Goal: Communication & Community: Answer question/provide support

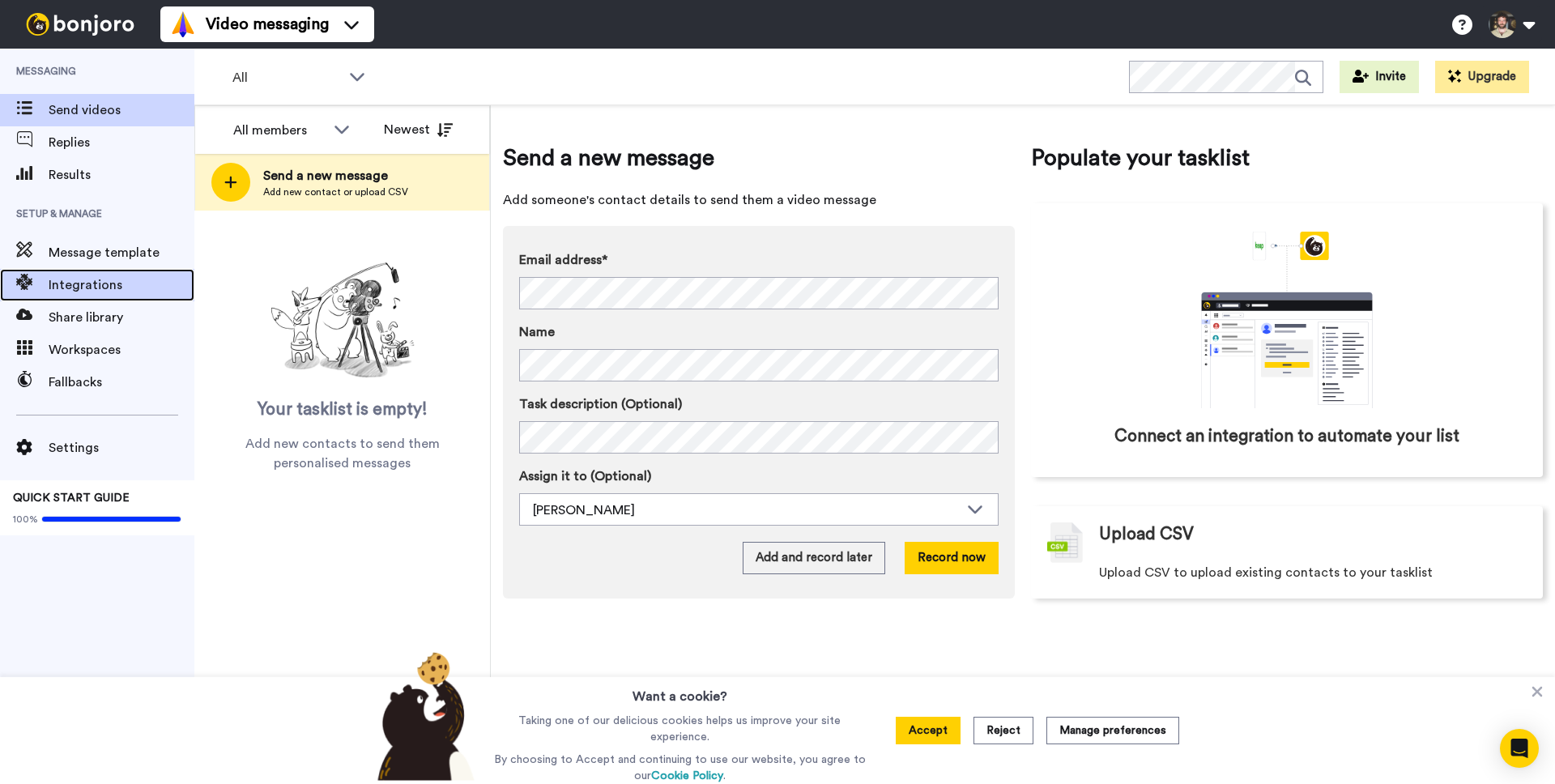
click at [94, 285] on span "Integrations" at bounding box center [122, 285] width 146 height 20
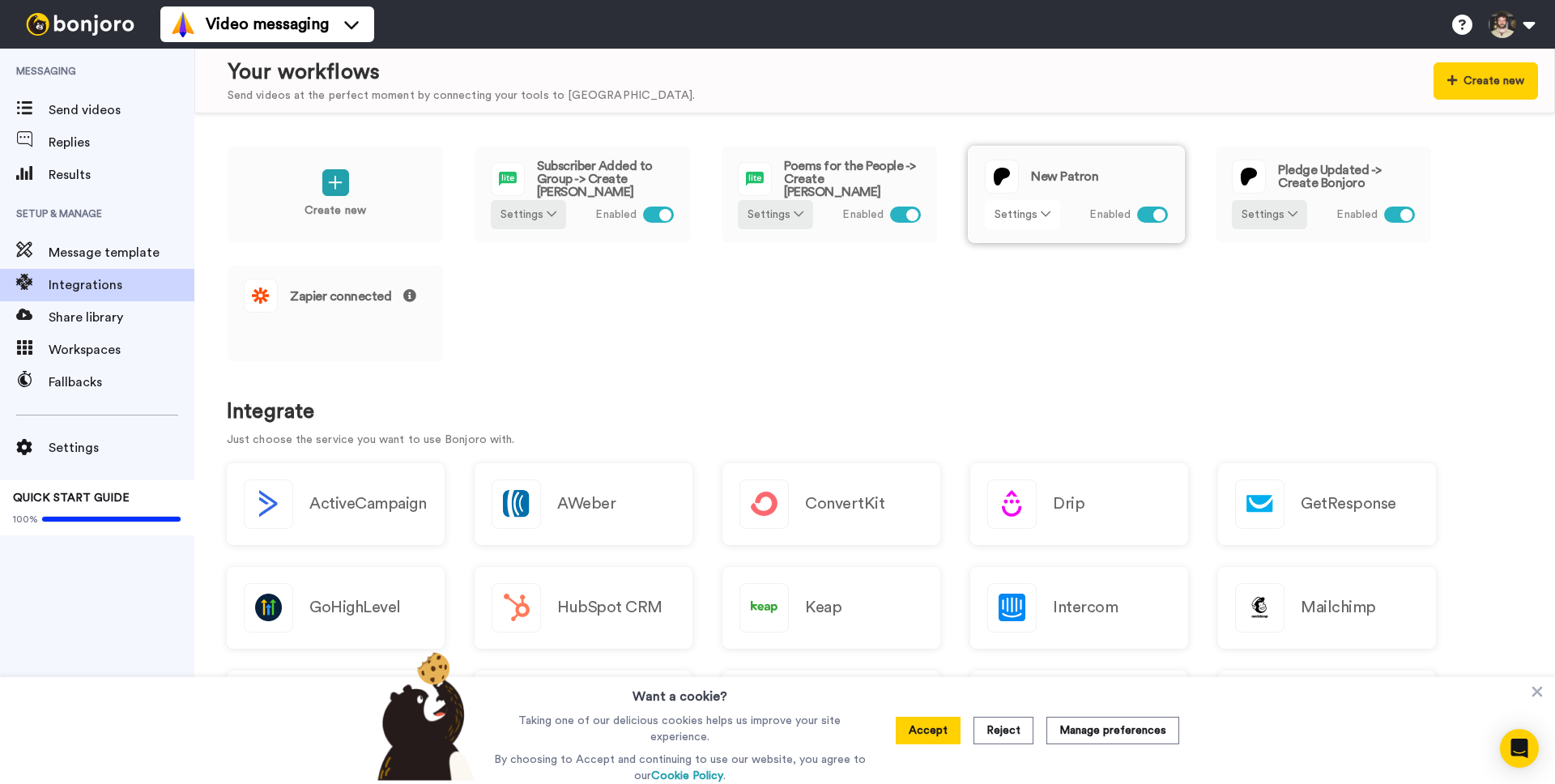
click at [1015, 222] on button "Settings" at bounding box center [1022, 214] width 75 height 29
click at [1025, 218] on button "Settings" at bounding box center [1022, 214] width 75 height 29
click at [1025, 246] on link "Edit" at bounding box center [1023, 249] width 72 height 29
click at [133, 253] on span "Message template" at bounding box center [122, 253] width 146 height 20
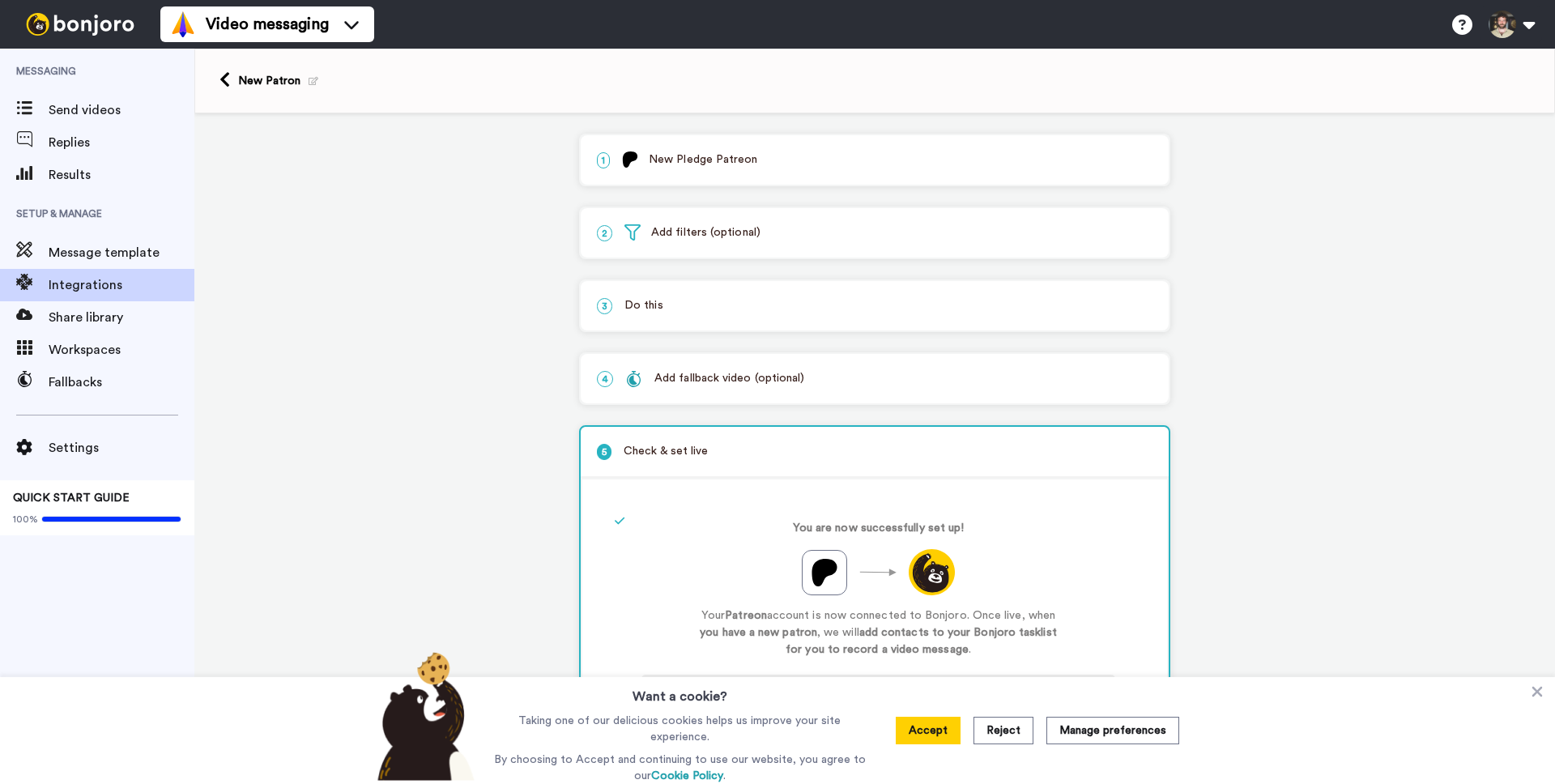
click at [717, 159] on p "1 New Pledge Patreon" at bounding box center [875, 160] width 556 height 17
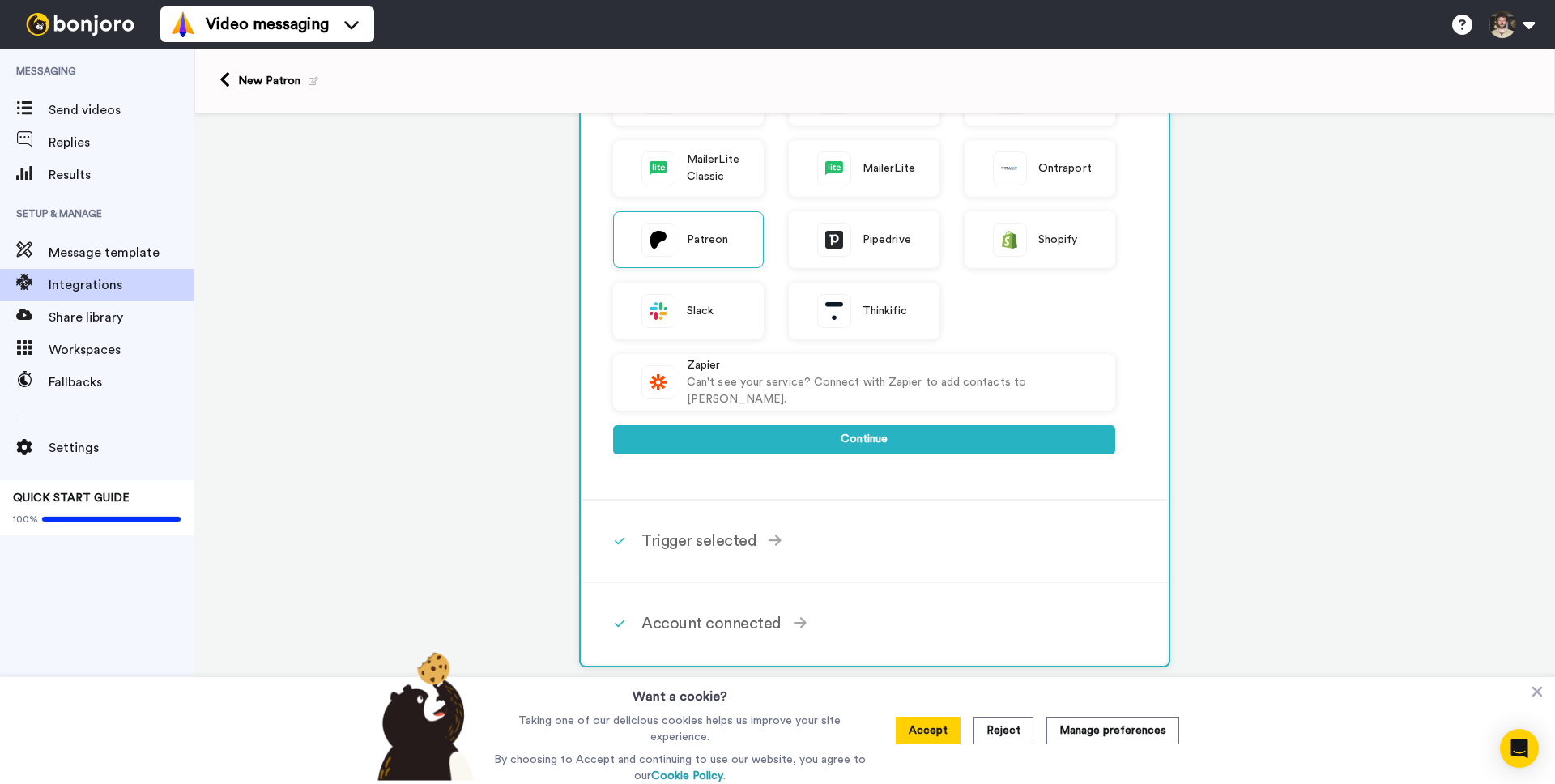
scroll to position [490, 0]
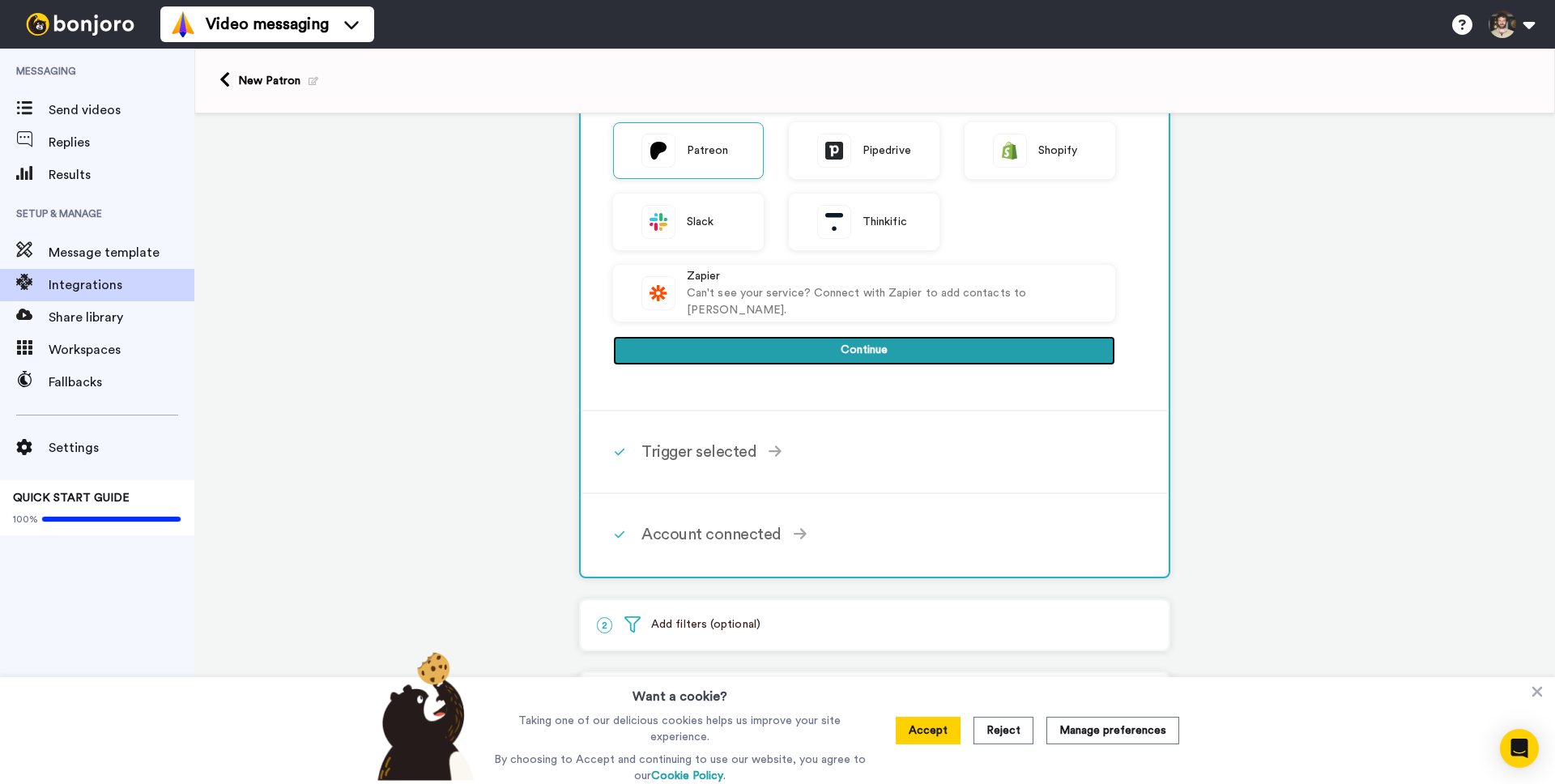
click at [714, 364] on button "Continue" at bounding box center [864, 350] width 502 height 29
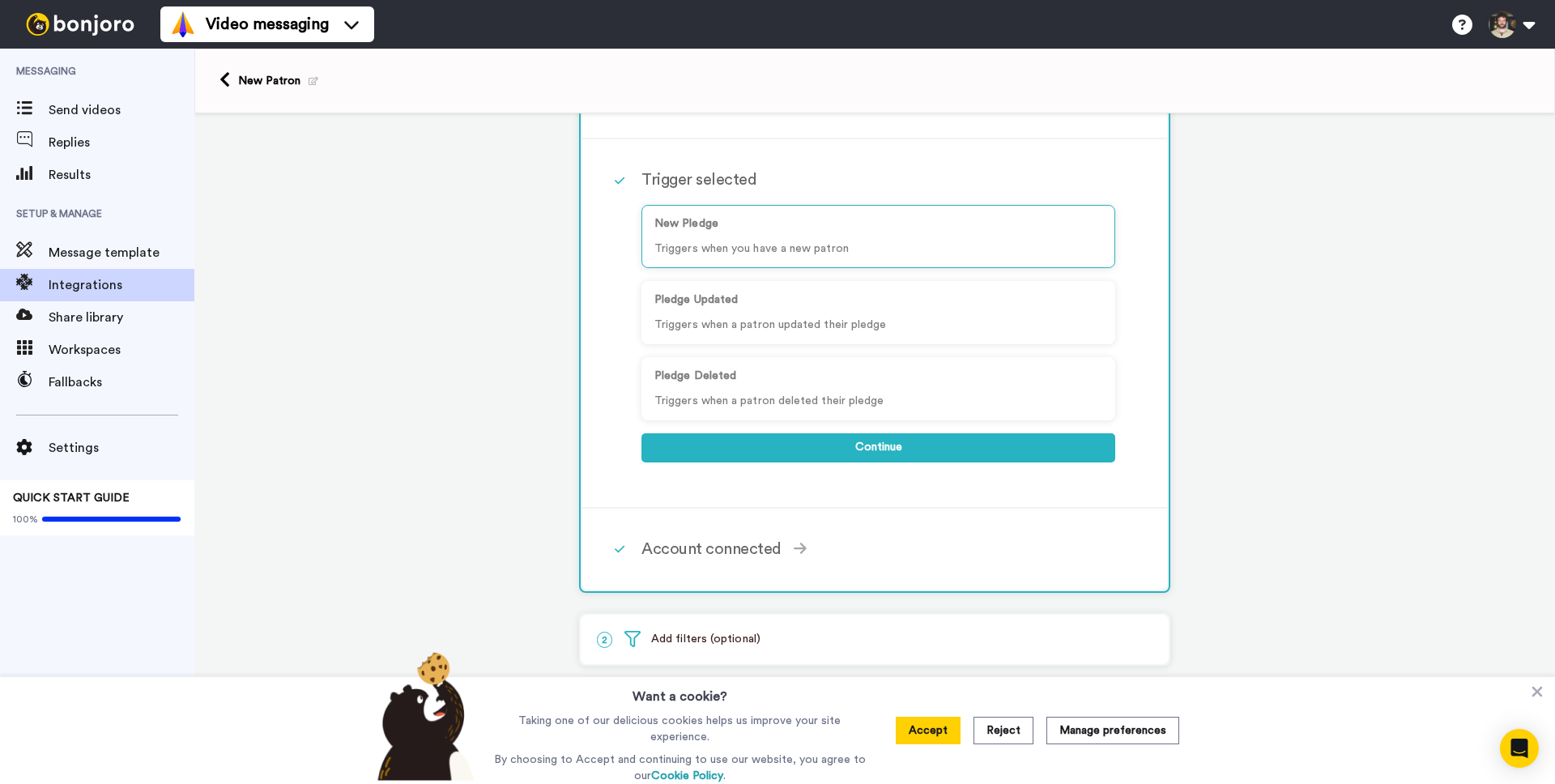
scroll to position [65, 0]
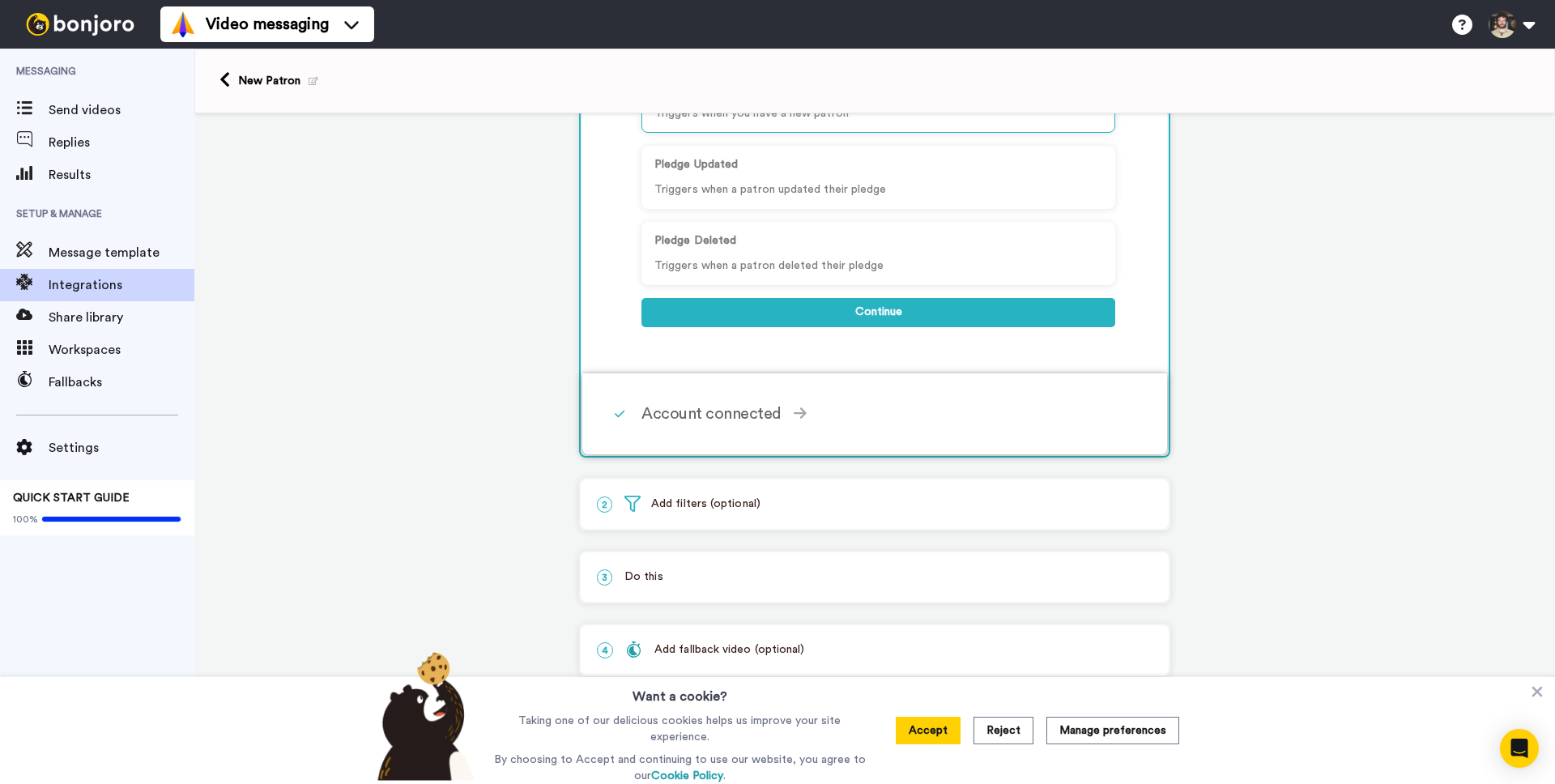
click at [645, 425] on div "Account connected" at bounding box center [878, 414] width 474 height 24
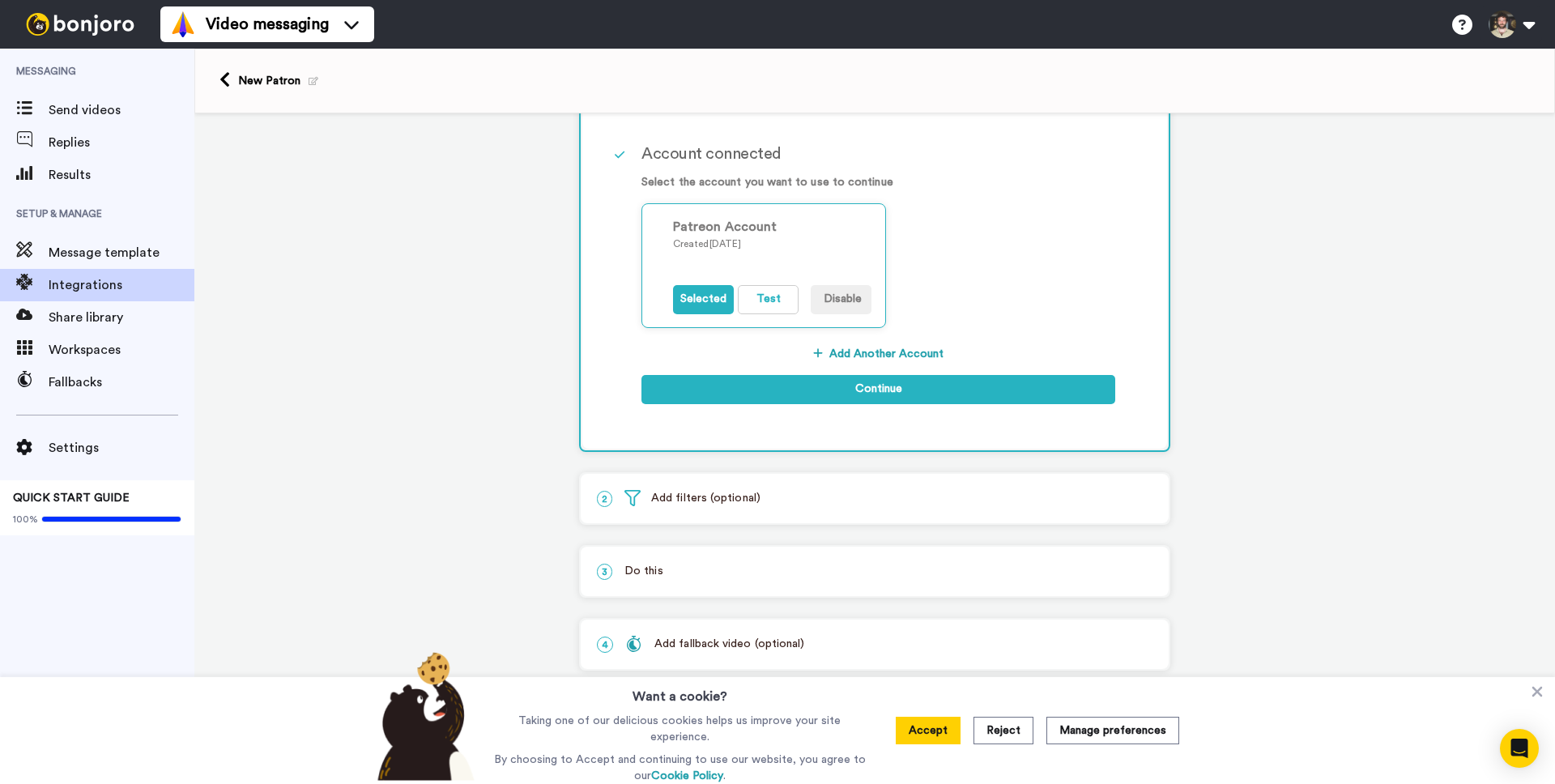
scroll to position [0, 0]
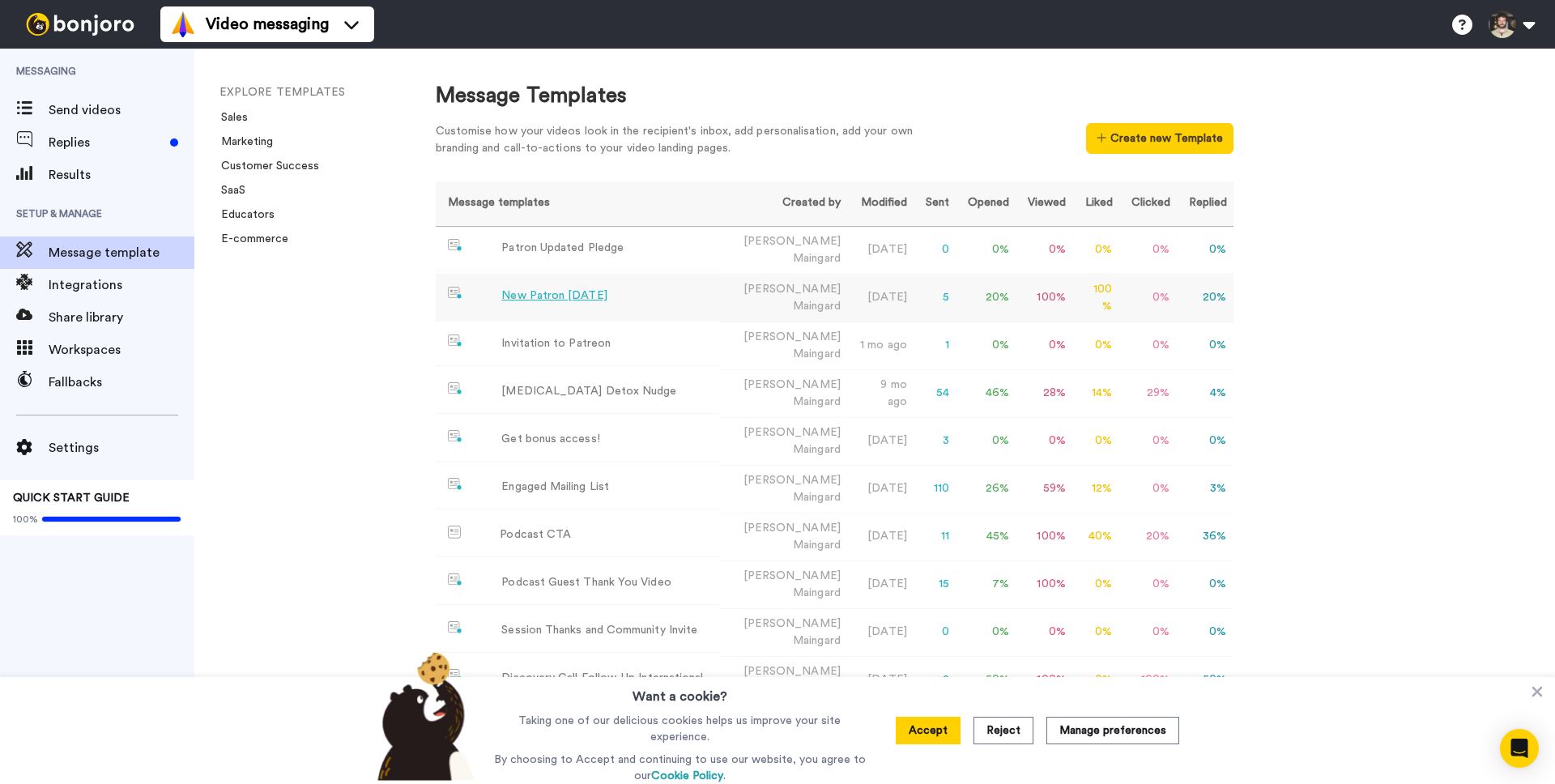
click at [588, 298] on div "New Patron AUG25" at bounding box center [553, 296] width 105 height 17
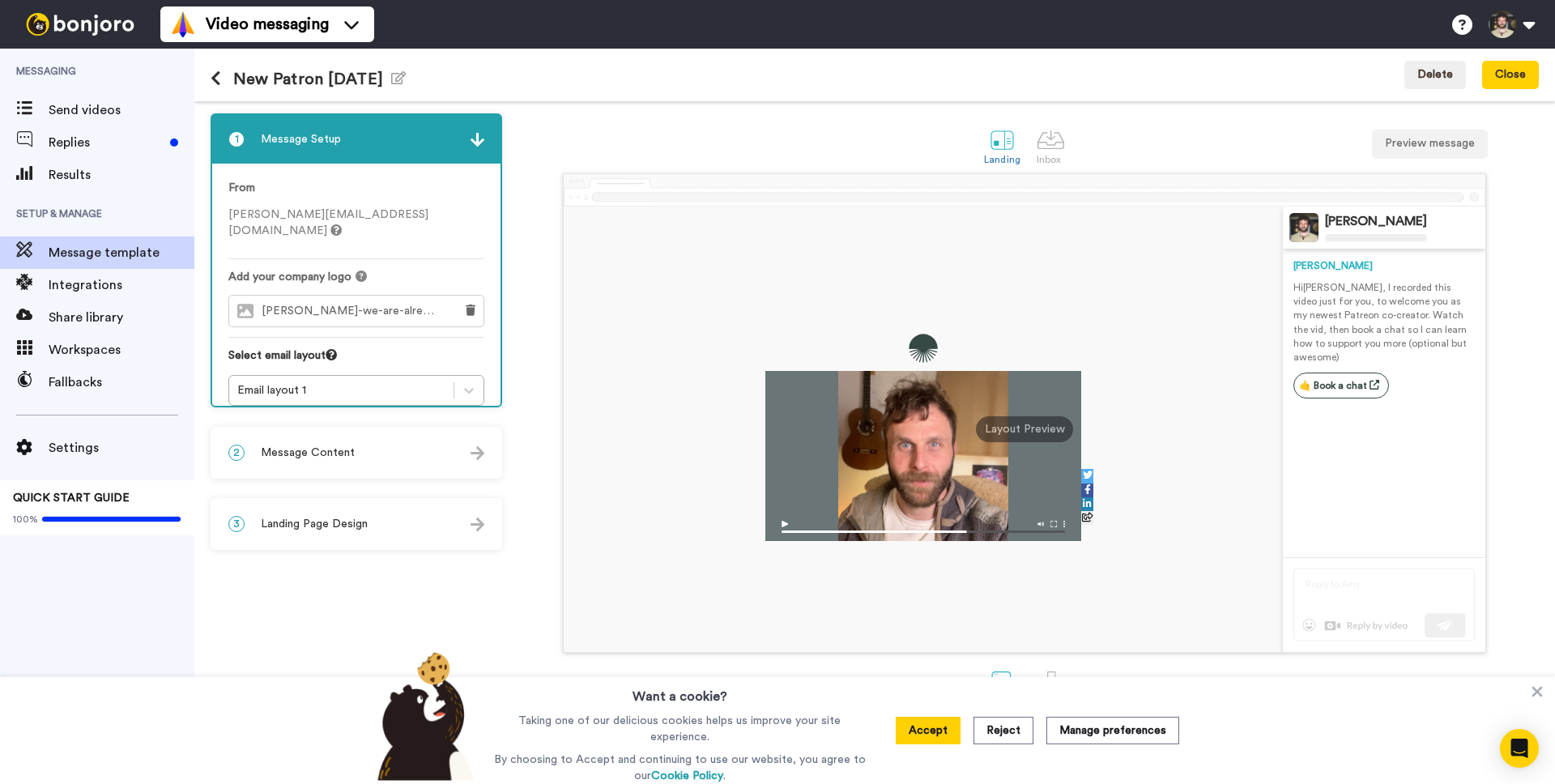
click at [383, 445] on div "2 Message Content" at bounding box center [356, 452] width 289 height 49
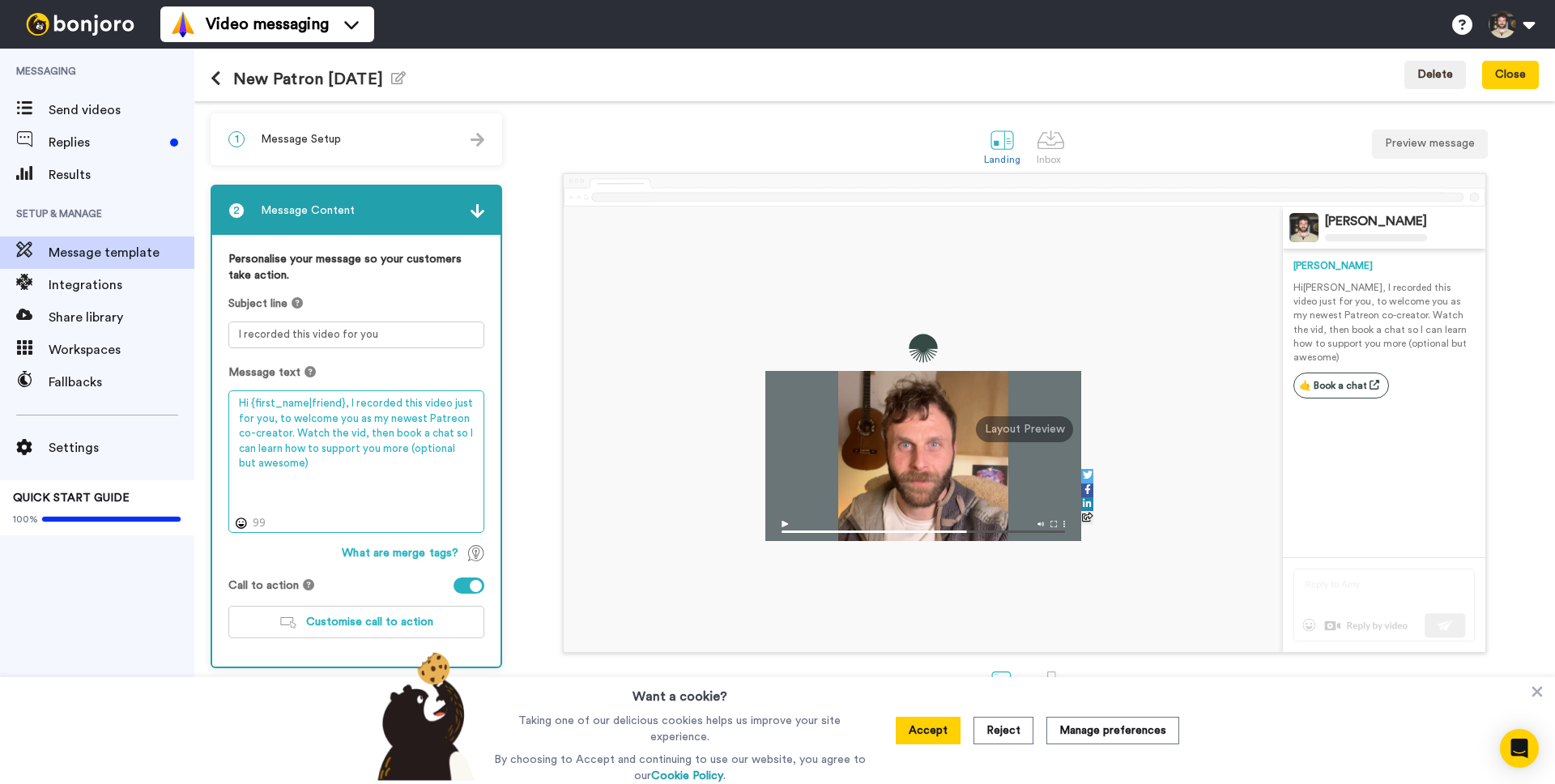
click at [419, 419] on textarea "Hi {first_name|friend}, I recorded this video just for you, to welcome you as m…" at bounding box center [356, 461] width 256 height 142
click at [407, 451] on textarea "Hi {first_name|friend}, I recorded this video just for you, to welcome you as t…" at bounding box center [356, 461] width 256 height 142
paste textarea "👇"
click at [435, 419] on textarea "Hi {first_name|friend}, I recorded this video just for you, to welcome you as t…" at bounding box center [356, 461] width 256 height 142
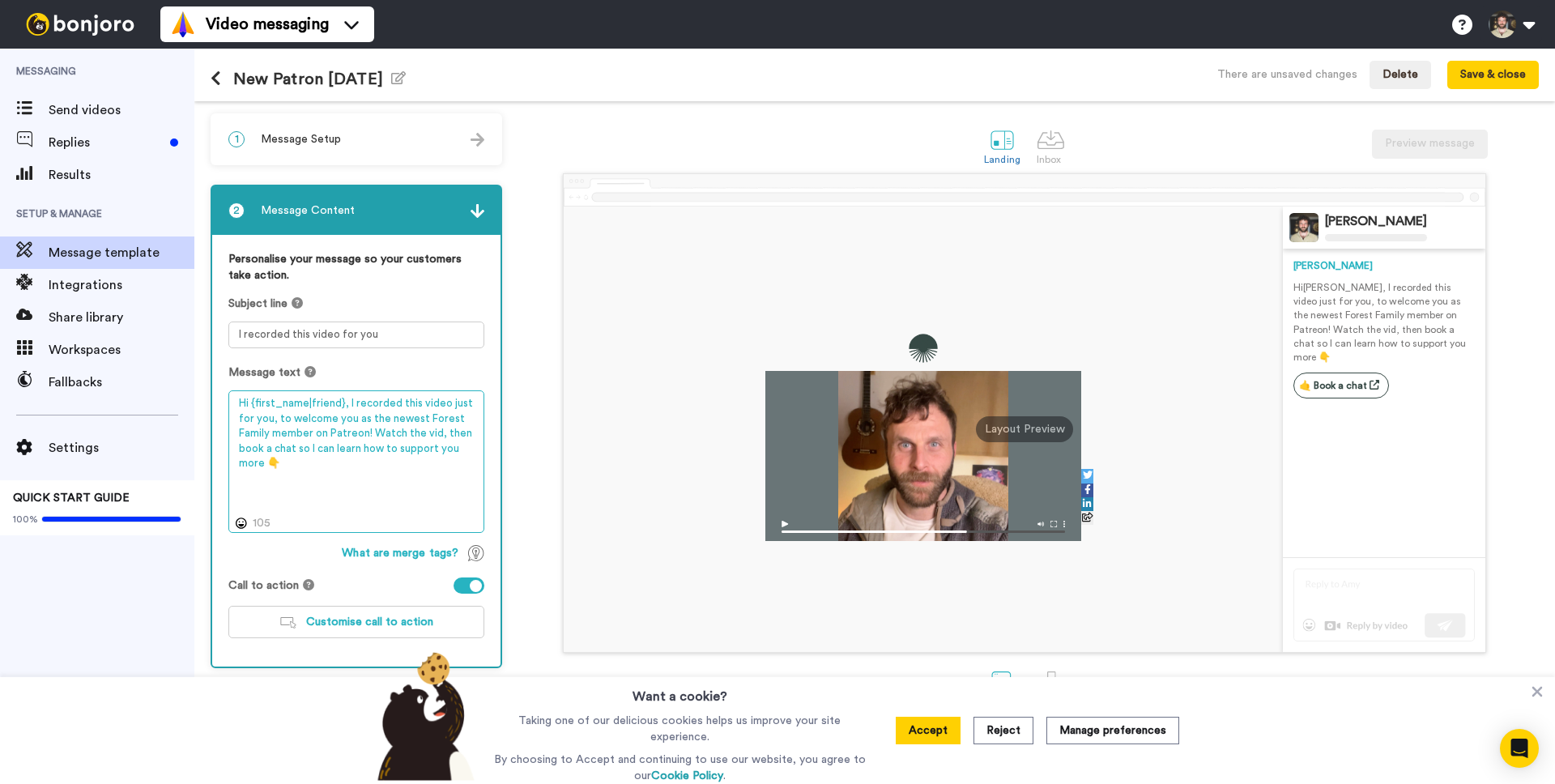
click at [409, 421] on textarea "Hi {first_name|friend}, I recorded this video just for you, to welcome you as t…" at bounding box center [356, 461] width 256 height 142
click at [278, 418] on textarea "Hi {first_name|friend}, I recorded this video just for you, to welcome you as t…" at bounding box center [356, 461] width 256 height 142
click at [273, 423] on textarea "Hi {first_name|friend}, I recorded this video just for you, to welcome you as t…" at bounding box center [356, 461] width 256 height 142
click at [399, 437] on textarea "Hi {first_name|friend}, I recorded this video just for you! Watch the vid, then…" at bounding box center [356, 461] width 256 height 142
paste textarea "🫶"
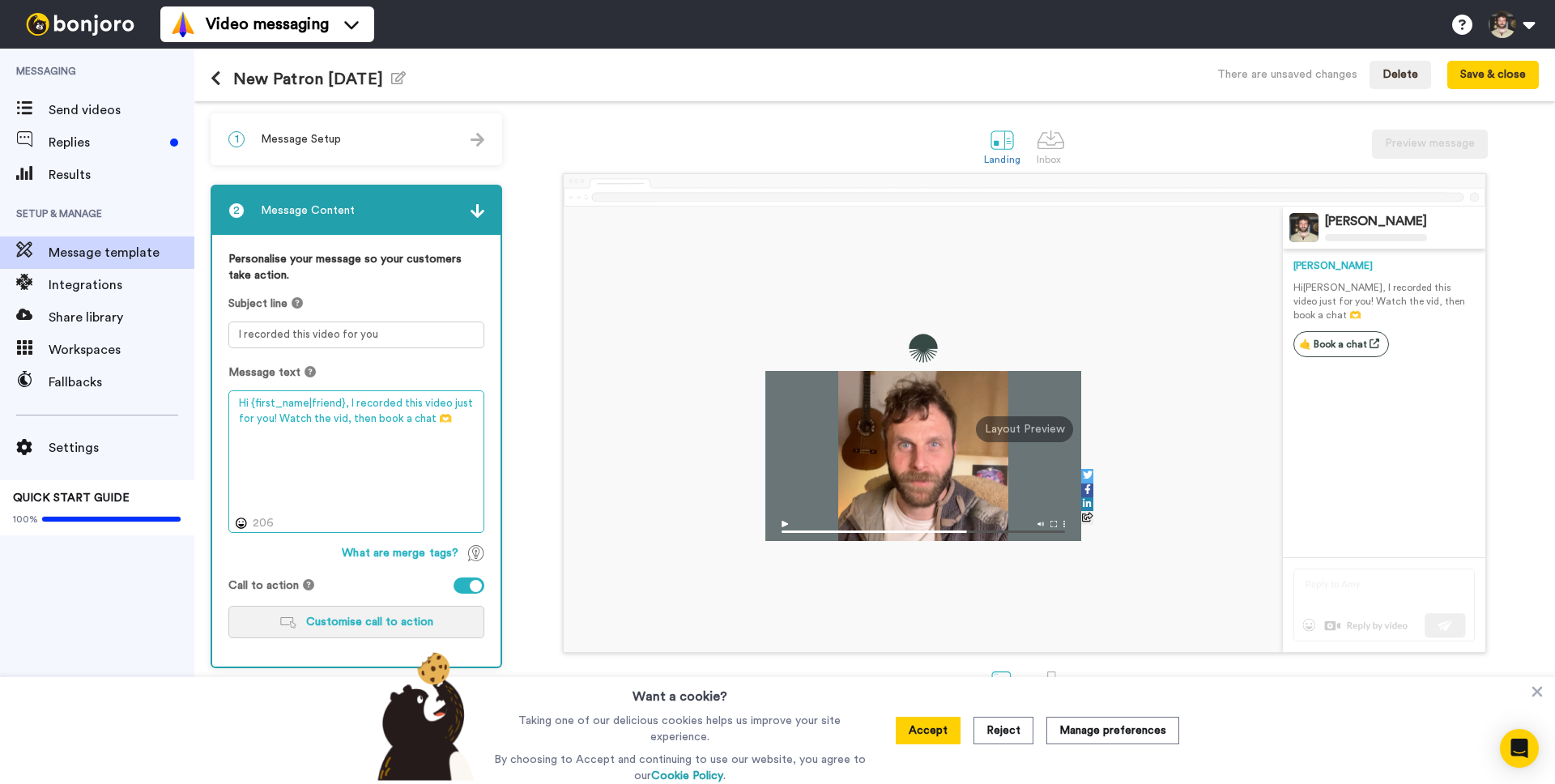
type textarea "Hi {first_name|friend}, I recorded this video just for you! Watch the vid, then…"
click at [382, 612] on button "Customise call to action" at bounding box center [356, 622] width 256 height 32
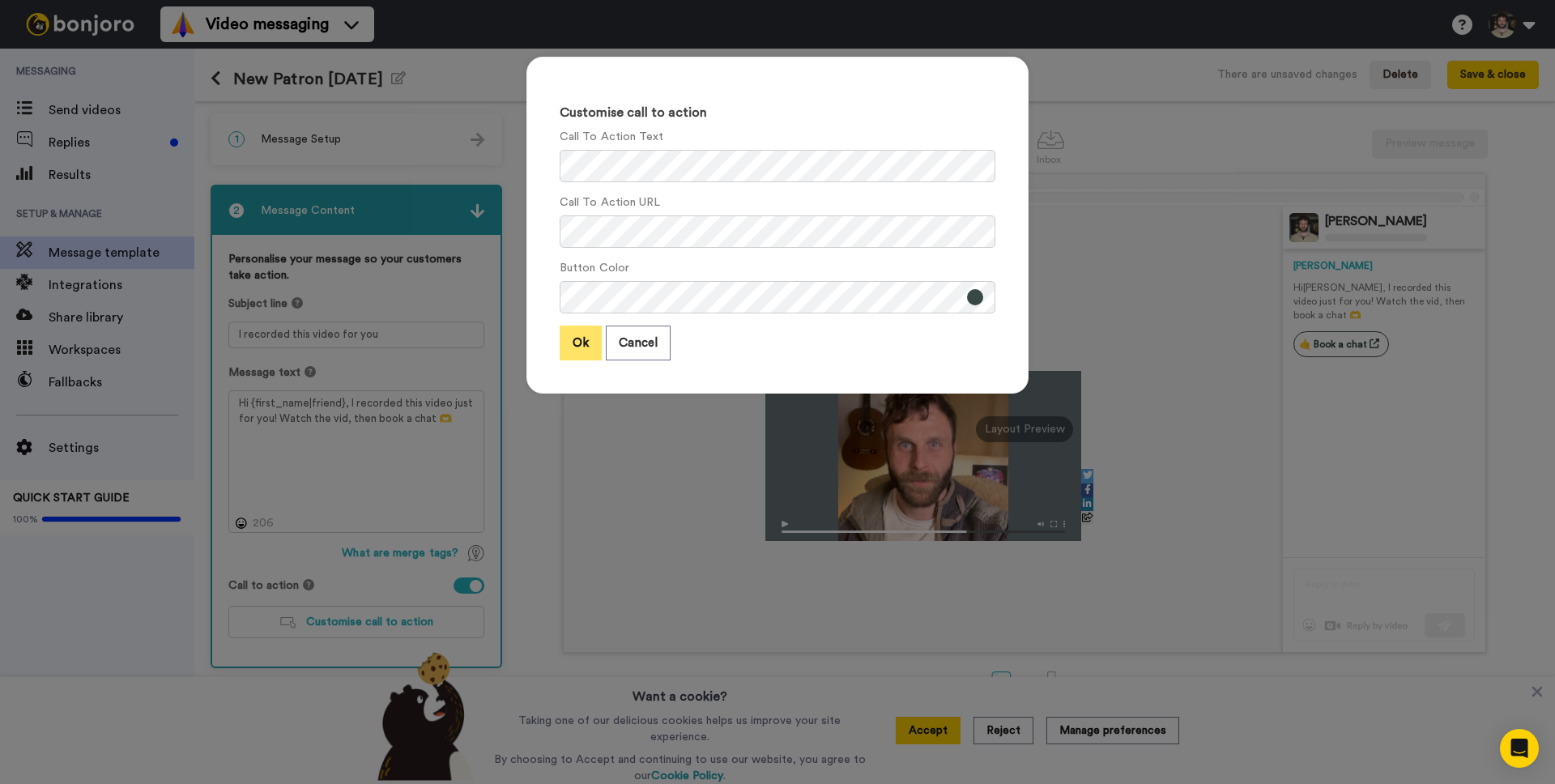
click at [581, 347] on button "Ok" at bounding box center [581, 343] width 42 height 35
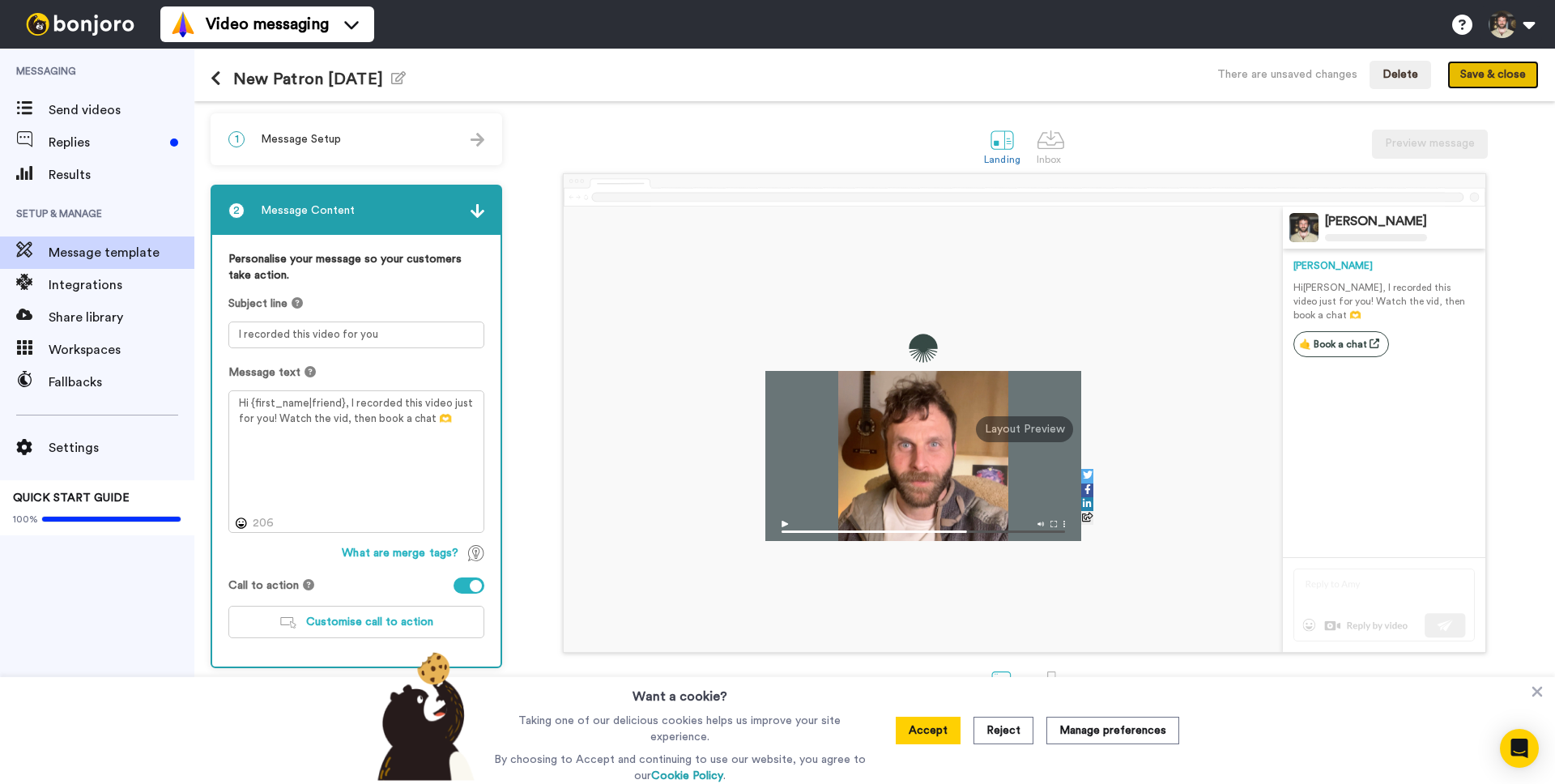
click at [1464, 79] on button "Save & close" at bounding box center [1493, 74] width 92 height 29
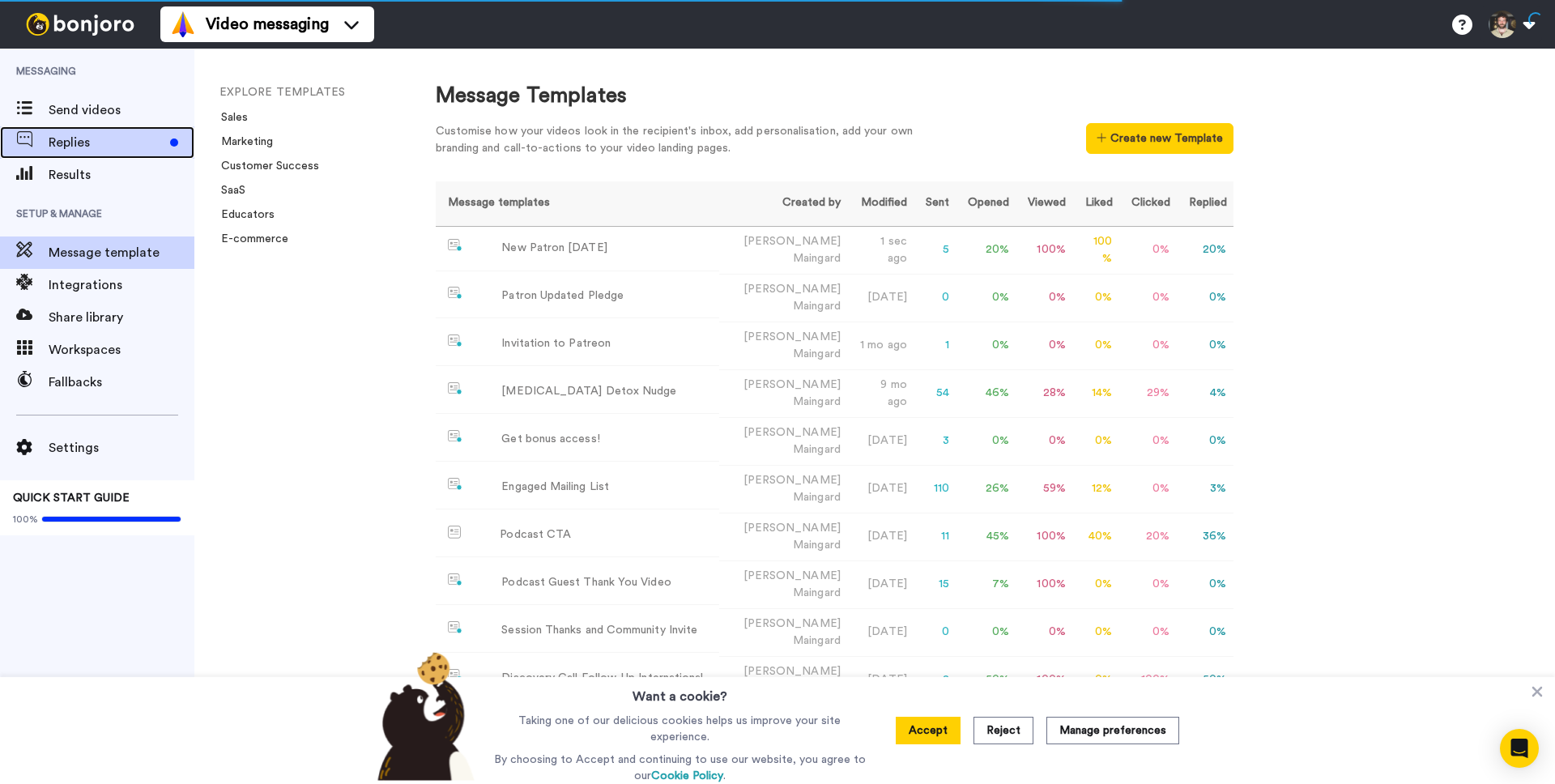
click at [65, 141] on span "Replies" at bounding box center [106, 143] width 115 height 20
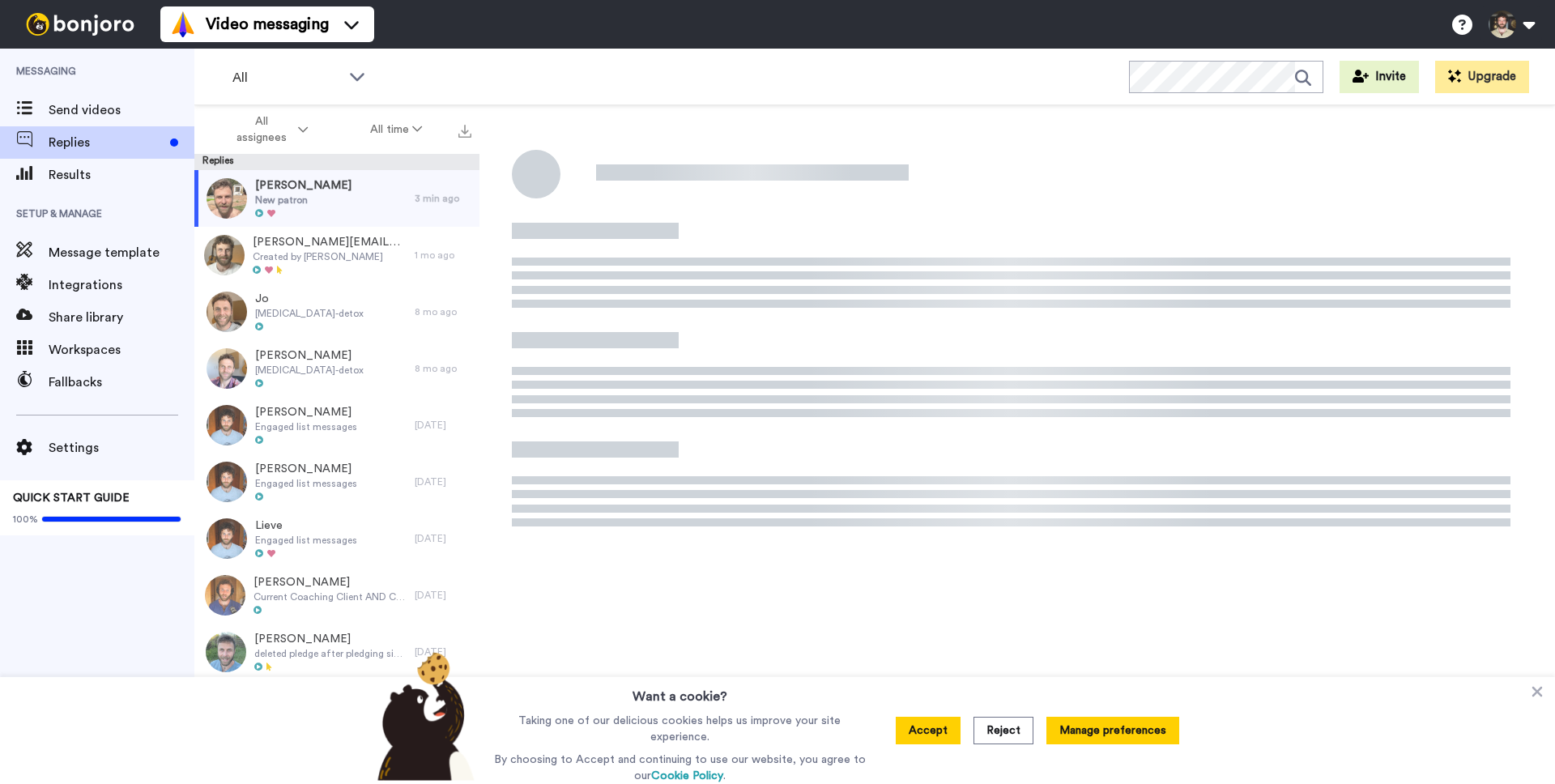
click at [1081, 735] on button "Manage preferences" at bounding box center [1112, 730] width 133 height 27
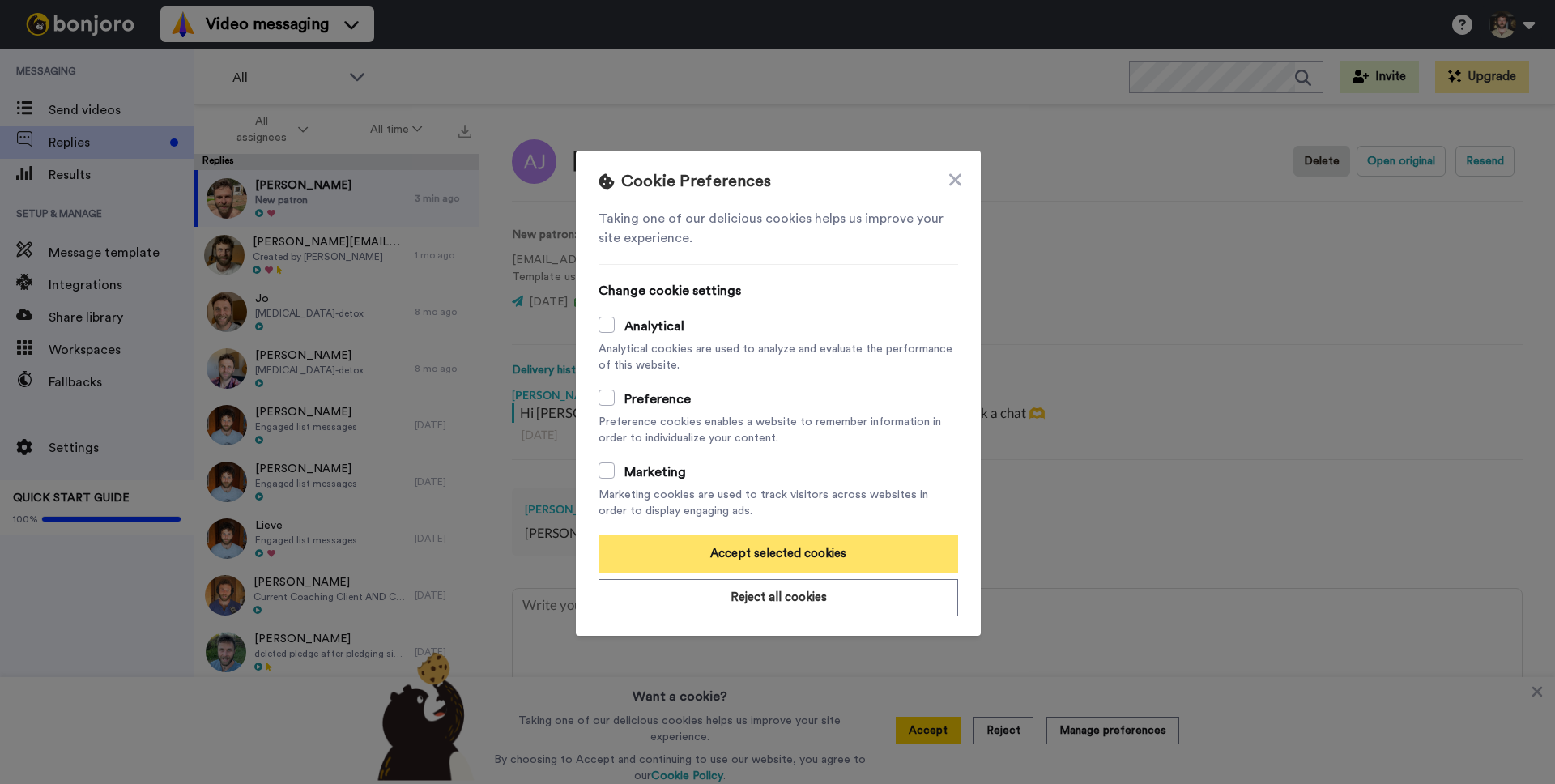
click at [792, 562] on button "Accept selected cookies" at bounding box center [778, 553] width 360 height 37
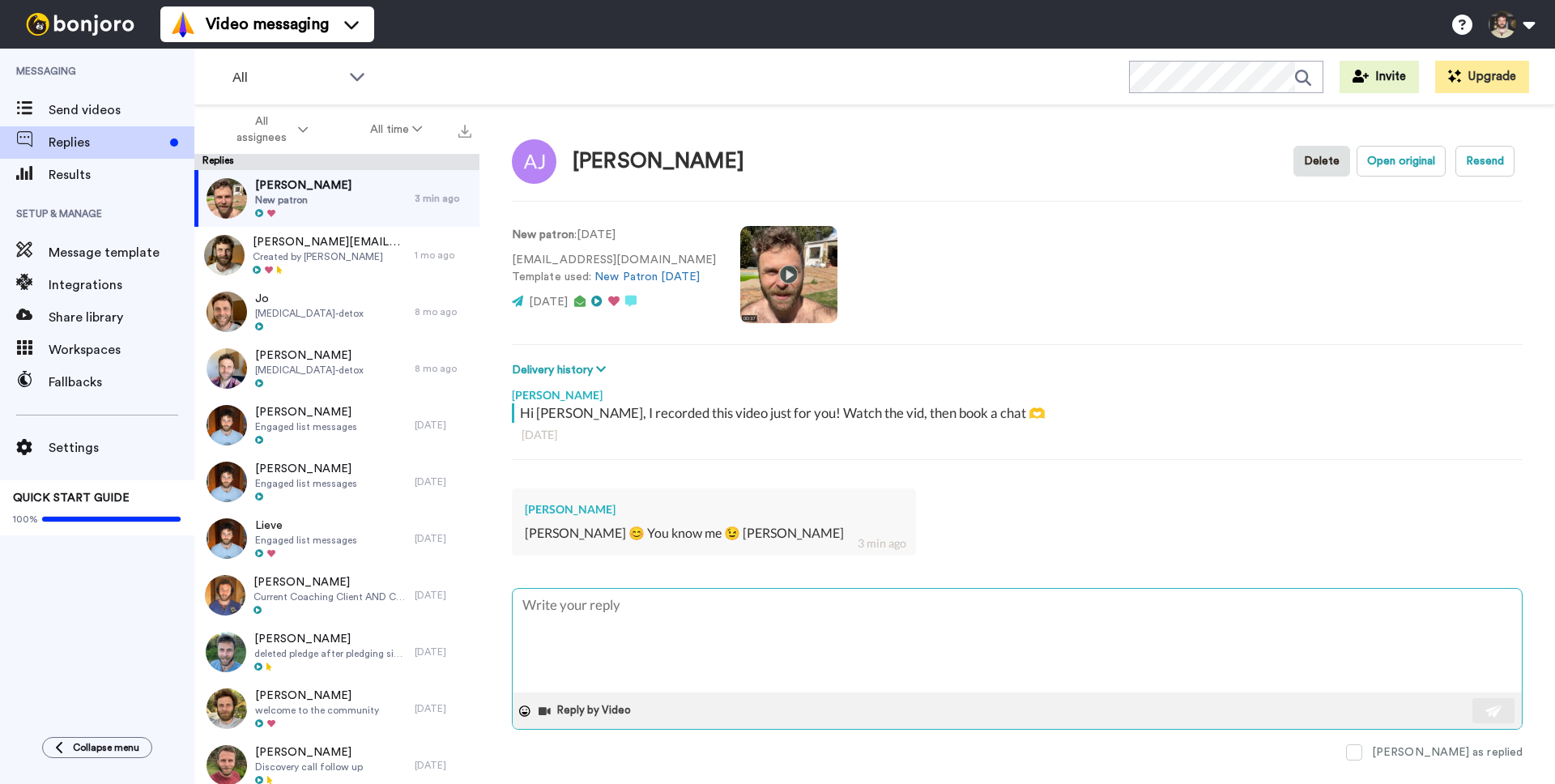
click at [664, 603] on textarea at bounding box center [1017, 640] width 1009 height 103
type textarea "O"
type textarea "x"
type textarea "Oh"
type textarea "x"
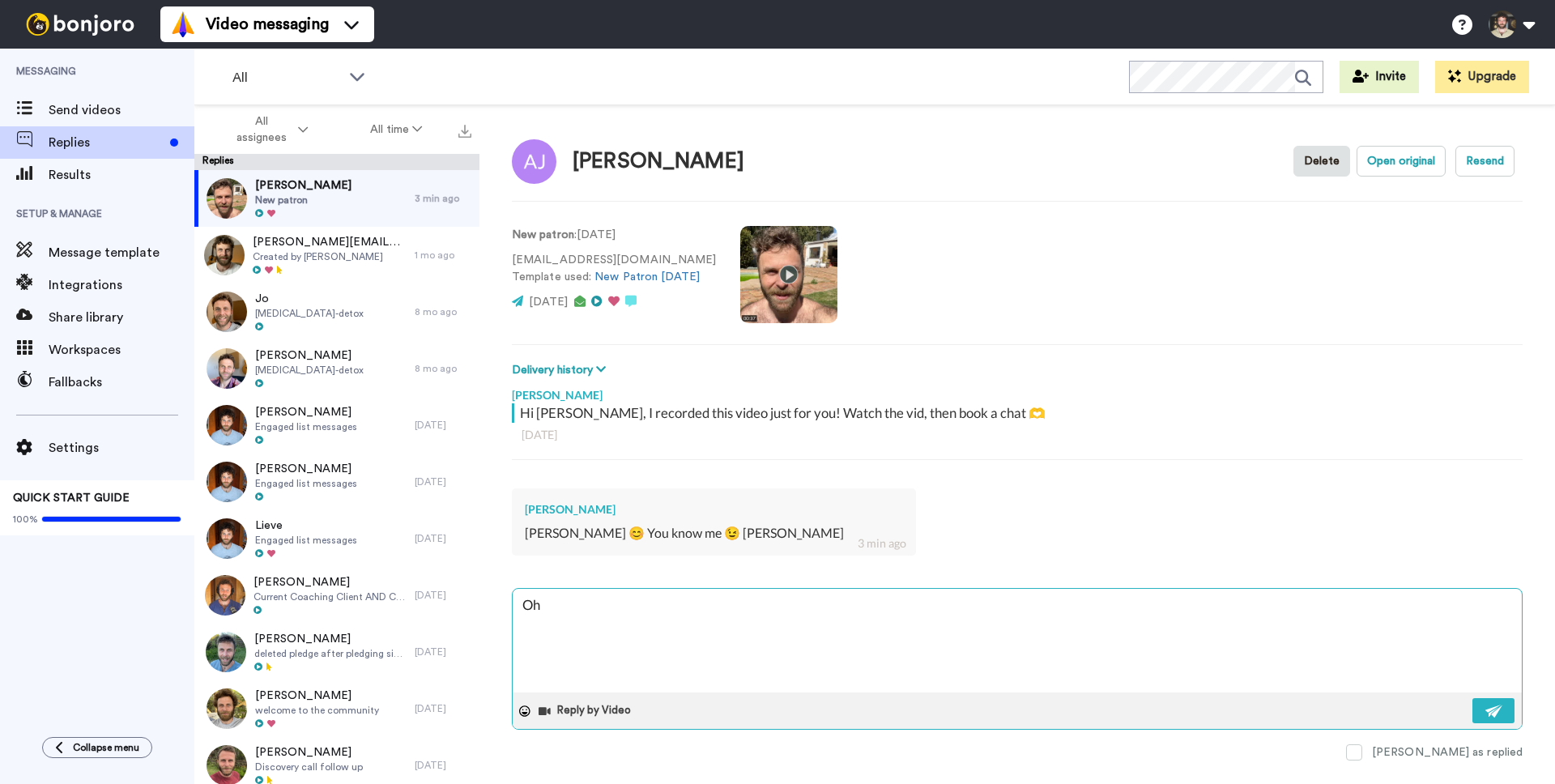
type textarea "Oh,"
type textarea "x"
type textarea "Oh,"
type textarea "x"
type textarea "Oh, h"
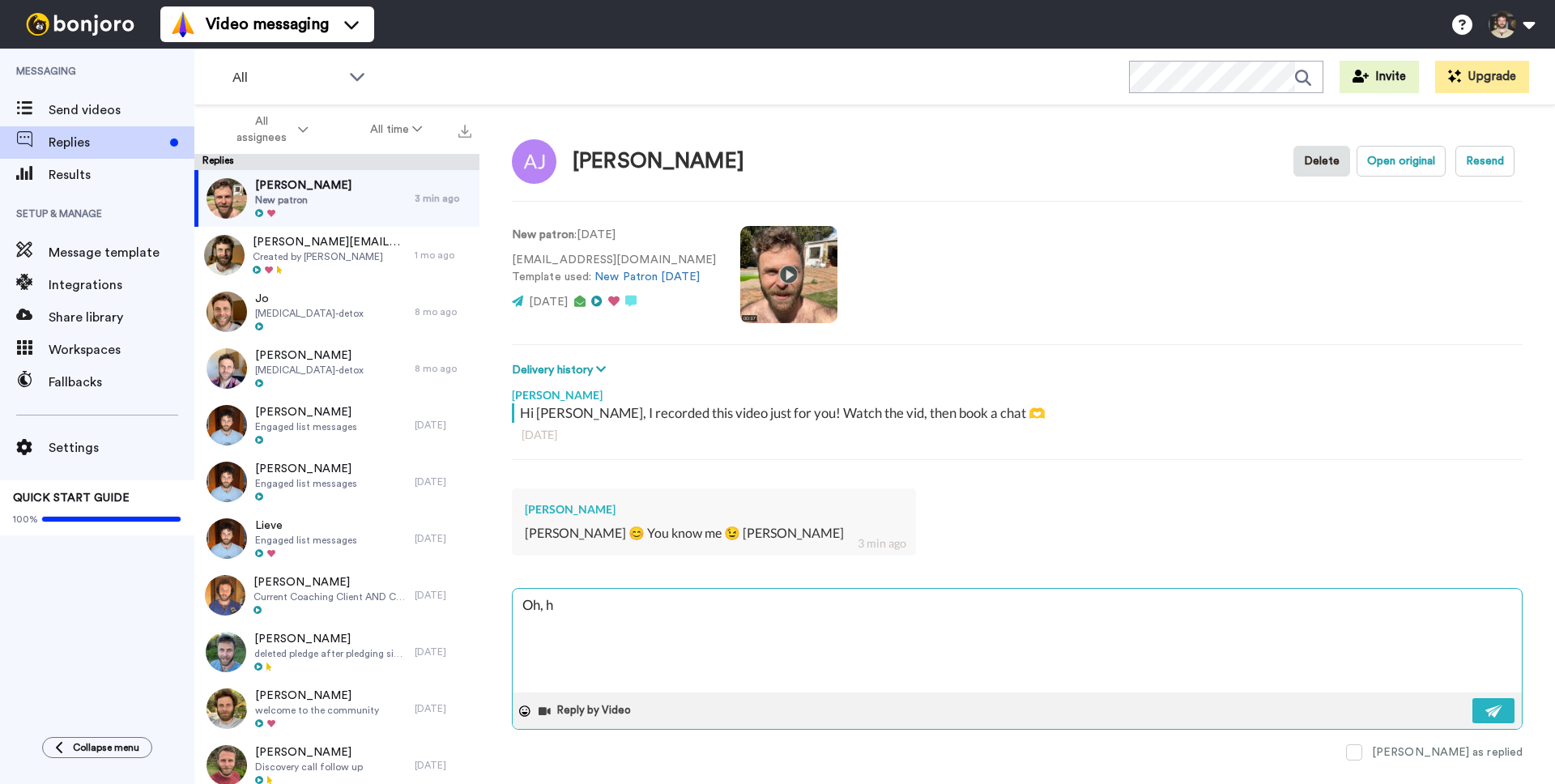
type textarea "x"
type textarea "Oh, hah"
type textarea "x"
type textarea "Oh, haha"
type textarea "x"
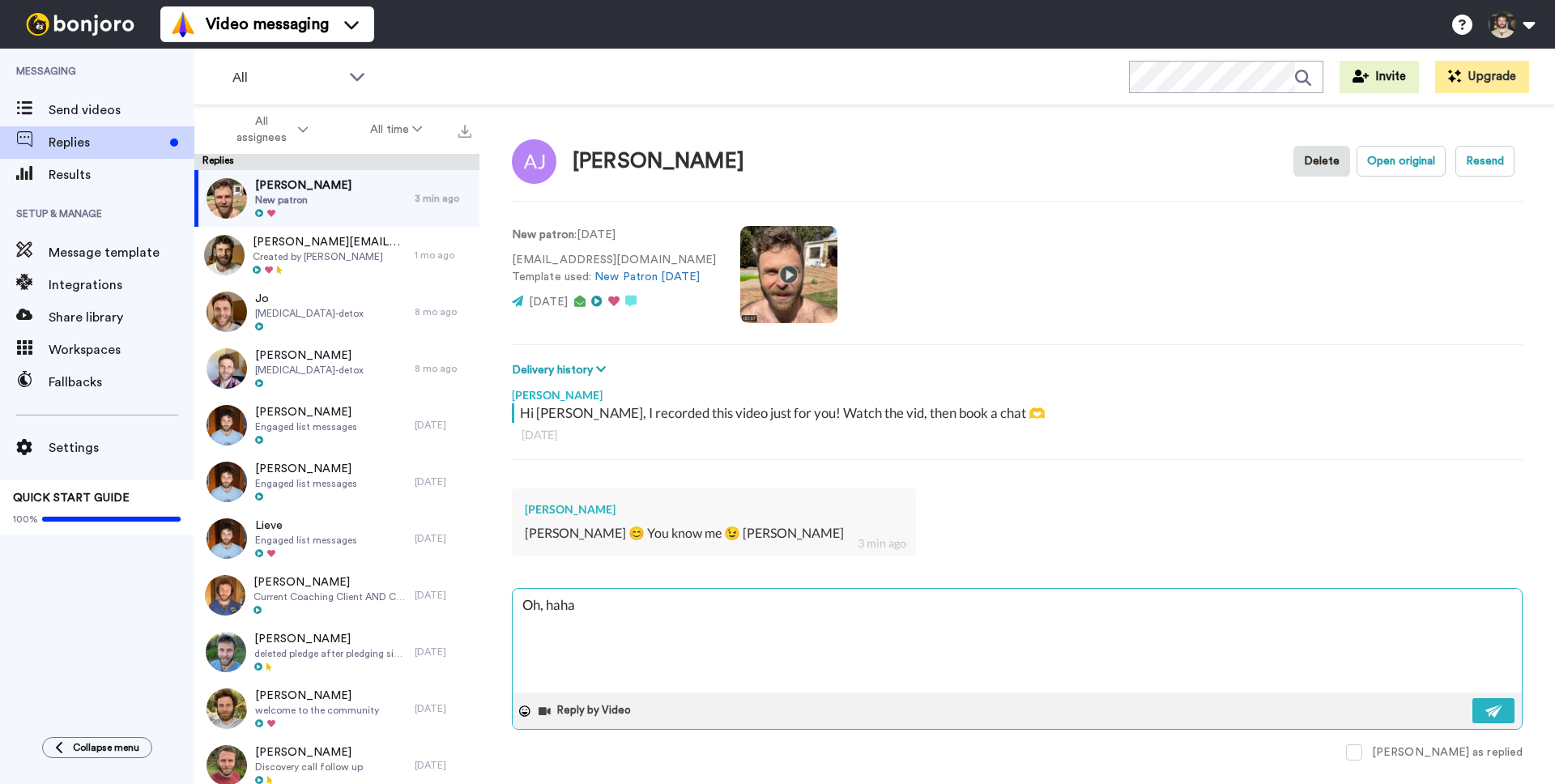
type textarea "Oh, haha"
type textarea "x"
type textarea "Oh, haha"
paste textarea "😁"
type textarea "x"
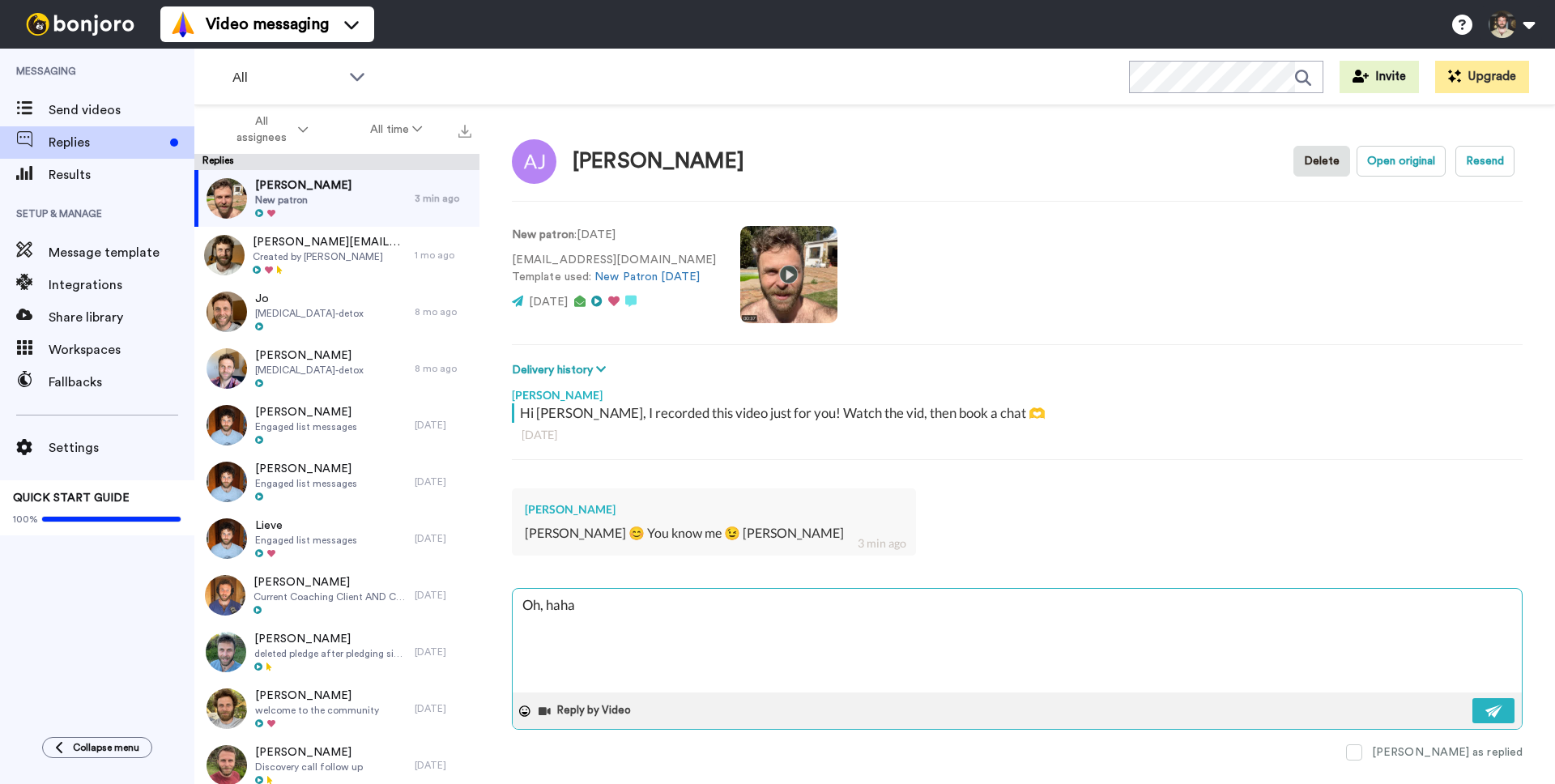
type textarea "Oh, haha 😁"
type textarea "x"
type textarea "Oh, haha 😁."
type textarea "x"
type textarea "Oh, haha 😁."
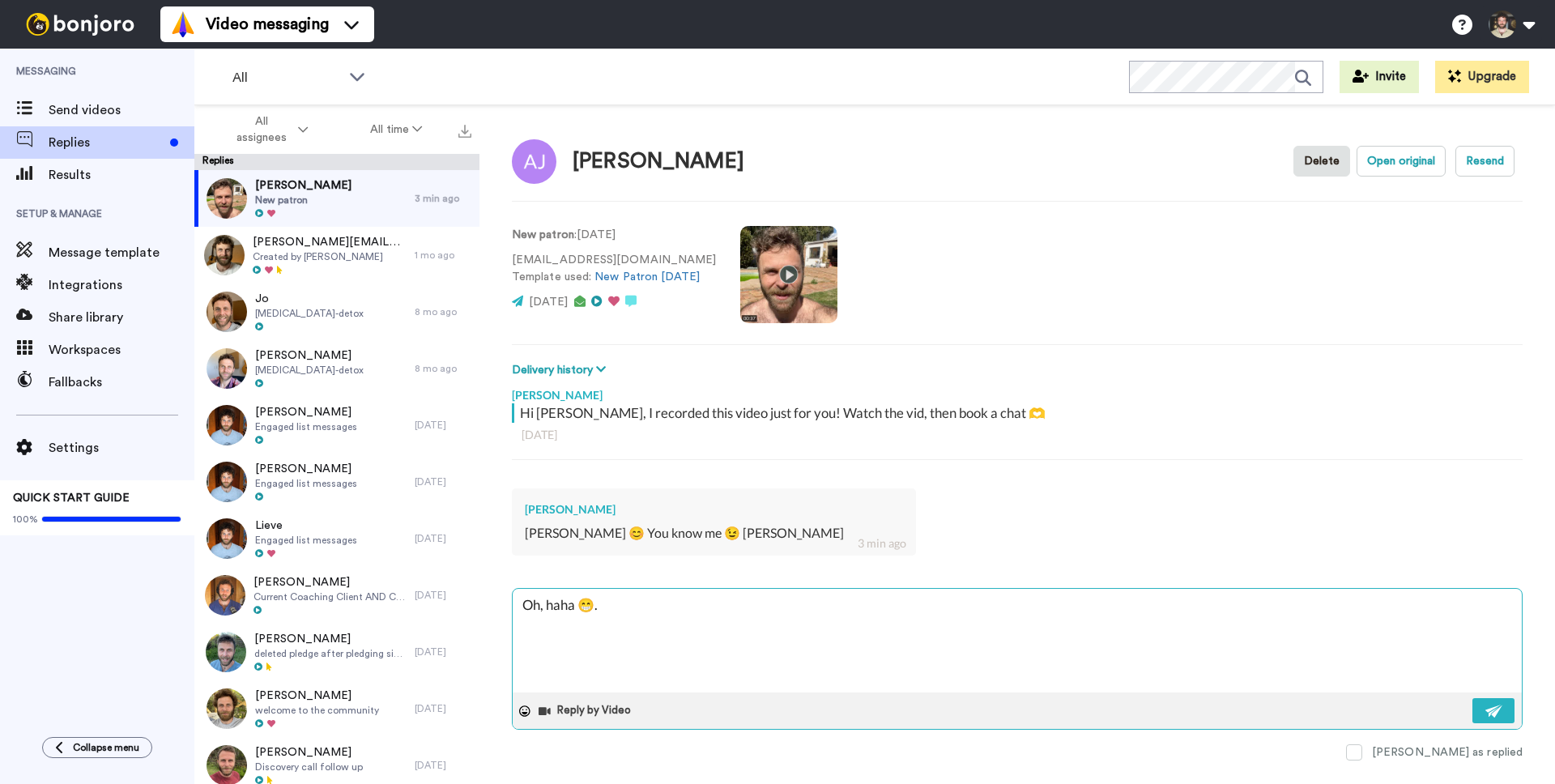
type textarea "x"
type textarea "Oh, haha 😁. W"
type textarea "x"
type textarea "Oh, haha 😁. Wel"
type textarea "x"
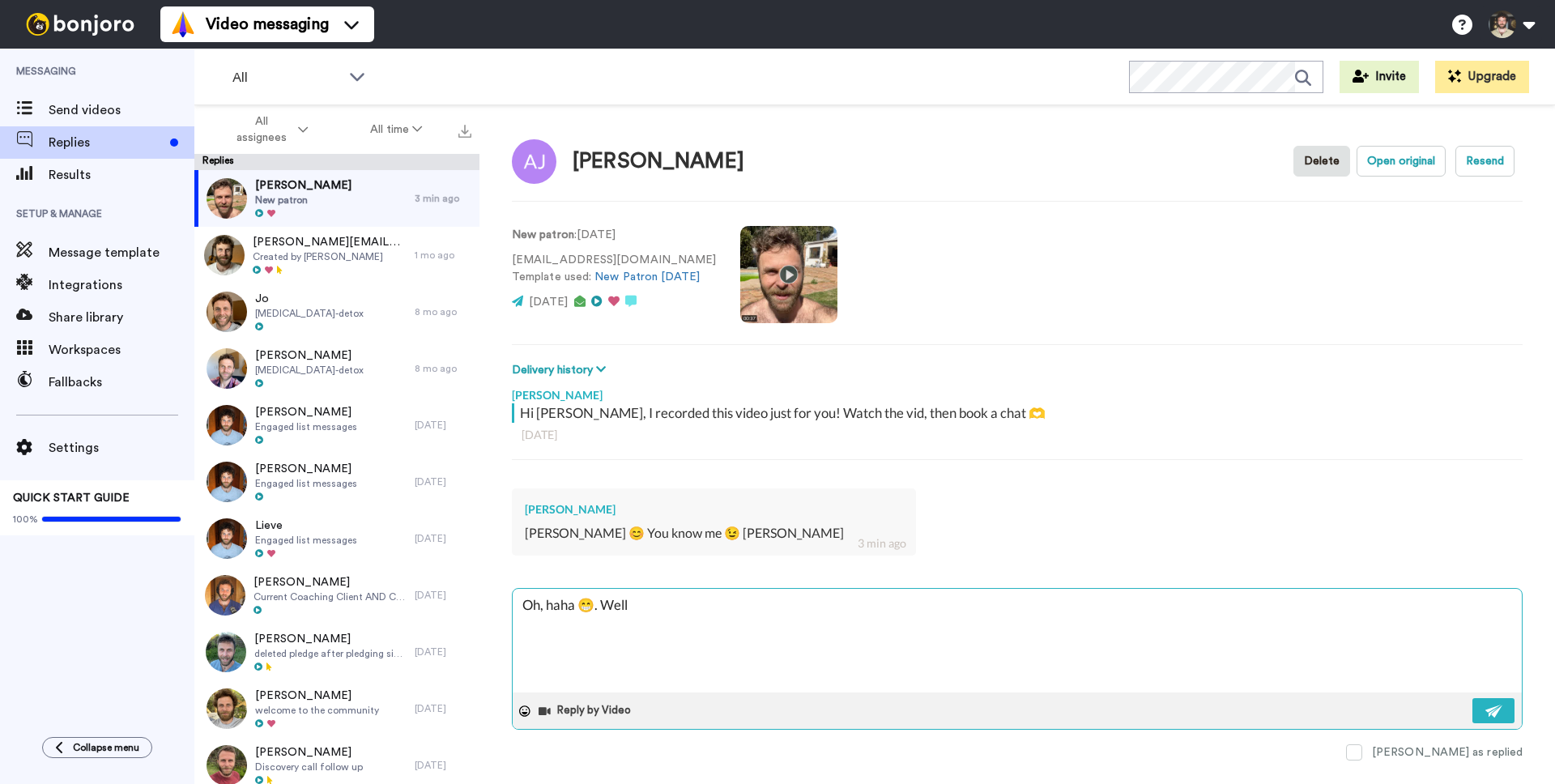
type textarea "Oh, haha 😁. Well,"
type textarea "x"
type textarea "Oh, haha 😁. Well, t"
type textarea "x"
type textarea "Oh, haha 😁. Well, tha"
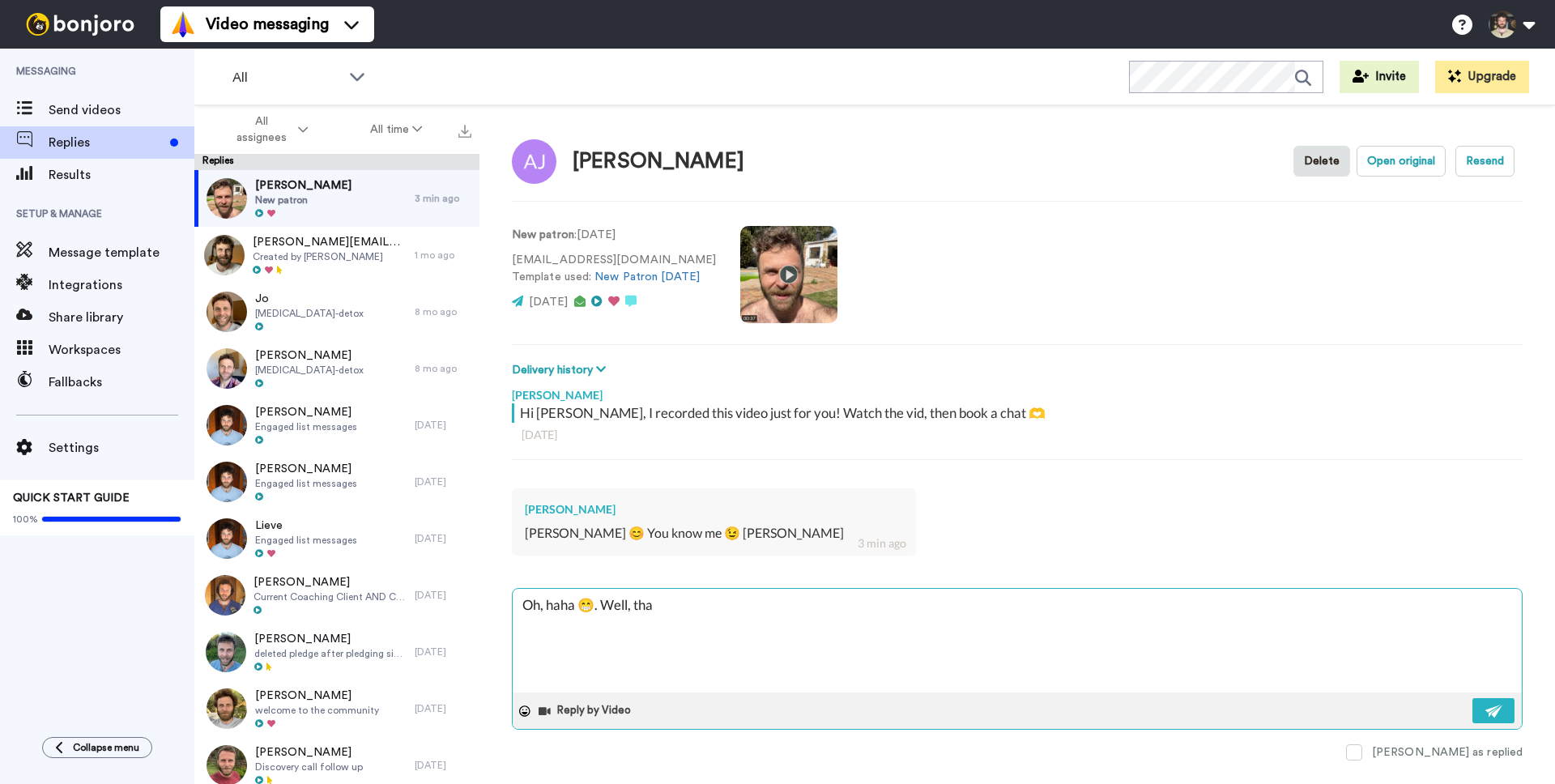
type textarea "x"
type textarea "Oh, haha 😁. Well, thak"
type textarea "x"
type textarea "Oh, haha 😁. Well, thakn"
type textarea "x"
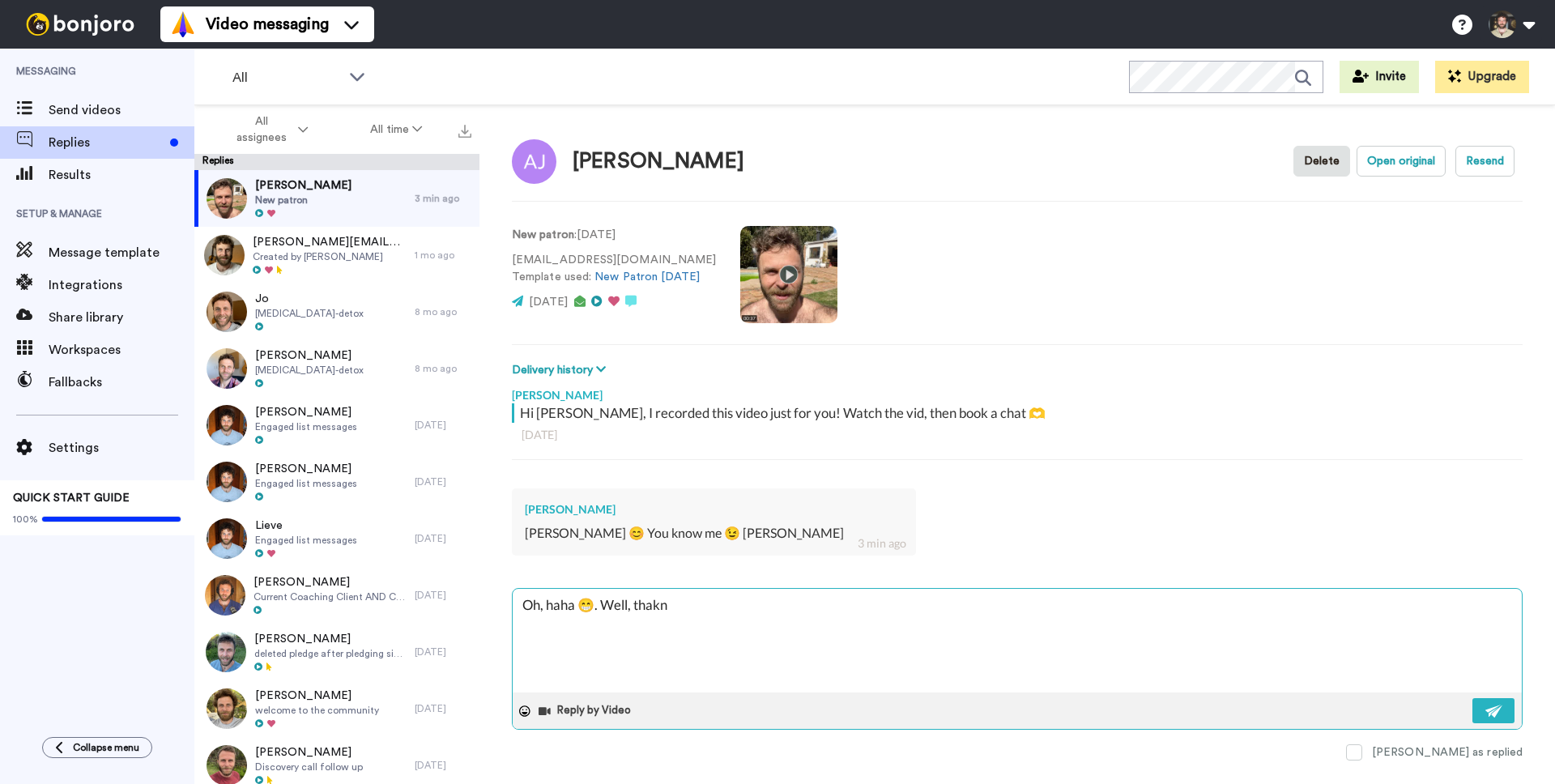
type textarea "Oh, haha 😁. Well,"
type textarea "x"
type textarea "Oh, haha 😁. Well, s"
type textarea "x"
type textarea "Oh, haha 😁. Well, st"
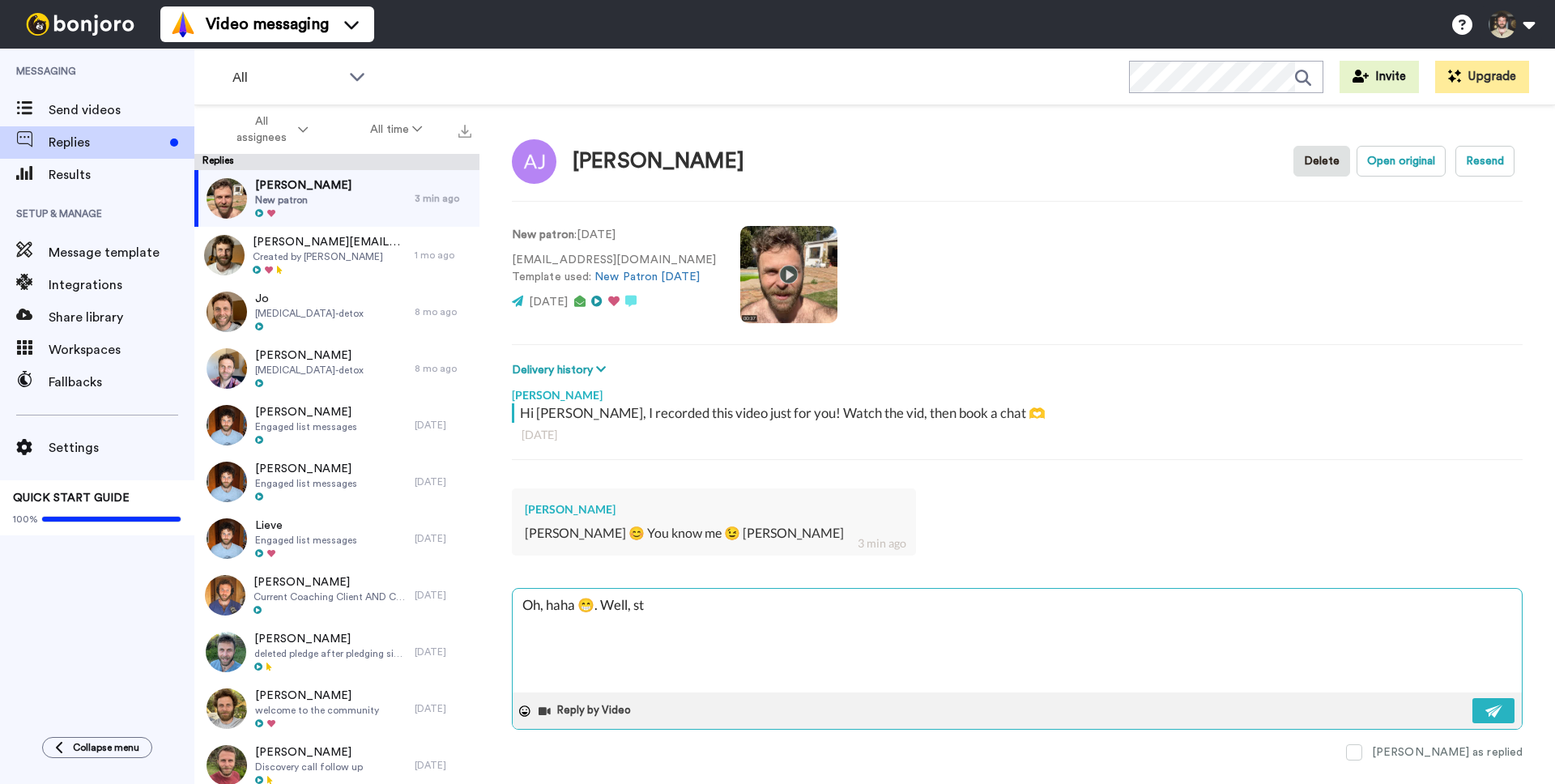
type textarea "x"
type textarea "Oh, haha 😁. Well, sti"
type textarea "x"
type textarea "Oh, haha 😁. Well, stil"
type textarea "x"
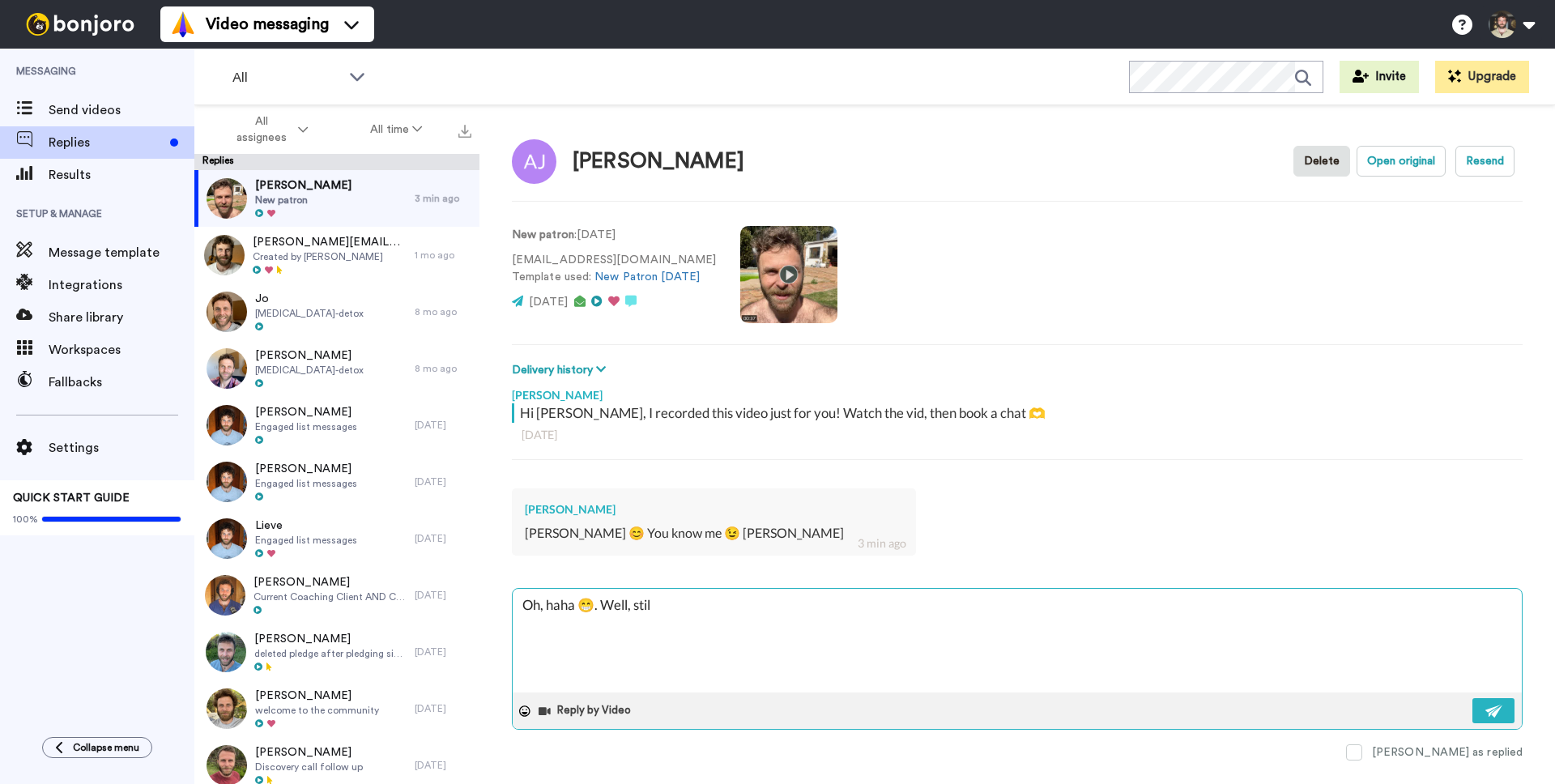
type textarea "Oh, haha 😁. Well, still"
type textarea "x"
type textarea "Oh, haha 😁. Well, still,"
type textarea "x"
type textarea "Oh, haha 😁. Well, still, t"
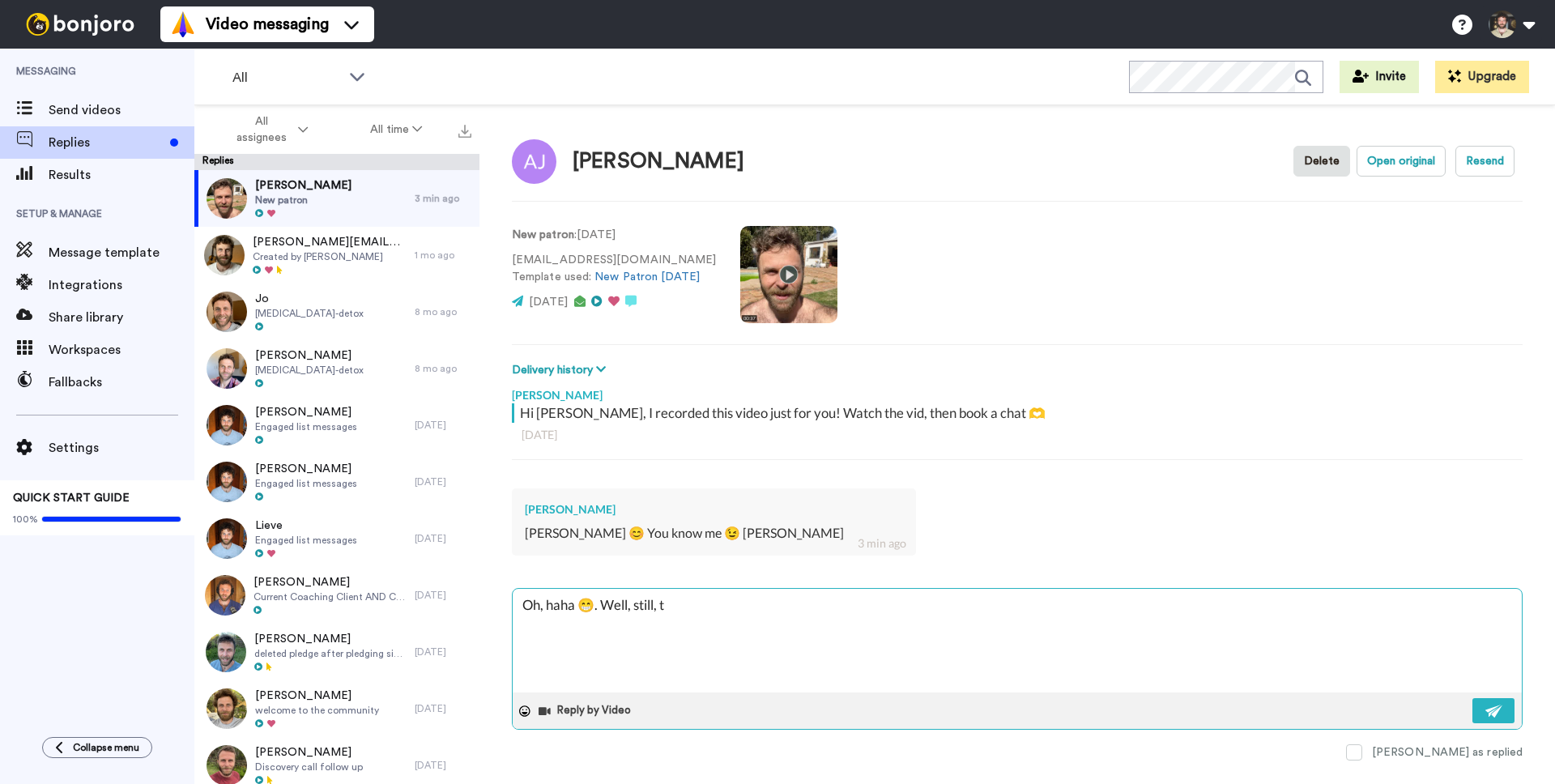
type textarea "x"
type textarea "Oh, haha 😁. Well, still, th"
type textarea "x"
type textarea "Oh, haha 😁. Well, still, tha"
type textarea "x"
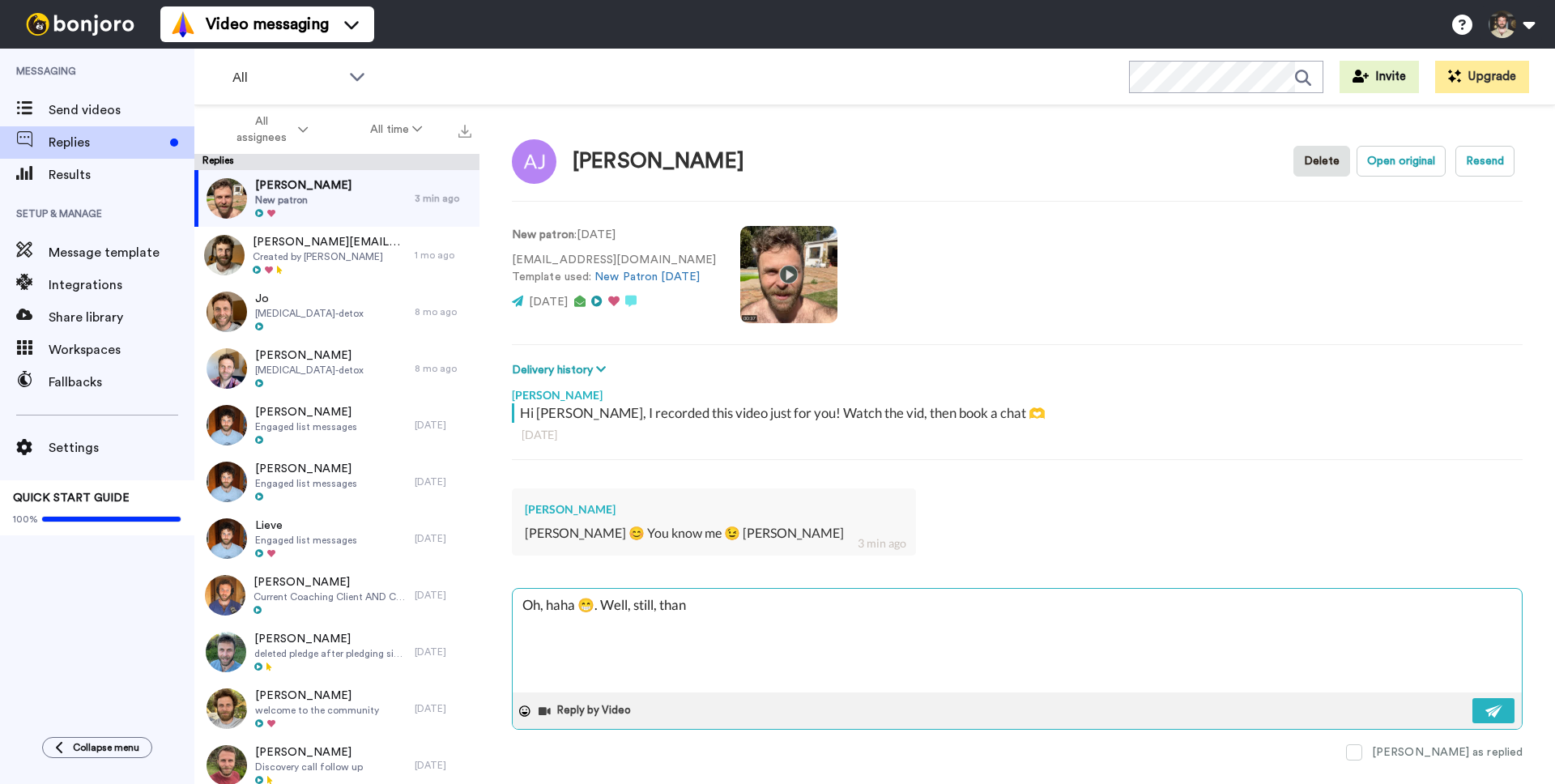
type textarea "Oh, haha 😁. Well, still, thank"
type textarea "x"
type textarea "Oh, haha 😁. Well, still, thank"
type textarea "x"
type textarea "Oh, haha 😁. Well, still, thank yo"
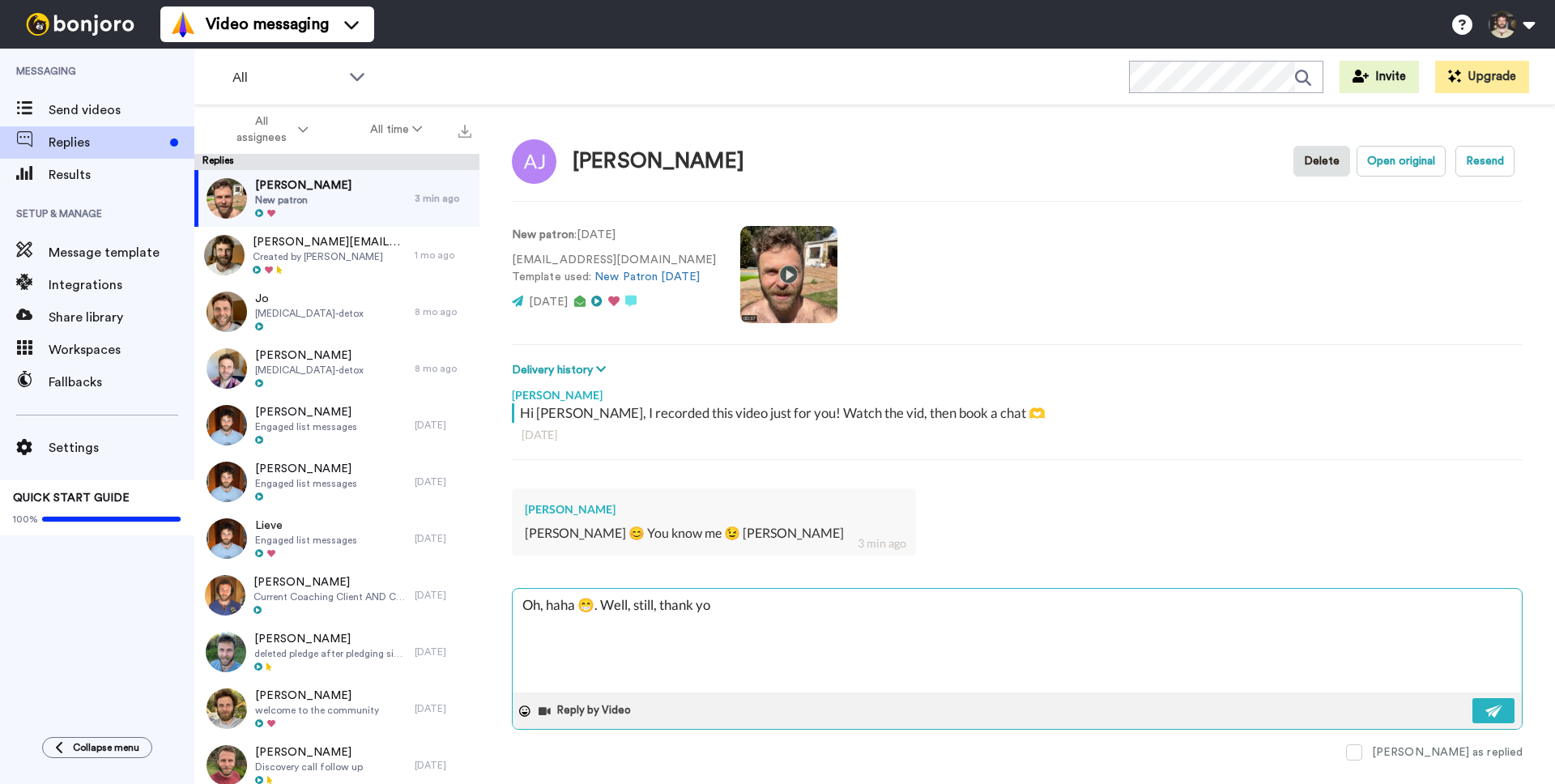
type textarea "x"
type textarea "Oh, haha 😁. Well, still, thank you"
type textarea "x"
type textarea "Oh, haha 😁. Well, still, thank you!"
type textarea "x"
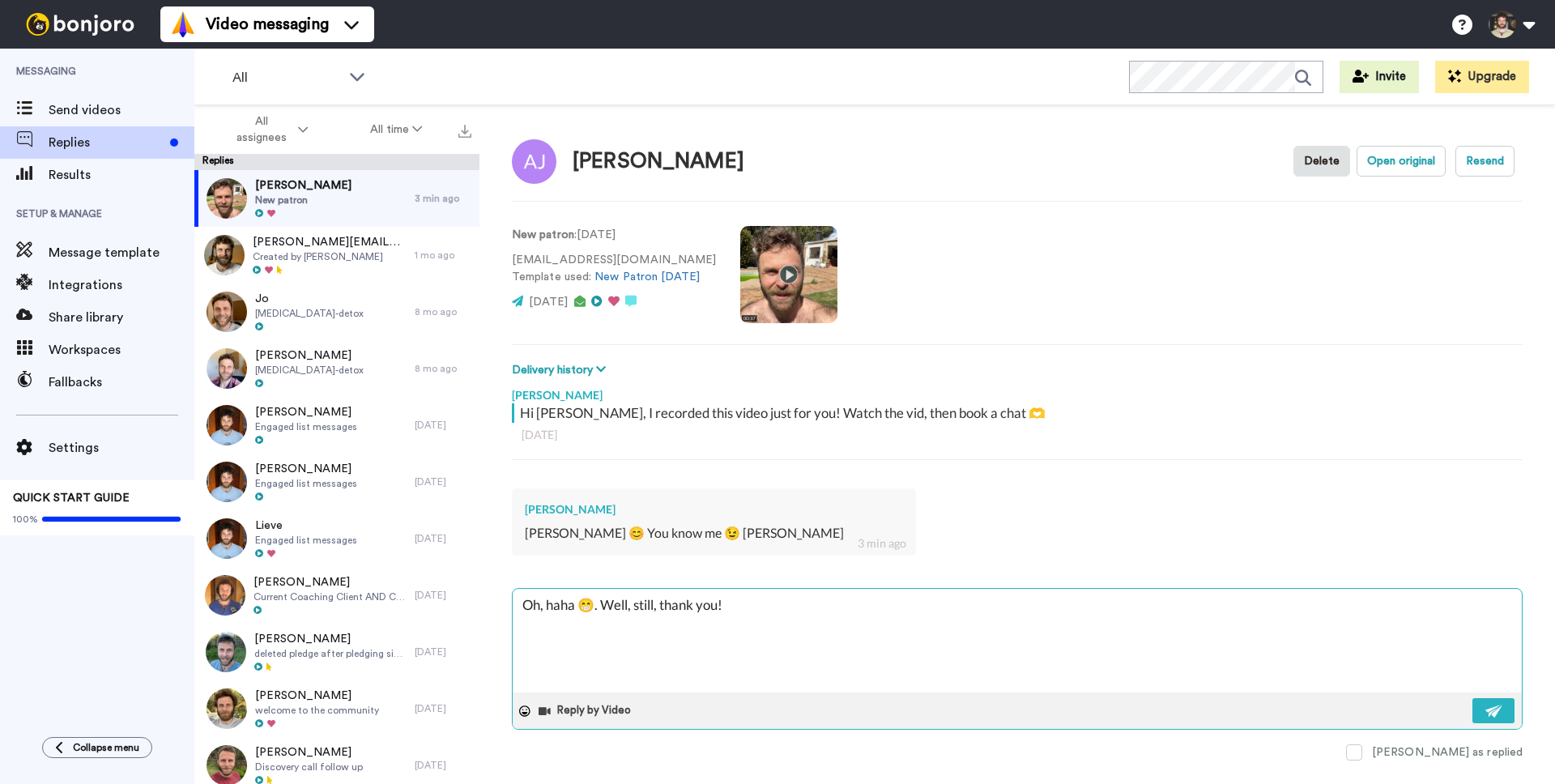
type textarea "Oh, haha 😁. Well, still, thank you! W"
type textarea "x"
type textarea "Oh, haha 😁. Well, still, thank you! Wha"
type textarea "x"
type textarea "Oh, haha 😁. Well, still, thank you! What"
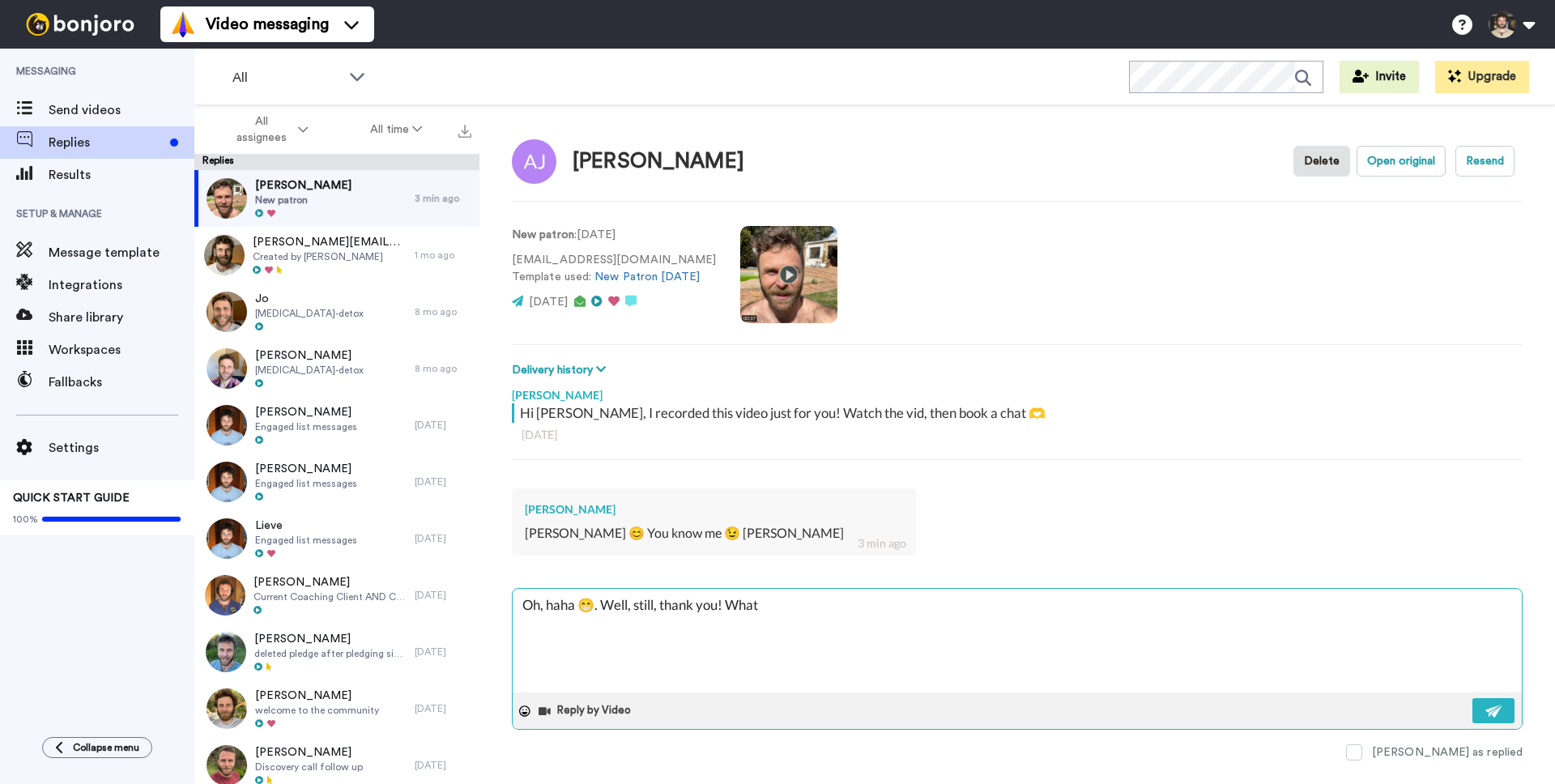
type textarea "x"
type textarea "Oh, haha 😁. Well, still, thank you! What i"
type textarea "x"
type textarea "Oh, haha 😁. Well, still, thank you! What ins"
type textarea "x"
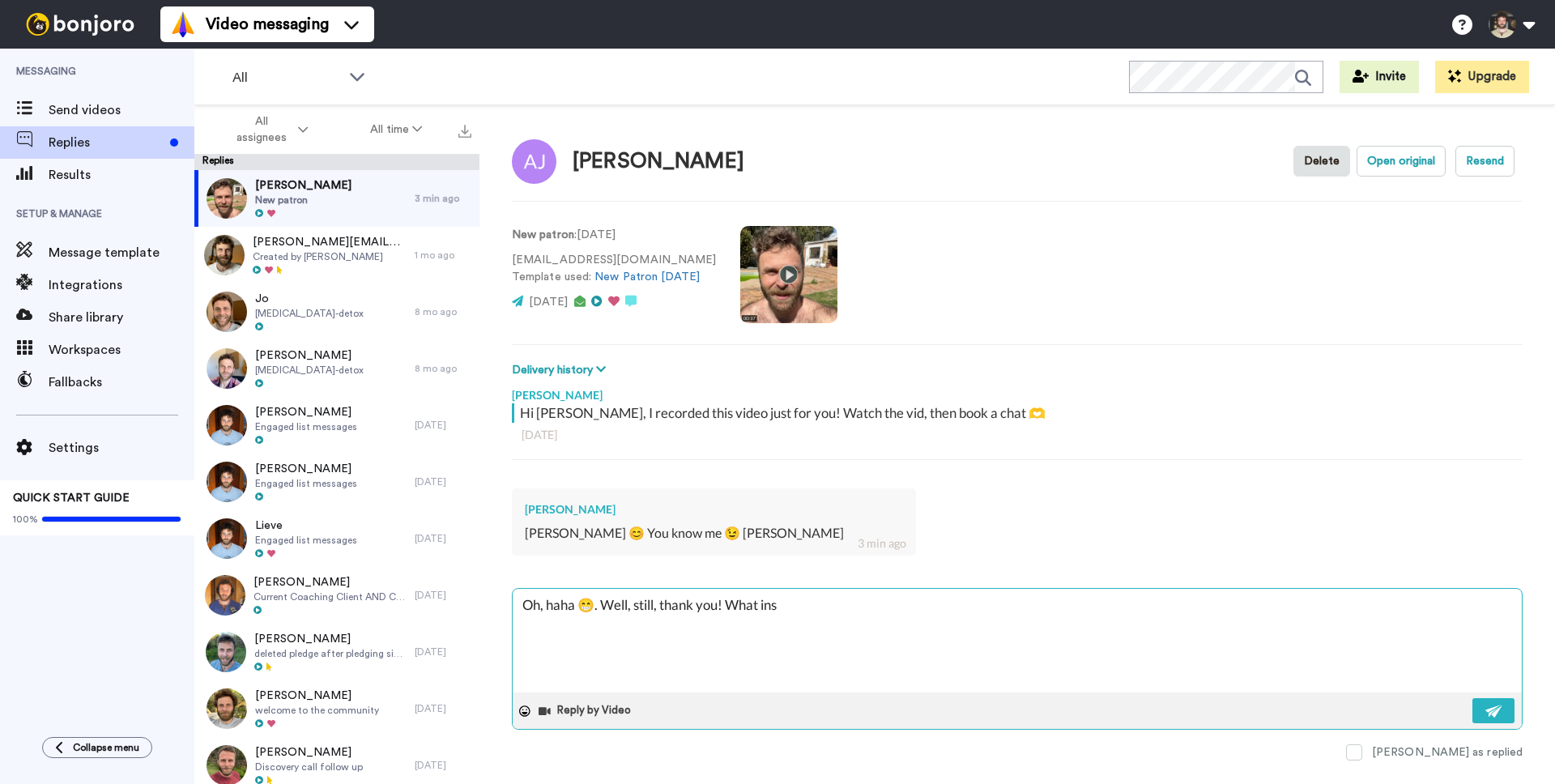
type textarea "Oh, haha 😁. Well, still, thank you! What insp"
type textarea "x"
type textarea "Oh, haha 😁. Well, still, thank you! What inspr"
type textarea "x"
type textarea "Oh, haha 😁. Well, still, thank you! What insprie"
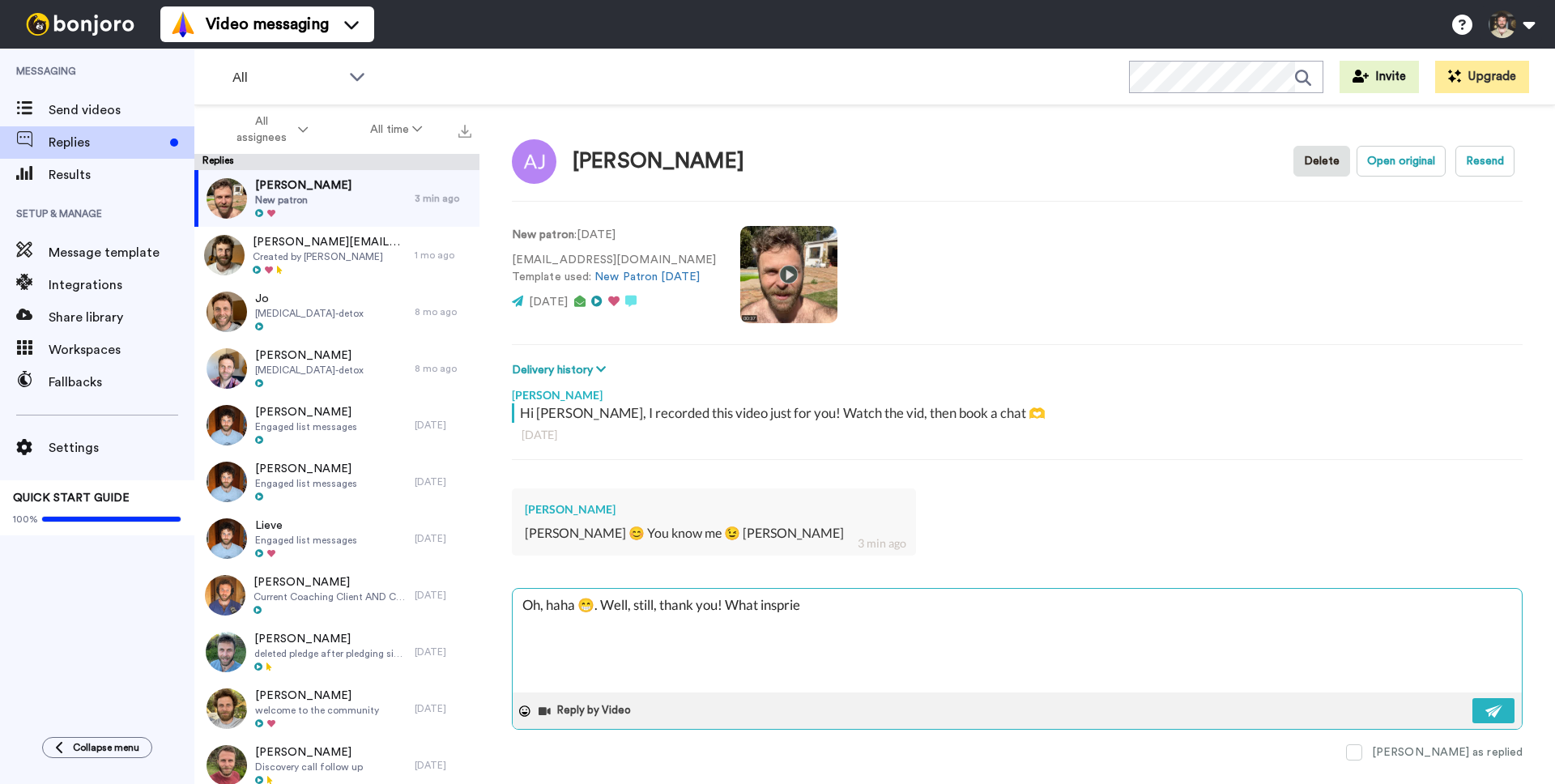
type textarea "x"
type textarea "Oh, haha 😁. Well, still, thank you! What inspri"
type textarea "x"
type textarea "Oh, haha 😁. Well, still, thank you! What inspr"
type textarea "x"
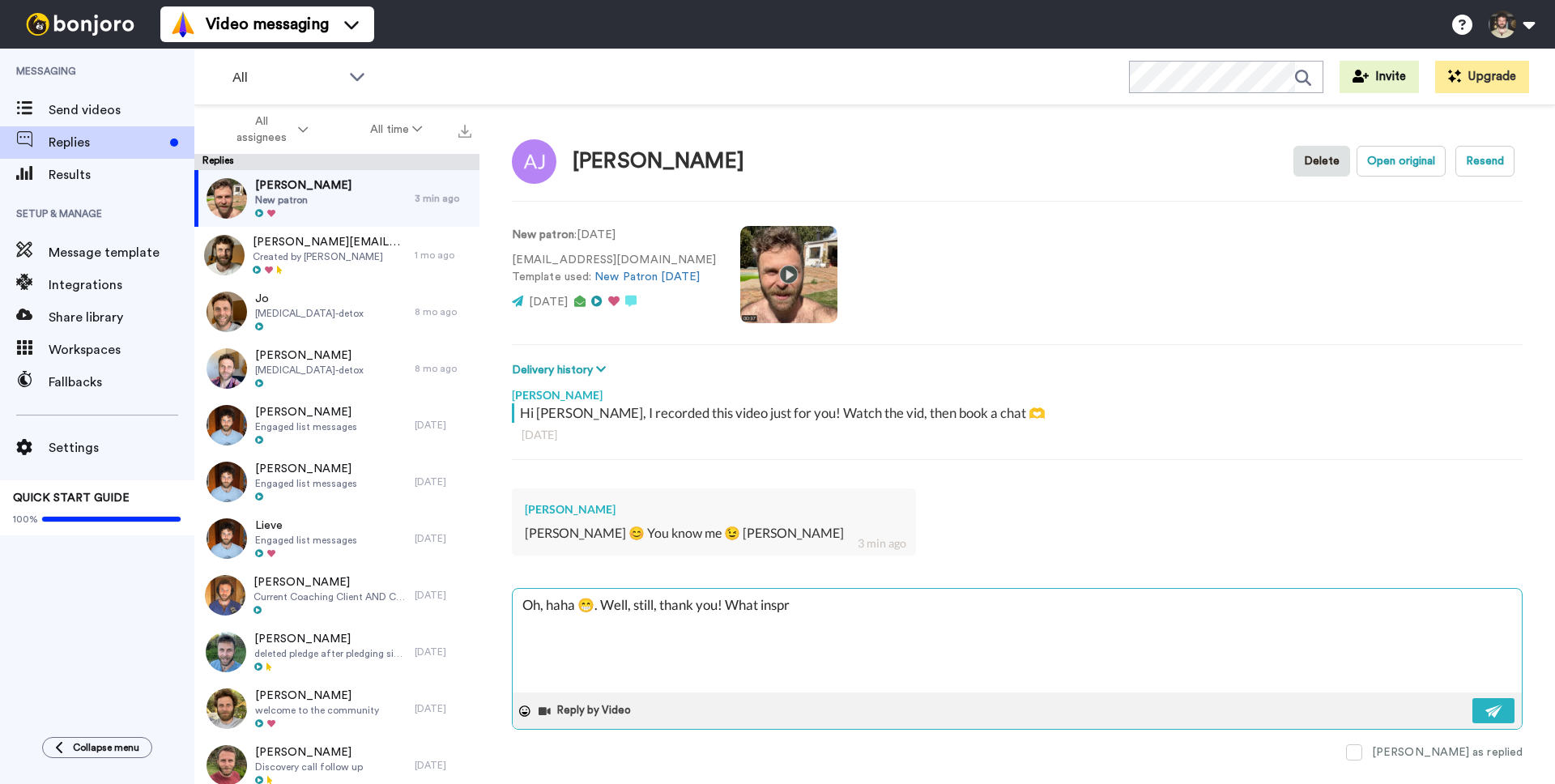
type textarea "Oh, haha 😁. Well, still, thank you! What insp"
type textarea "x"
type textarea "Oh, haha 😁. Well, still, thank you! What inspi"
type textarea "x"
type textarea "Oh, haha 😁. Well, still, thank you! What inspir"
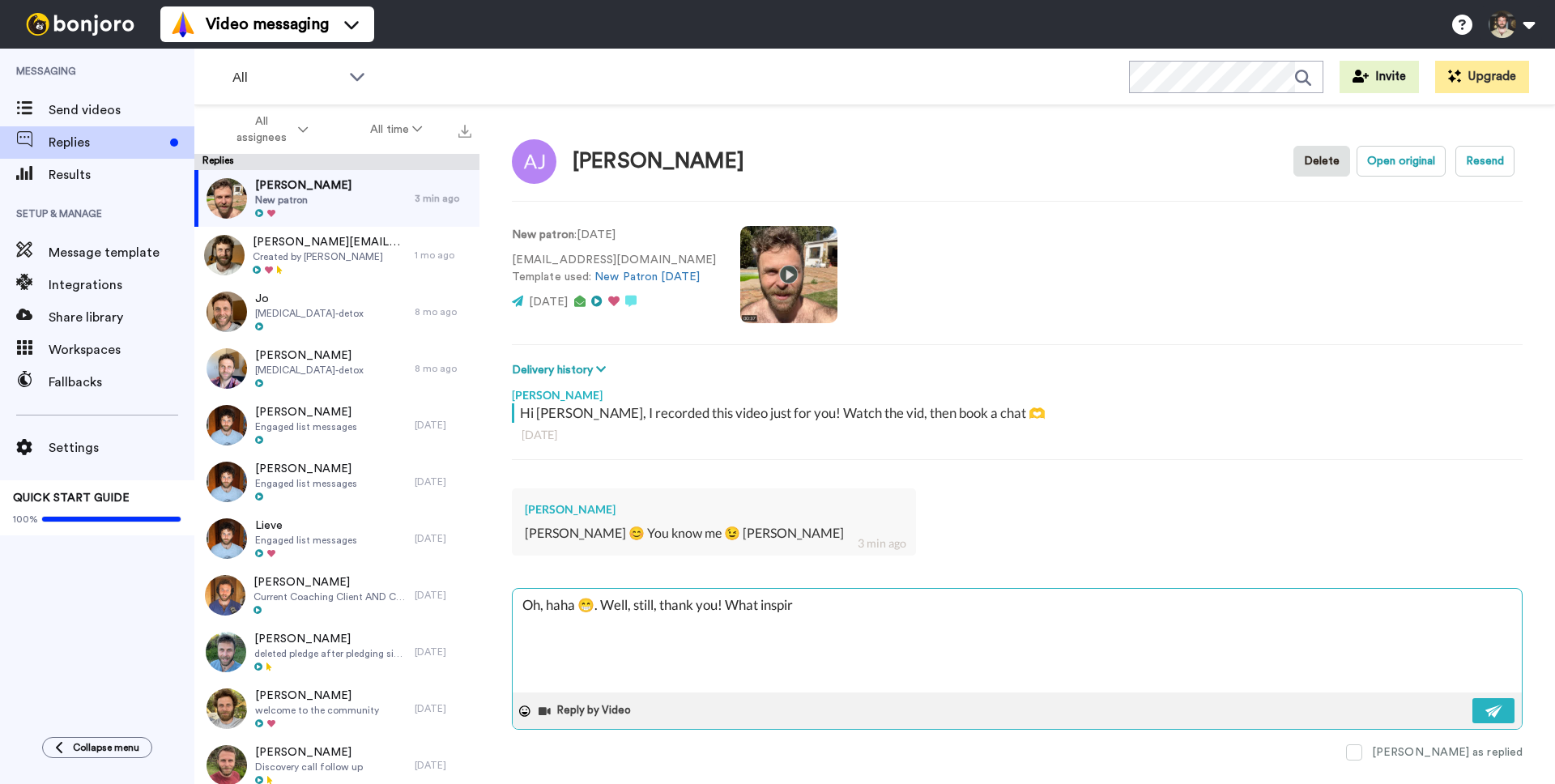
type textarea "x"
type textarea "Oh, haha 😁. Well, still, thank you! What inspire"
type textarea "x"
type textarea "Oh, haha 😁. Well, still, thank you! What inspired"
type textarea "x"
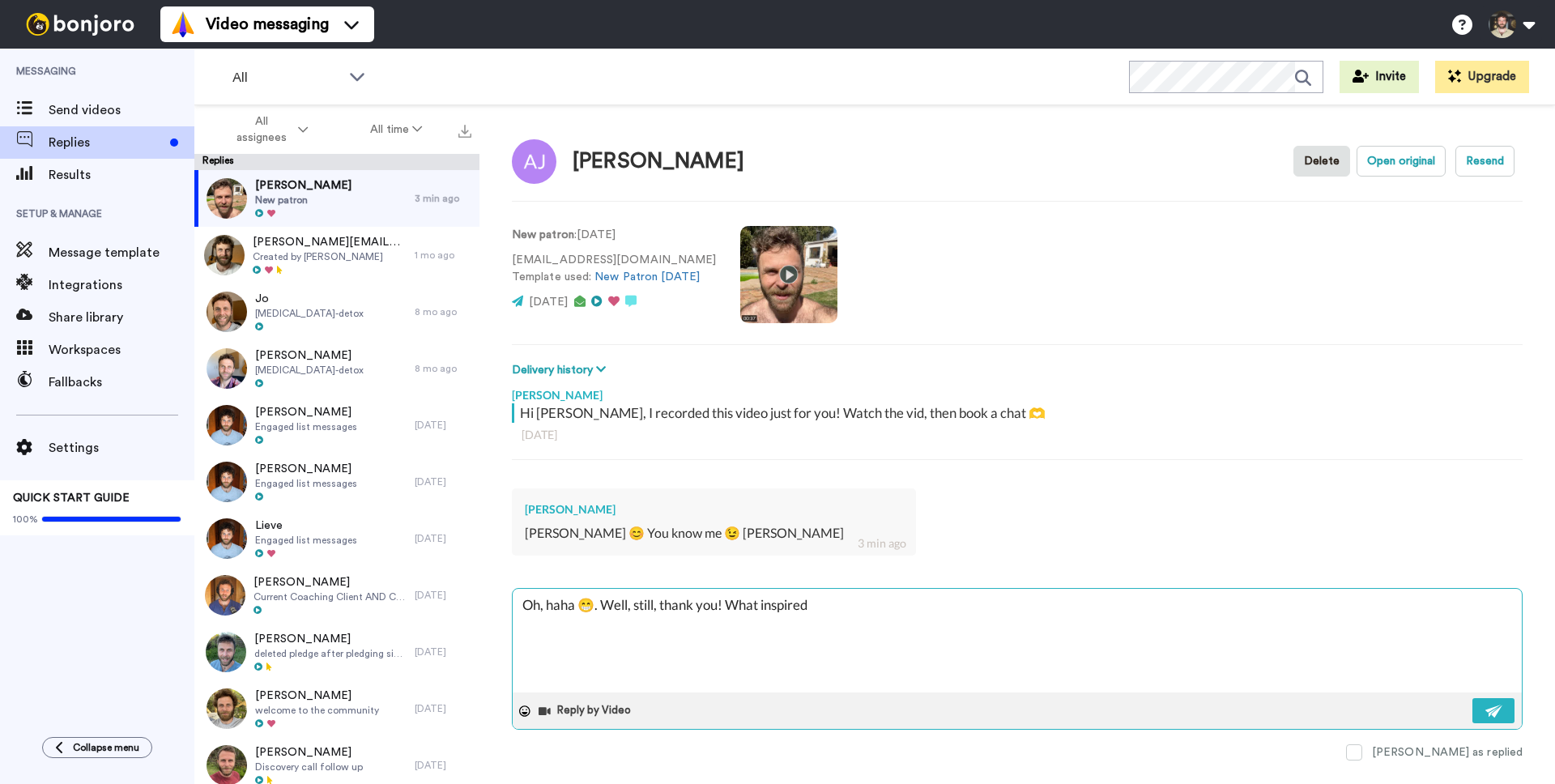
type textarea "Oh, haha 😁. Well, still, thank you! What inspired"
type textarea "x"
type textarea "Oh, haha 😁. Well, still, thank you! What inspired y"
type textarea "x"
type textarea "Oh, haha 😁. Well, still, thank you! What inspired yo"
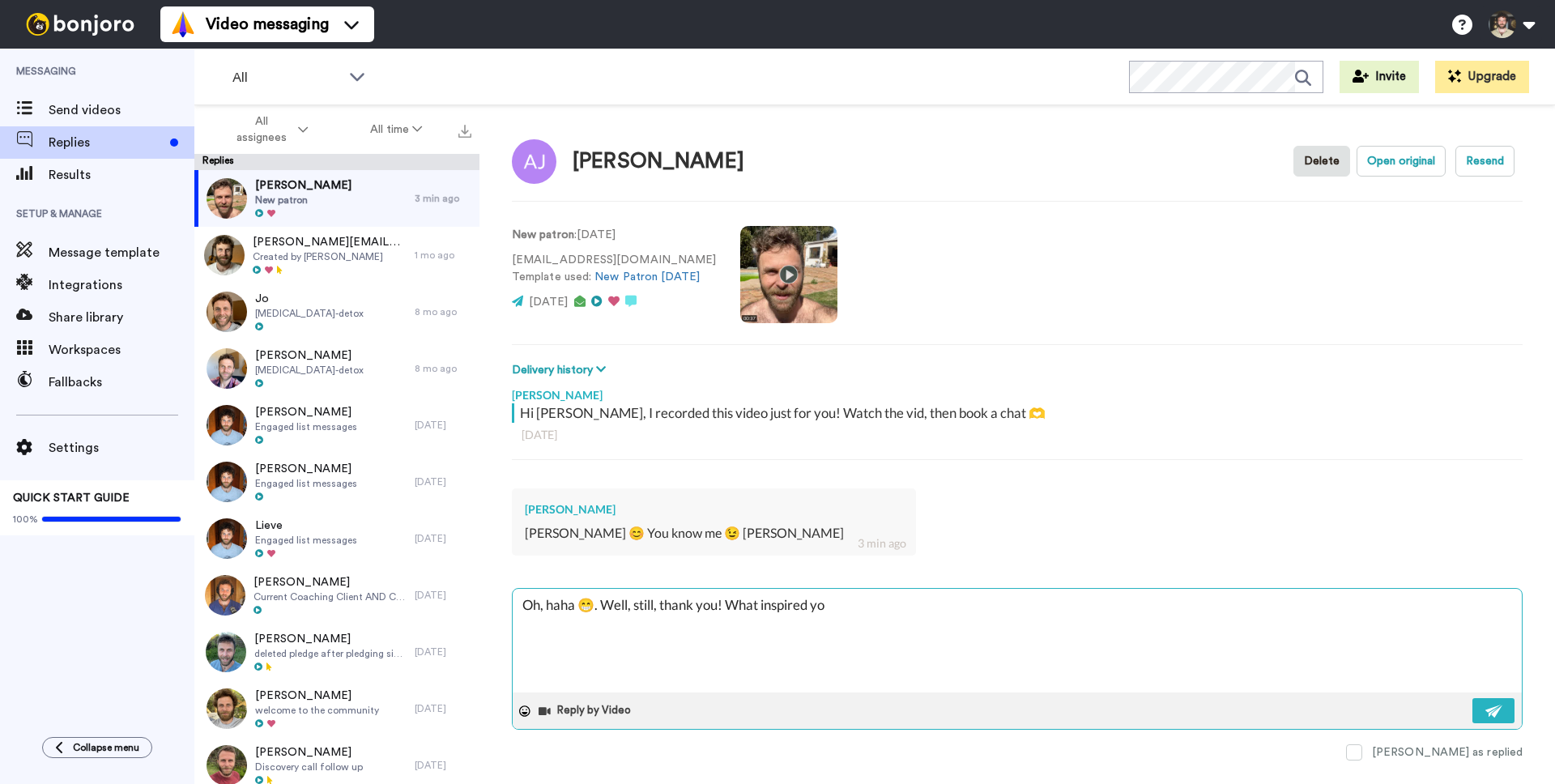
type textarea "x"
type textarea "Oh, haha 😁. Well, still, thank you! What inspired you"
type textarea "x"
type textarea "Oh, haha 😁. Well, still, thank you! What inspired you t"
type textarea "x"
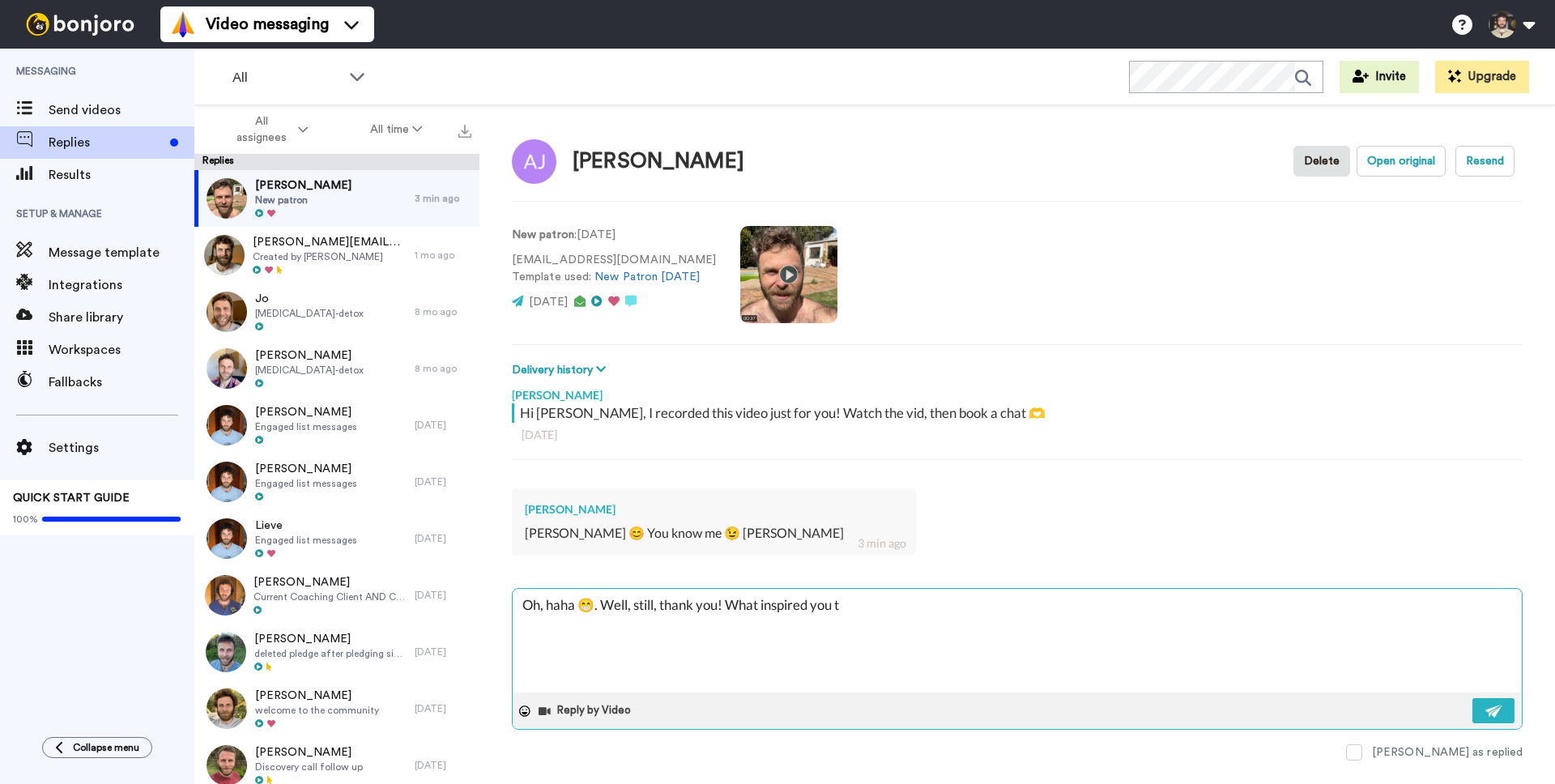
type textarea "Oh, haha 😁. Well, still, thank you! What inspired you to"
type textarea "x"
type textarea "Oh, haha 😁. Well, still, thank you! What inspired you to"
type textarea "x"
type textarea "Oh, haha 😁. Well, still, thank you! What inspired you to p"
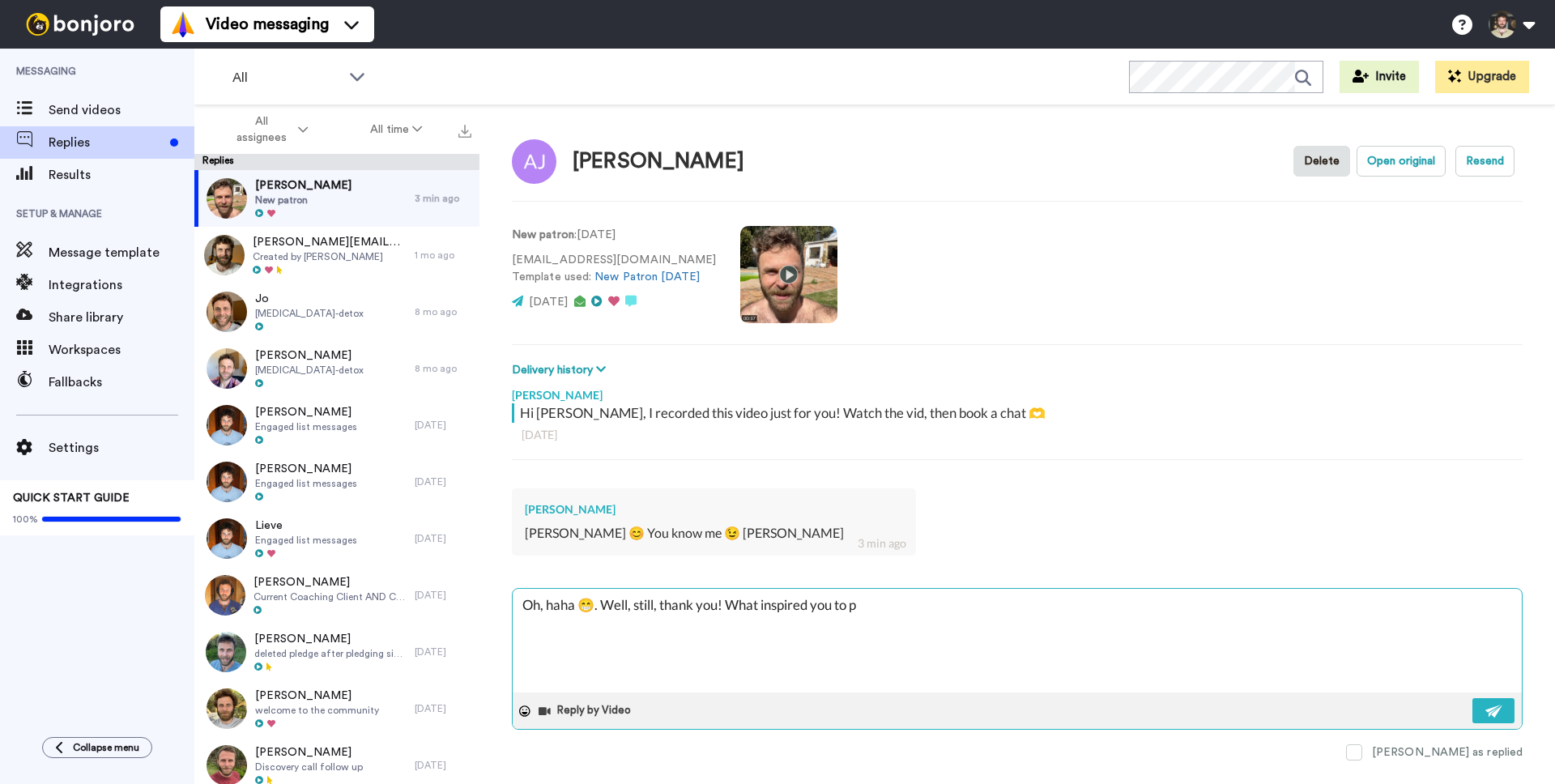
type textarea "x"
type textarea "Oh, haha 😁. Well, still, thank you! What inspired you to pl"
type textarea "x"
type textarea "Oh, haha 😁. Well, still, thank you! What inspired you to ple"
type textarea "x"
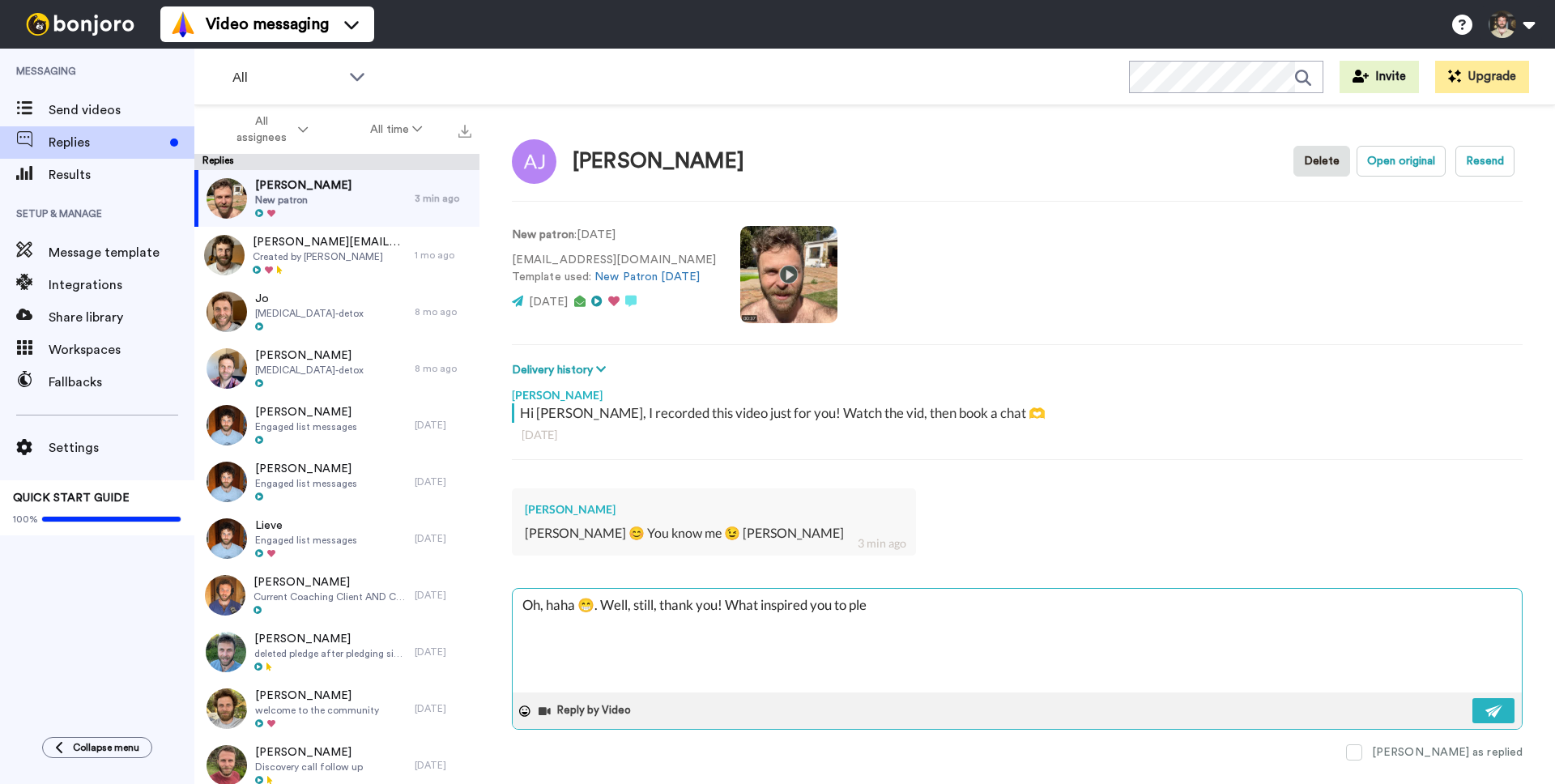
type textarea "Oh, haha 😁. Well, still, thank you! What inspired you to pled"
type textarea "x"
type textarea "Oh, haha 😁. Well, still, thank you! What inspired you to pledg"
type textarea "x"
type textarea "Oh, haha 😁. Well, still, thank you! What inspired you to pledge"
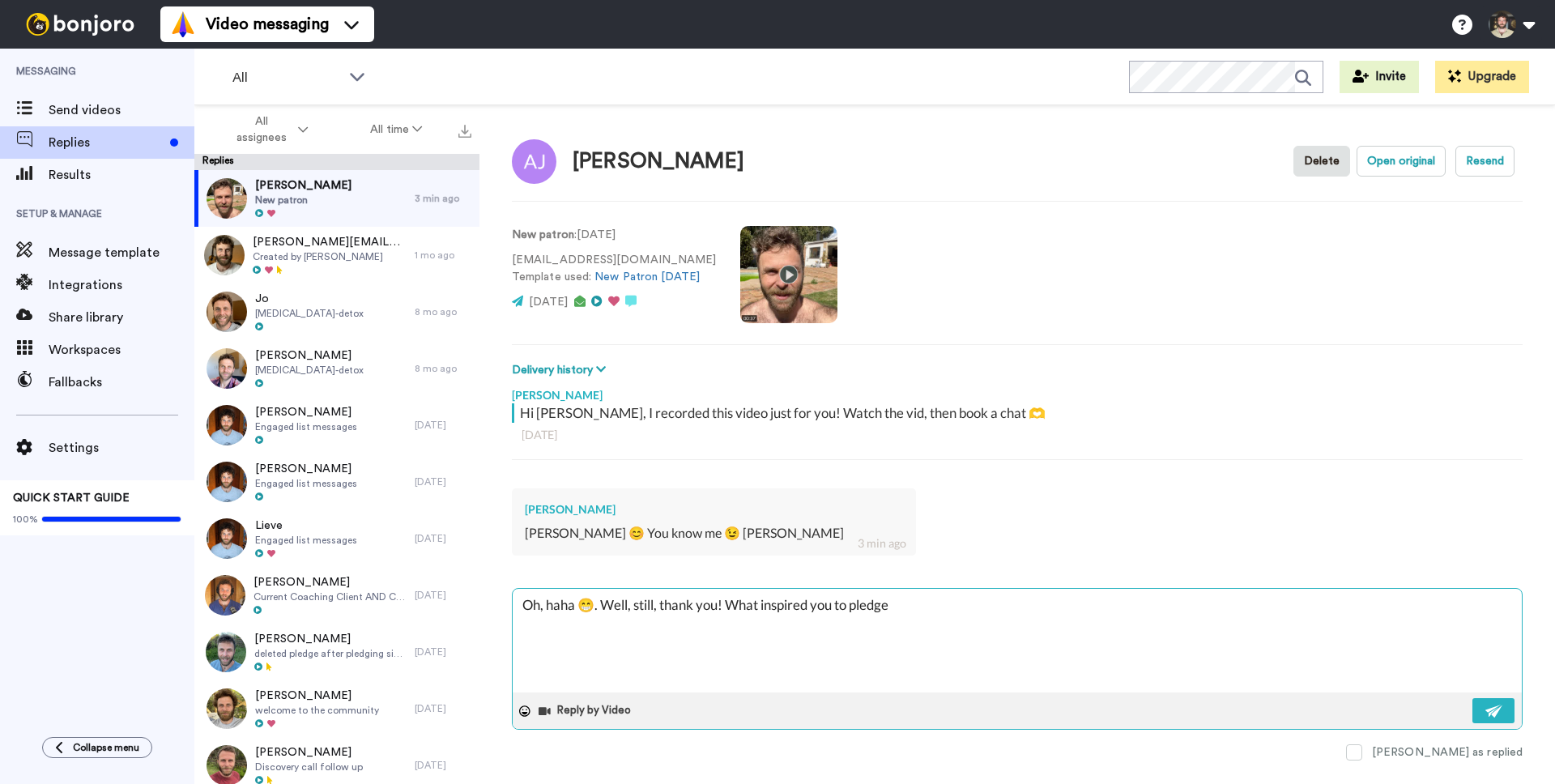
type textarea "x"
type textarea "Oh, haha 😁. Well, still, thank you! What inspired you to pledge?"
type textarea "x"
type textarea "Oh, haha 😁. Well, still, thank you! What inspired you to pledge"
type textarea "x"
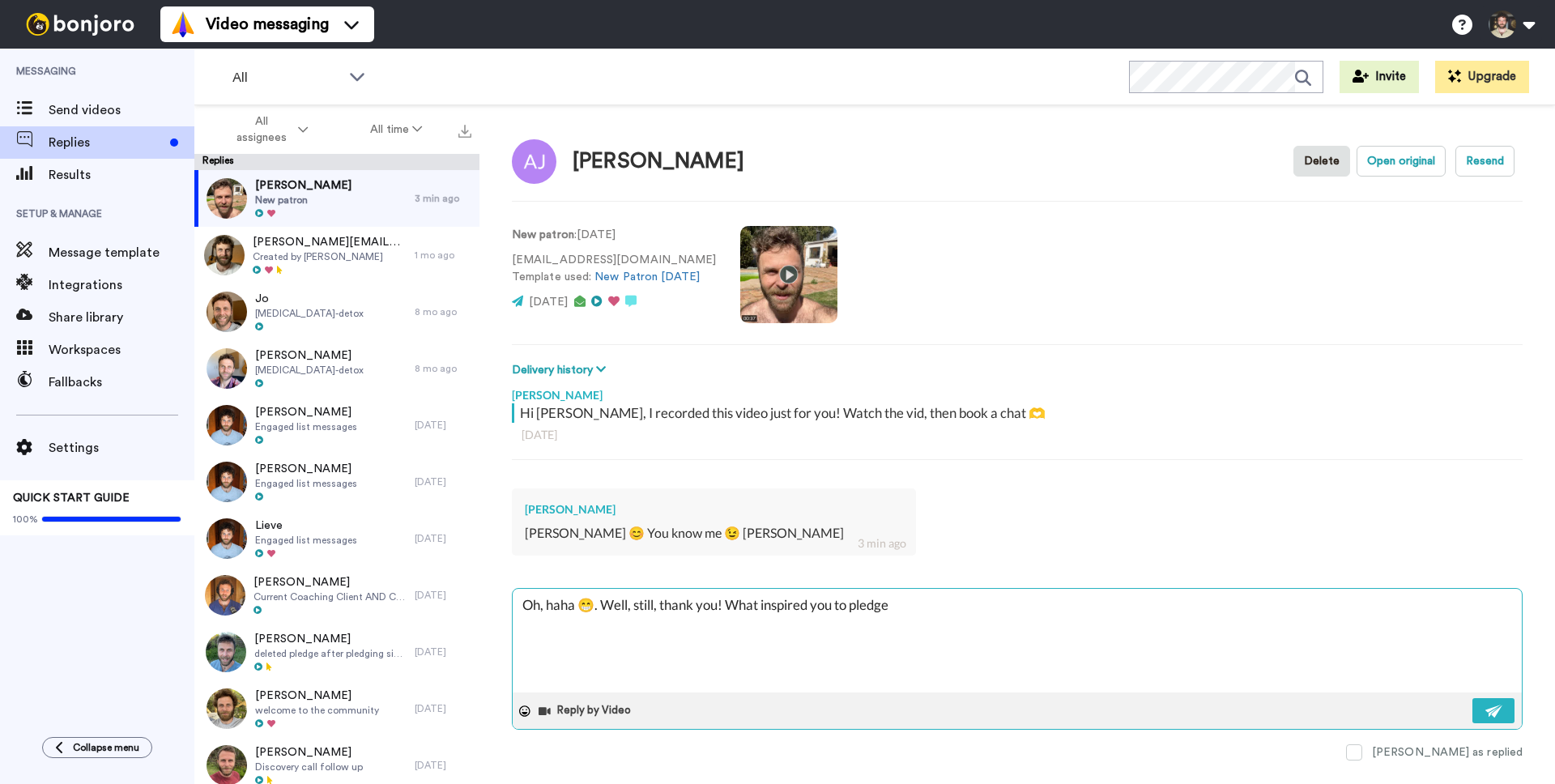
type textarea "Oh, haha 😁. Well, still, thank you! What inspired you to"
type textarea "x"
type textarea "Oh, haha 😁. Well, still, thank you! What inspired you to jo"
type textarea "x"
type textarea "Oh, haha 😁. Well, still, thank you! What inspired you to joi"
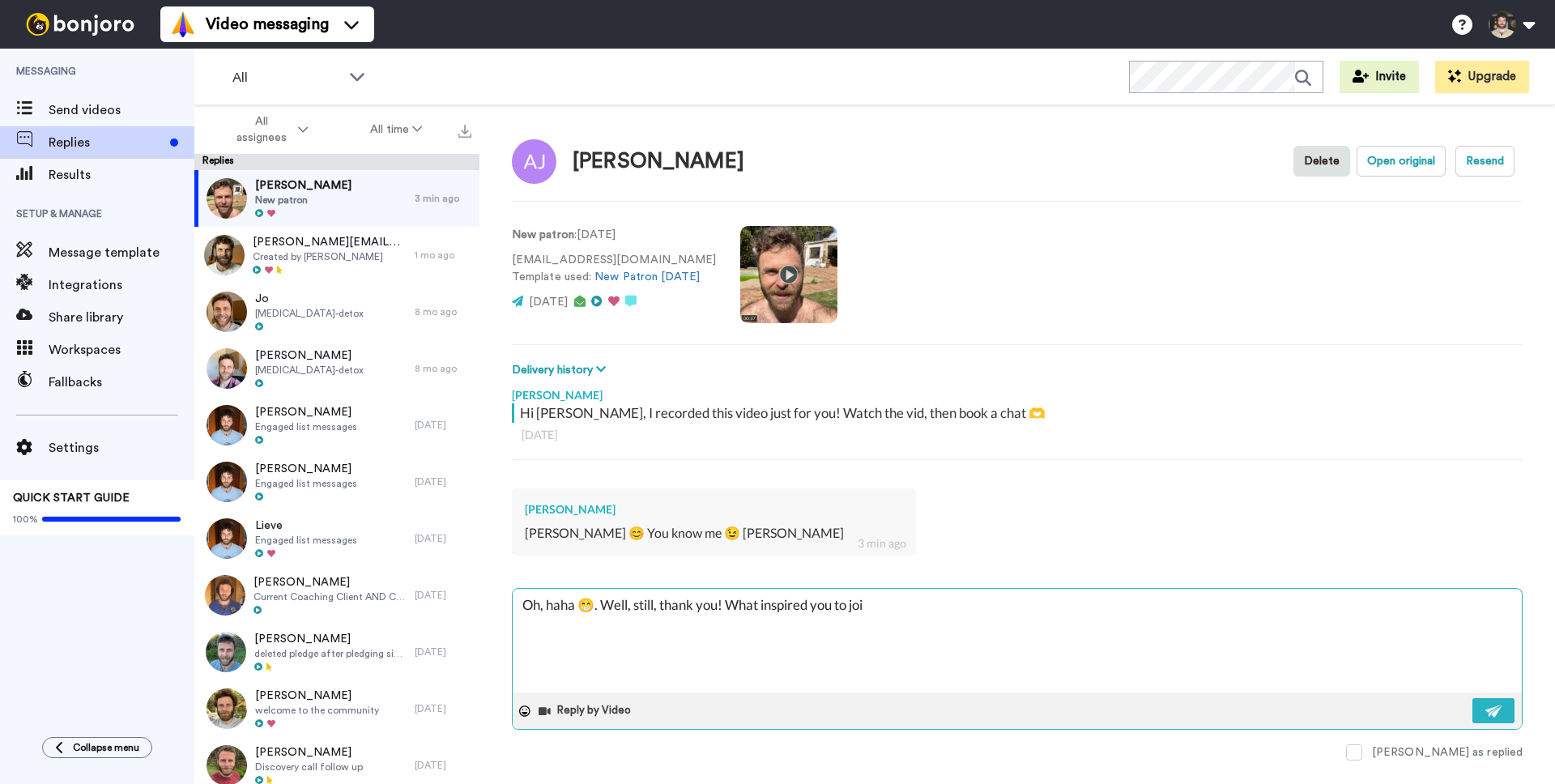
type textarea "x"
type textarea "Oh, haha 😁. Well, still, thank you! What inspired you to join"
type textarea "x"
type textarea "Oh, haha 😁. Well, still, thank you! What inspired you to join t"
type textarea "x"
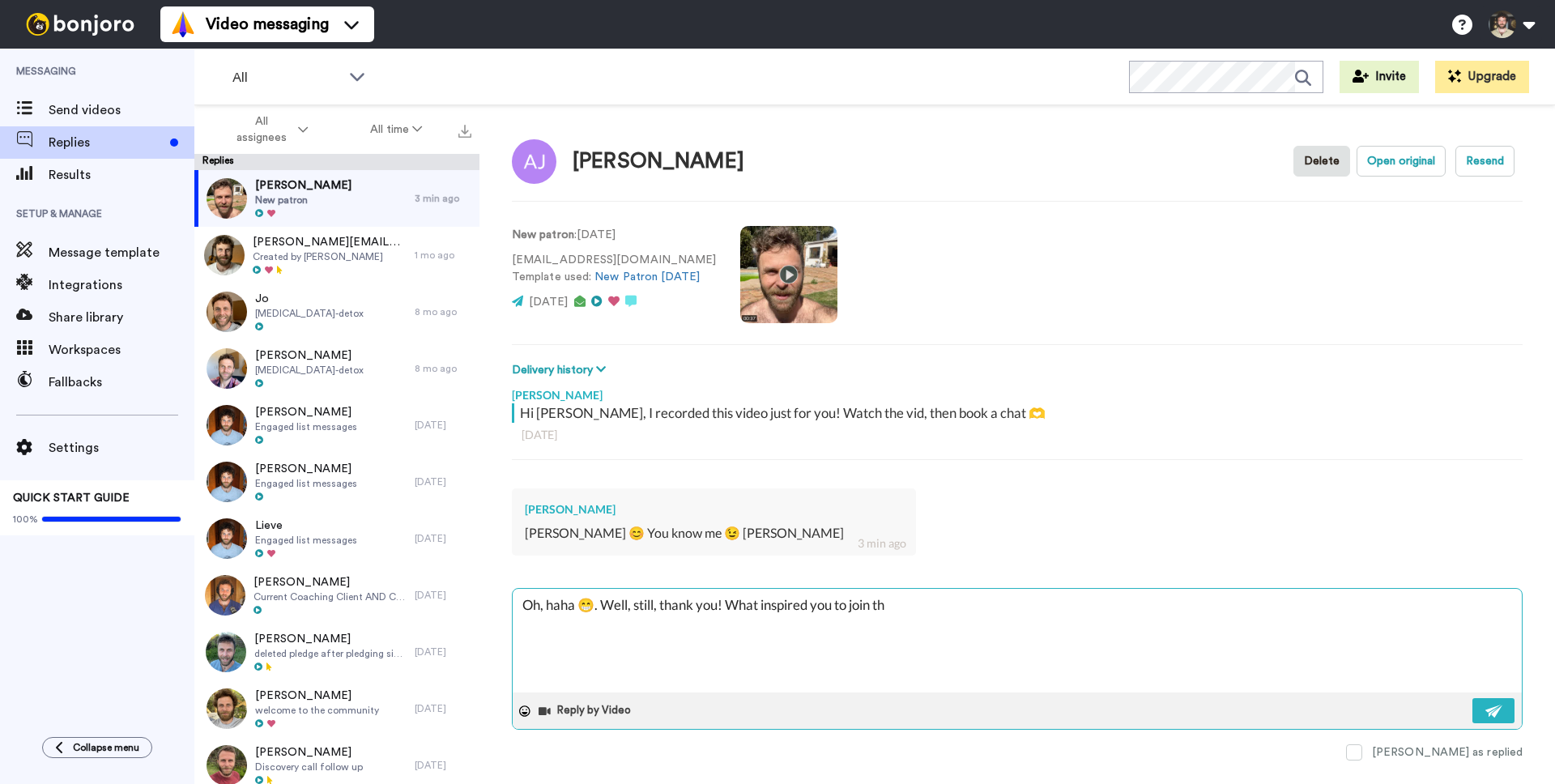
type textarea "Oh, haha 😁. Well, still, thank you! What inspired you to join thi"
type textarea "x"
type textarea "Oh, haha 😁. Well, still, thank you! What inspired you to join this"
type textarea "x"
type textarea "Oh, haha 😁. Well, still, thank you! What inspired you to join this"
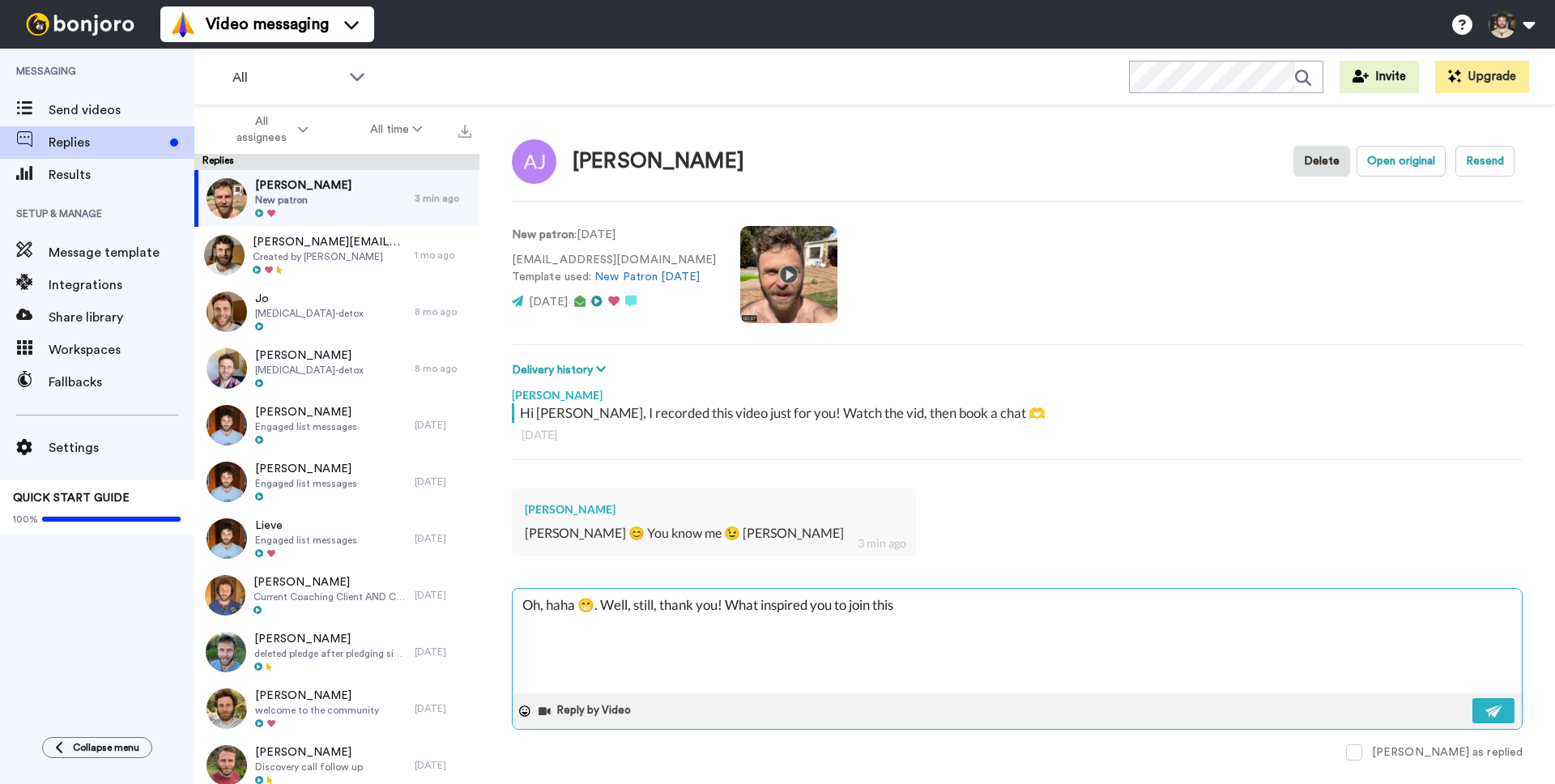
type textarea "x"
type textarea "Oh, haha 😁. Well, still, thank you! What inspired you to join this l"
type textarea "x"
type textarea "Oh, haha 😁. Well, still, thank you! What inspired you to join this li"
type textarea "x"
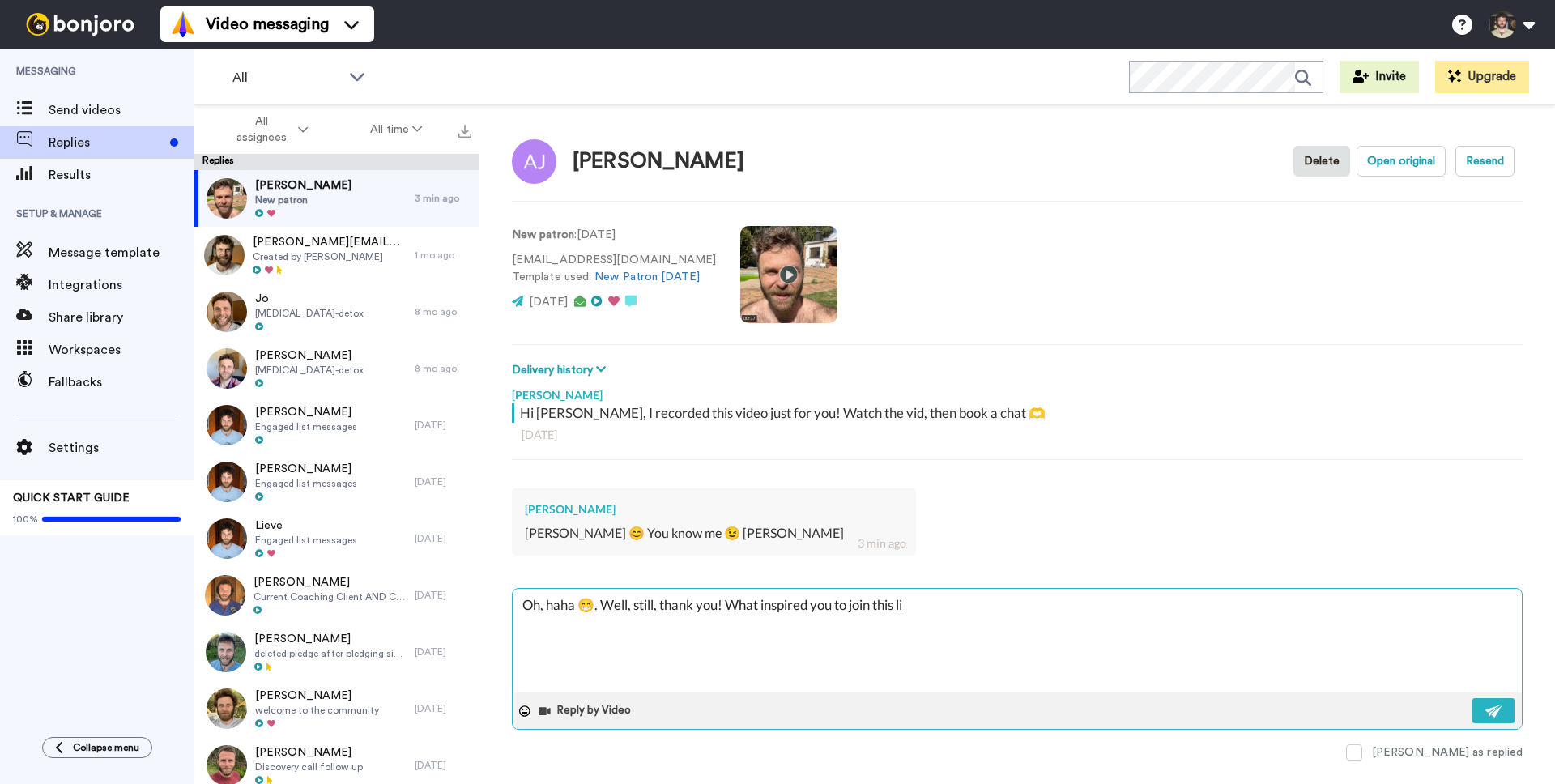
type textarea "Oh, haha 😁. Well, still, thank you! What inspired you to join this lil"
type textarea "x"
type textarea "Oh, haha 😁. Well, still, thank you! What inspired you to join this lil"
type textarea "x"
type textarea "Oh, haha 😁. Well, still, thank you! What inspired you to join this lil For"
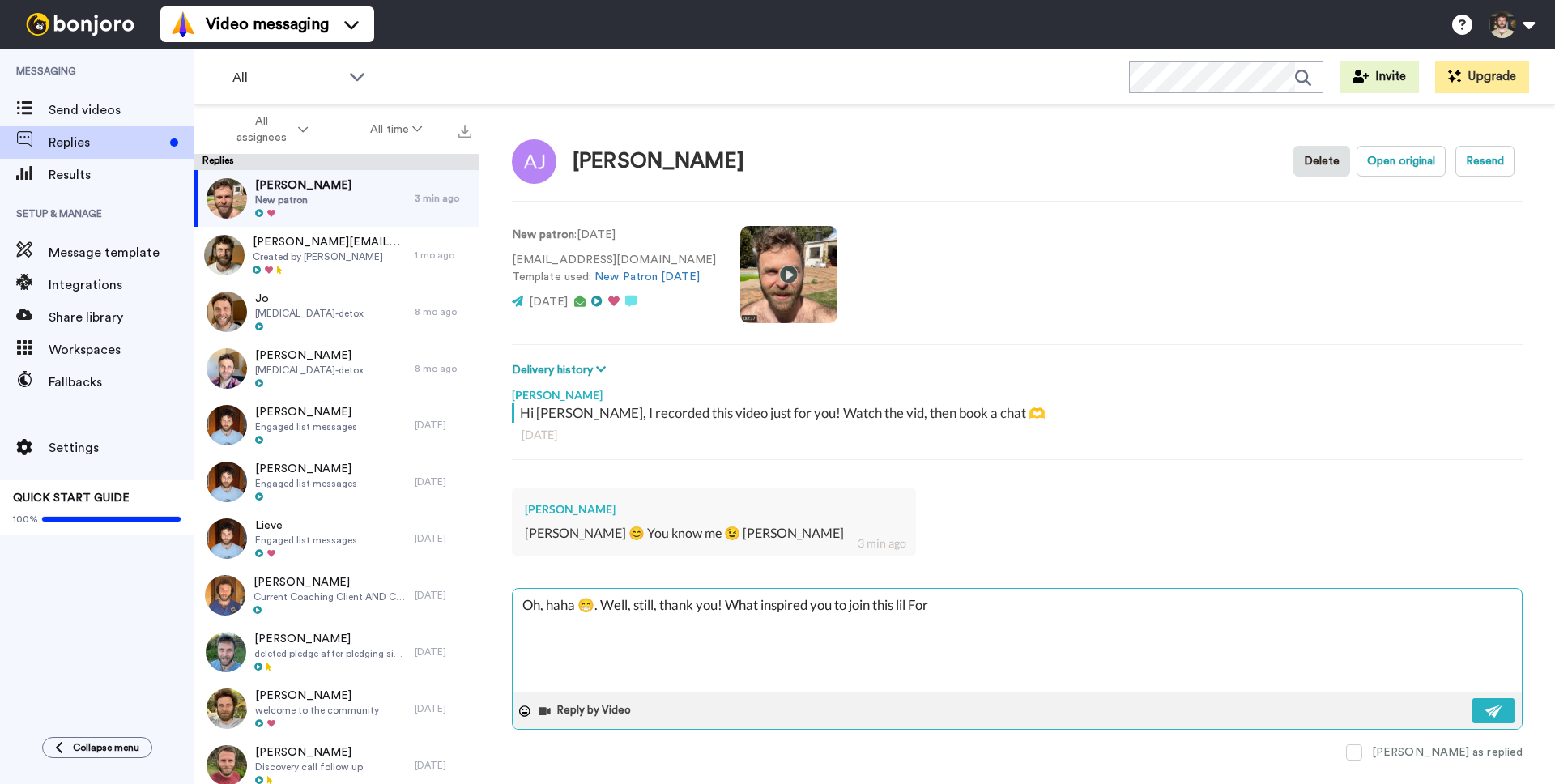
type textarea "x"
type textarea "Oh, haha 😁. Well, still, thank you! What inspired you to join this lil Fore"
type textarea "x"
type textarea "Oh, haha 😁. Well, still, thank you! What inspired you to join this lil Forest"
type textarea "x"
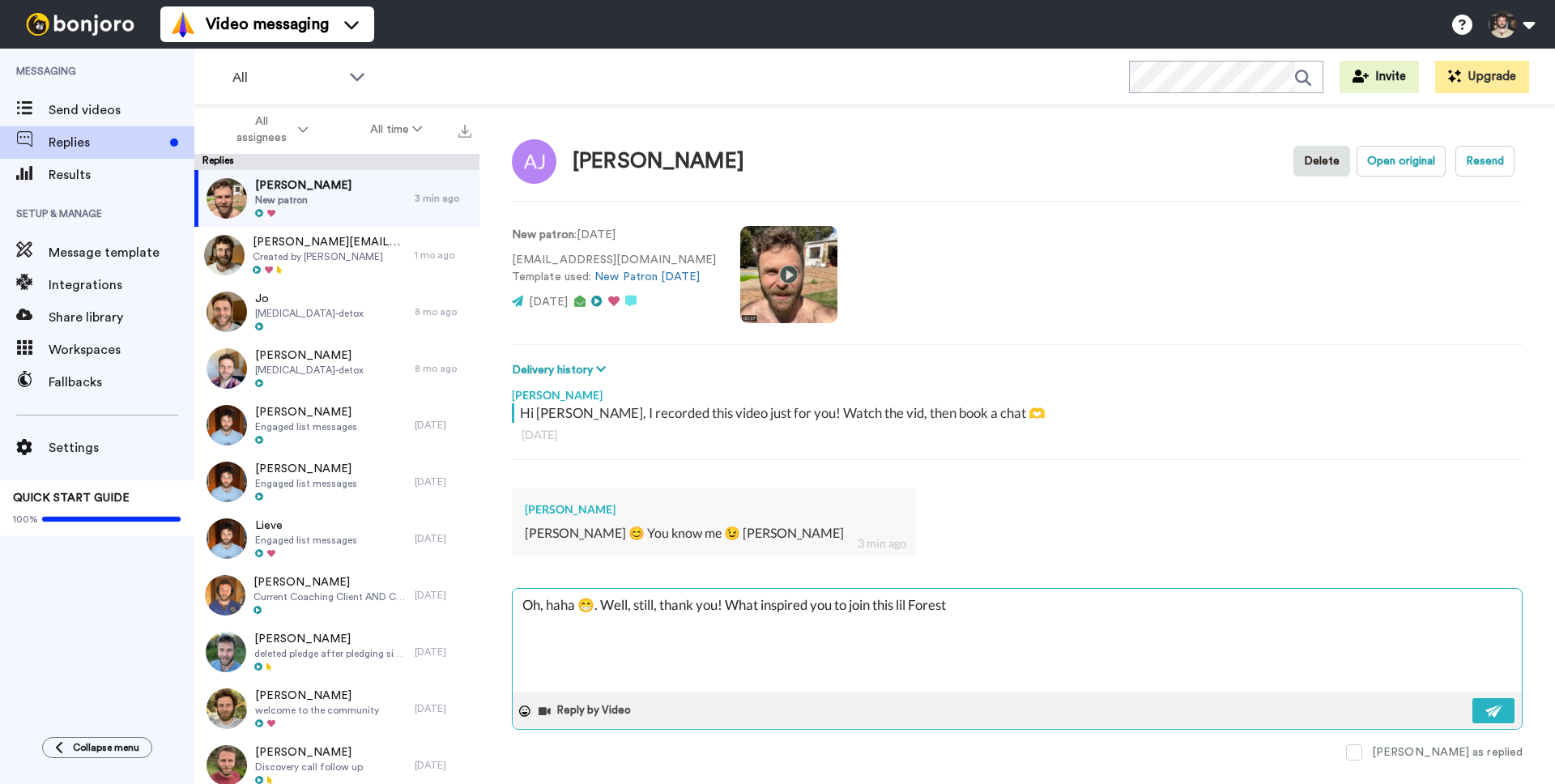
type textarea "Oh, haha 😁. Well, still, thank you! What inspired you to join this lil Forest F"
type textarea "x"
type textarea "Oh, haha 😁. Well, still, thank you! What inspired you to join this lil Forest F…"
type textarea "x"
type textarea "Oh, haha 😁. Well, still, thank you! What inspired you to join this lil Forest F…"
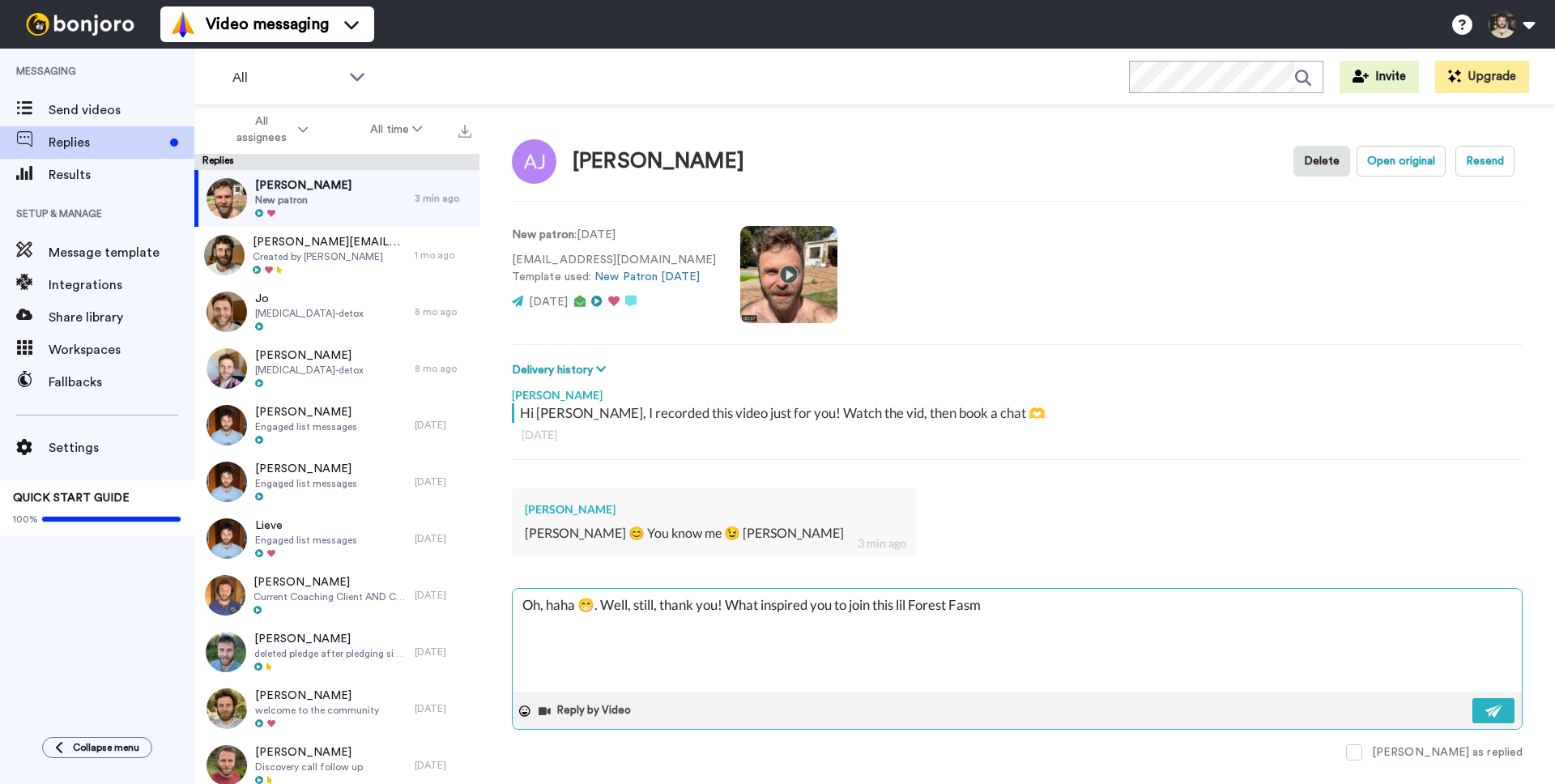
type textarea "x"
type textarea "Oh, haha 😁. Well, still, thank you! What inspired you to join this lil Forest F…"
type textarea "x"
type textarea "Oh, haha 😁. Well, still, thank you! What inspired you to join this lil Forest F…"
type textarea "x"
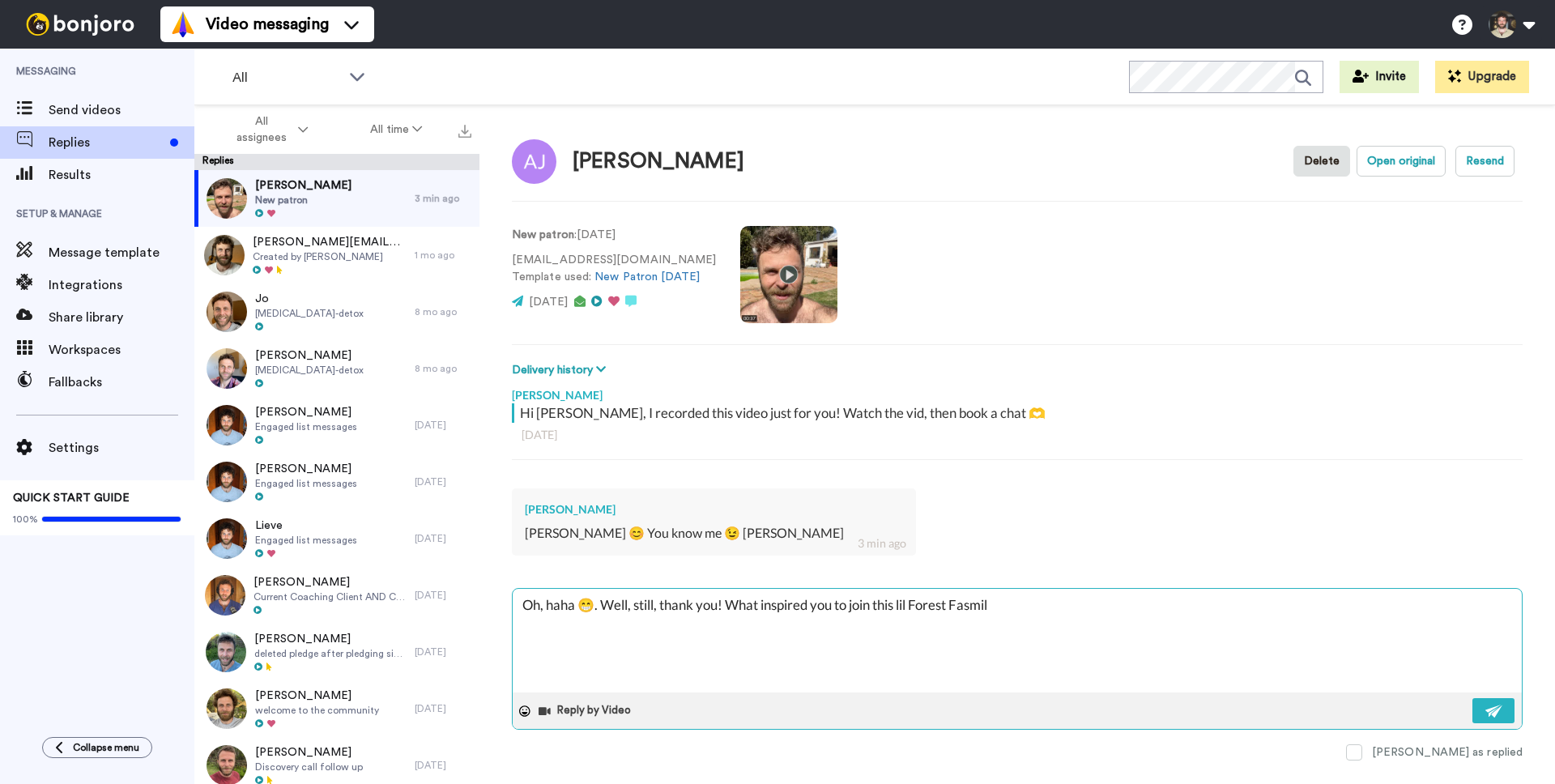
type textarea "Oh, haha 😁. Well, still, thank you! What inspired you to join this lil Forest F…"
type textarea "x"
type textarea "Oh, haha 😁. Well, still, thank you! What inspired you to join this lil Forest"
type textarea "x"
type textarea "Oh, haha 😁. Well, still, thank you! What inspired you to join this lil Forest DF"
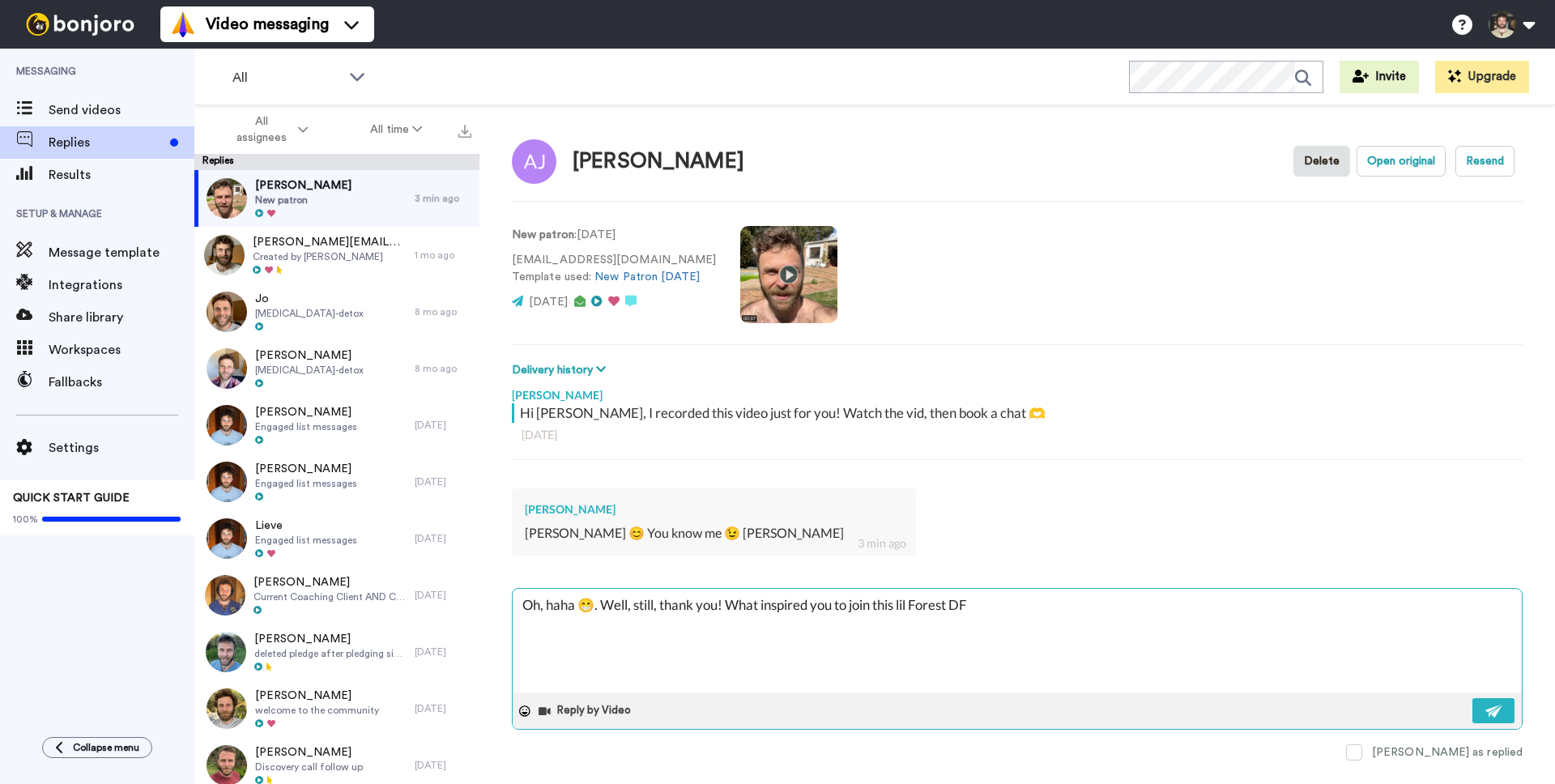
type textarea "x"
type textarea "Oh, haha 😁. Well, still, thank you! What inspired you to join this lil Forest D"
type textarea "x"
type textarea "Oh, haha 😁. Well, still, thank you! What inspired you to join this lil Forest"
type textarea "x"
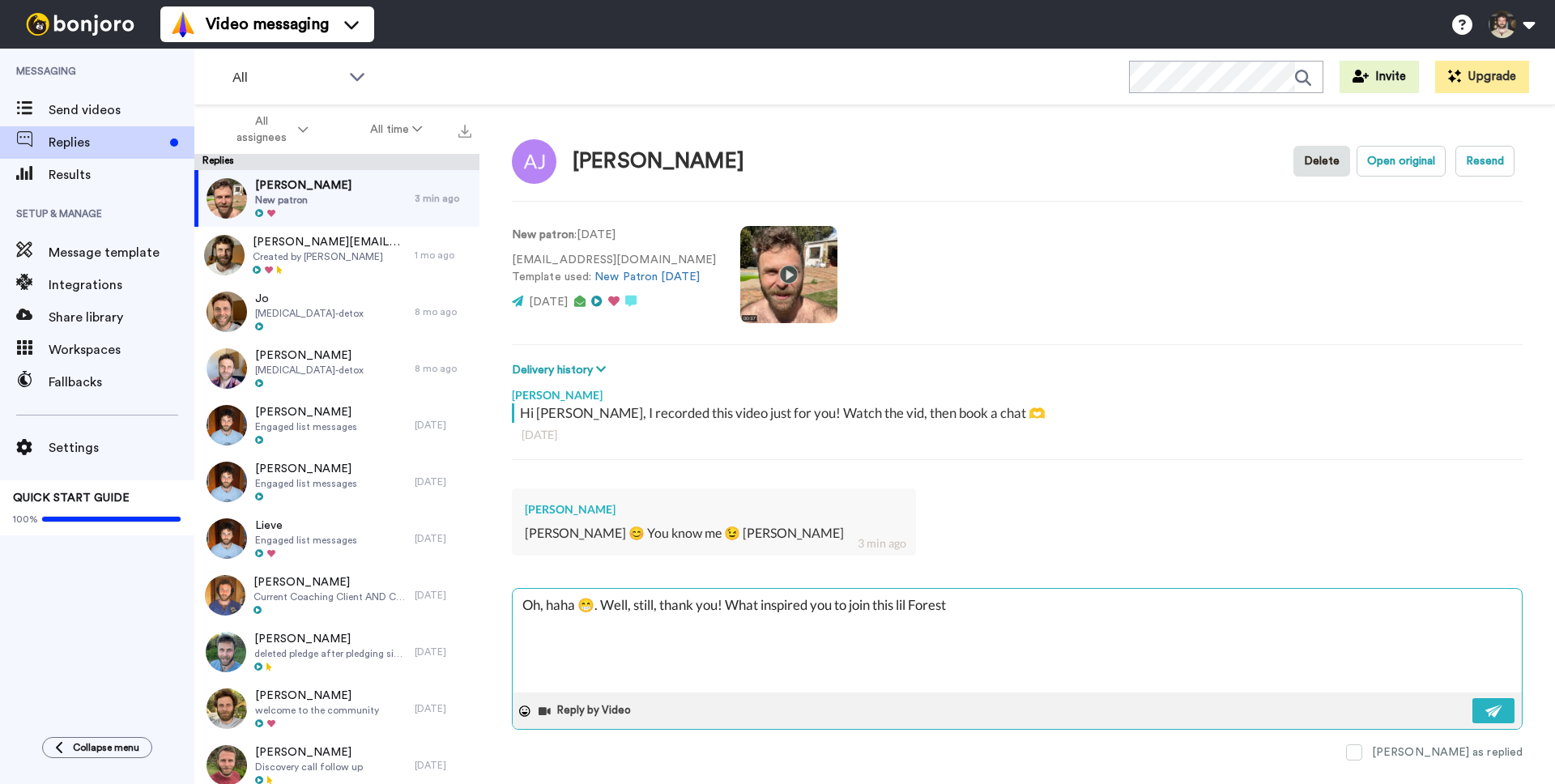
type textarea "Oh, haha 😁. Well, still, thank you! What inspired you to join this lil Forest F"
type textarea "x"
type textarea "Oh, haha 😁. Well, still, thank you! What inspired you to join this lil Forest Fa"
type textarea "x"
type textarea "Oh, haha 😁. Well, still, thank you! What inspired you to join this lil Forest F…"
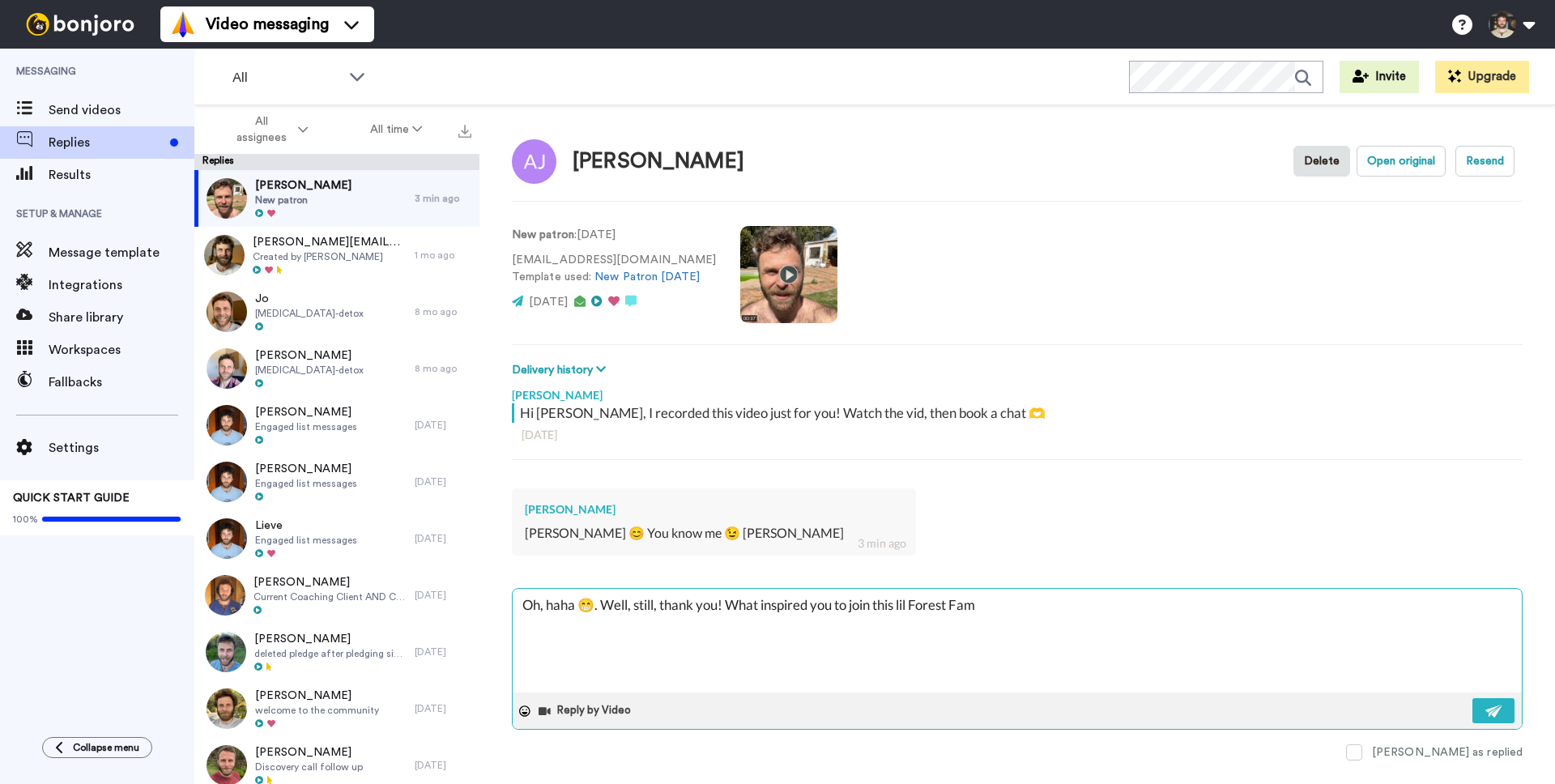
type textarea "x"
type textarea "Oh, haha 😁. Well, still, thank you! What inspired you to join this lil Forest F…"
type textarea "x"
type textarea "Oh, haha 😁. Well, still, thank you! What inspired you to join this lil Forest F…"
type textarea "x"
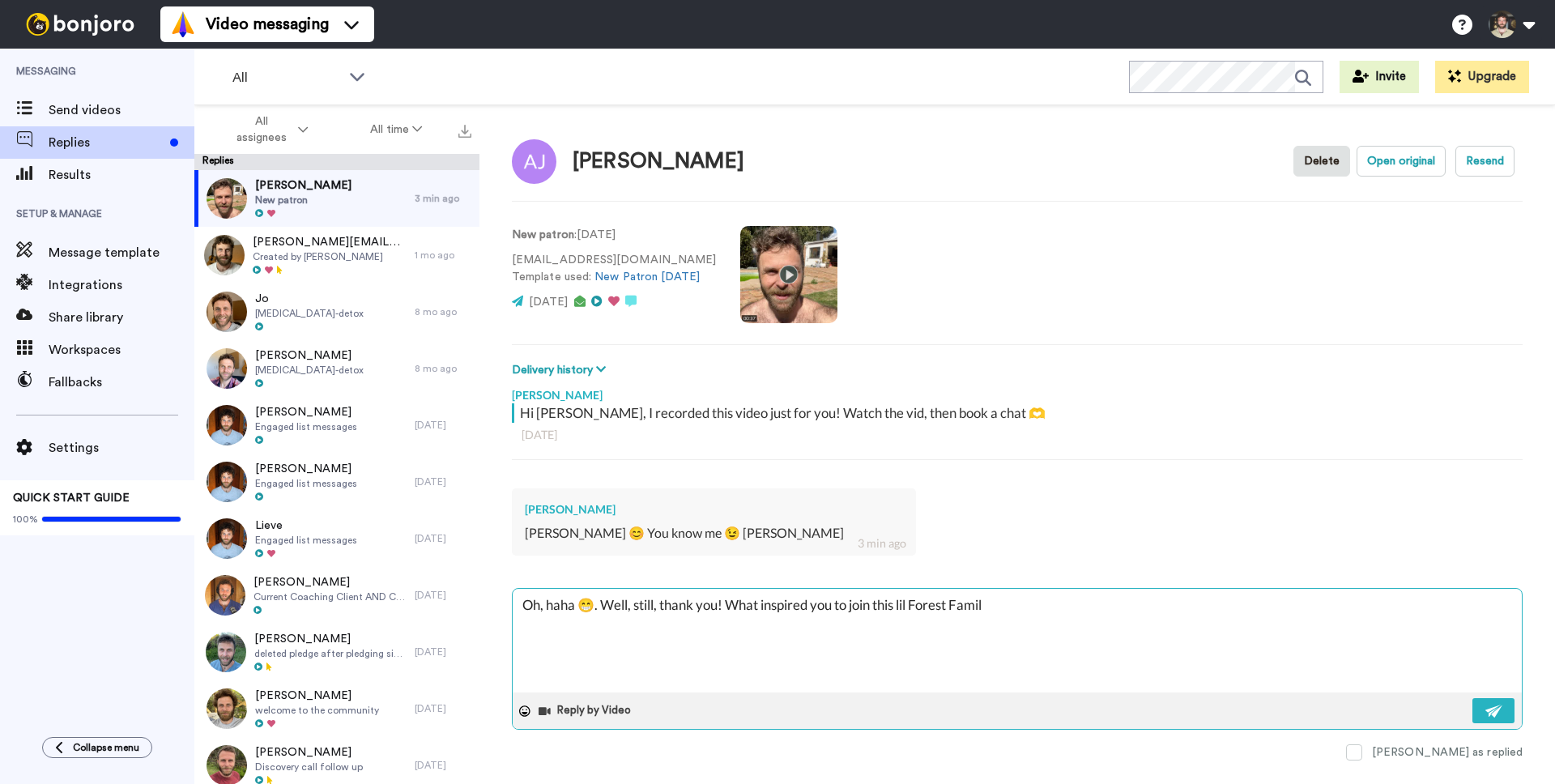
type textarea "Oh, haha 😁. Well, still, thank you! What inspired you to join this lil Forest F…"
type textarea "x"
type textarea "Oh, haha 😁. Well, still, thank you! What inspired you to join this lil Forest F…"
type textarea "x"
type textarea "Oh, haha 😁. Well, still, thank you! What inspired you to join this lil Forest F…"
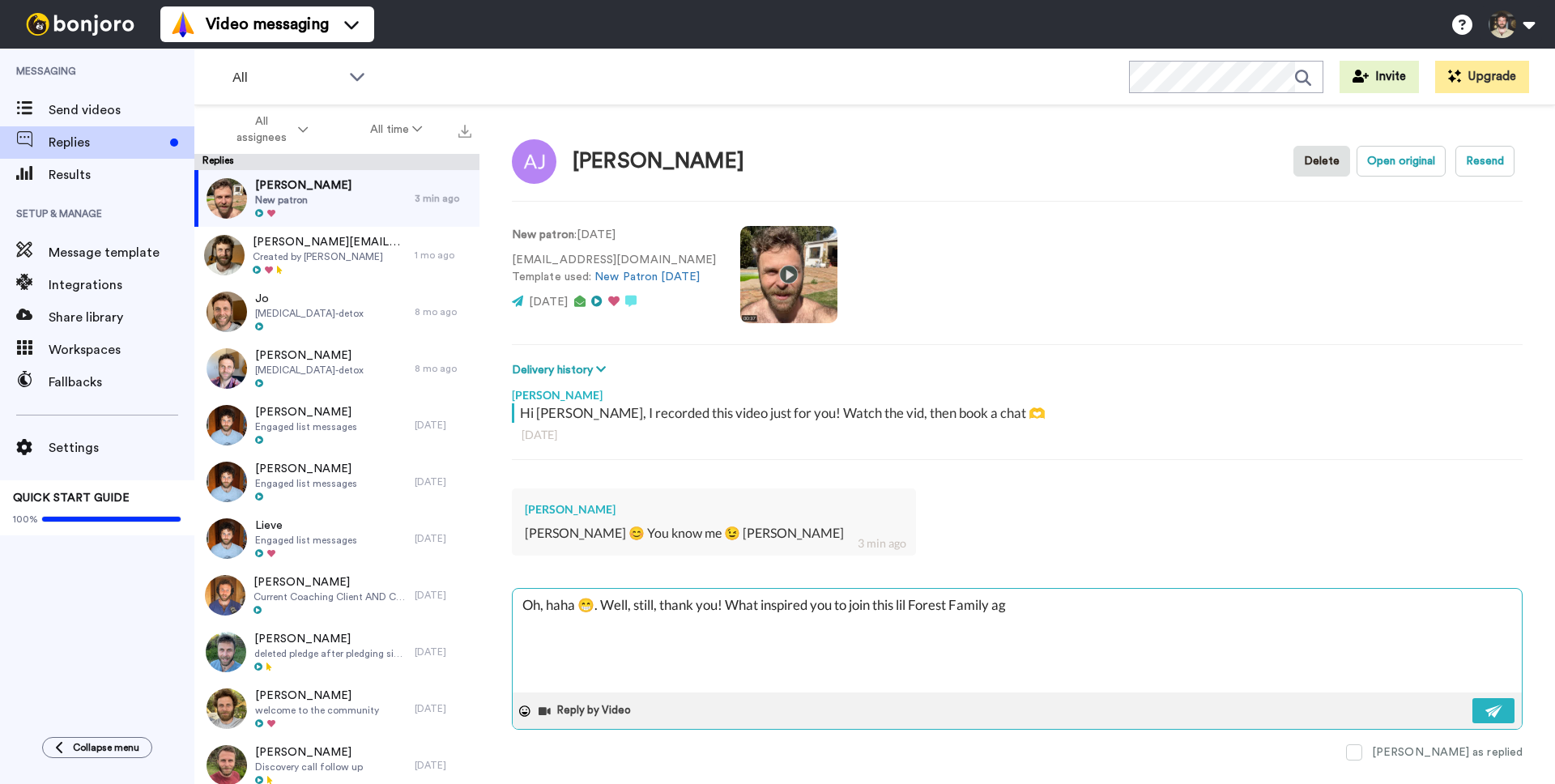
type textarea "x"
type textarea "Oh, haha 😁. Well, still, thank you! What inspired you to join this lil Forest F…"
type textarea "x"
type textarea "Oh, haha 😁. Well, still, thank you! What inspired you to join this lil Forest F…"
type textarea "x"
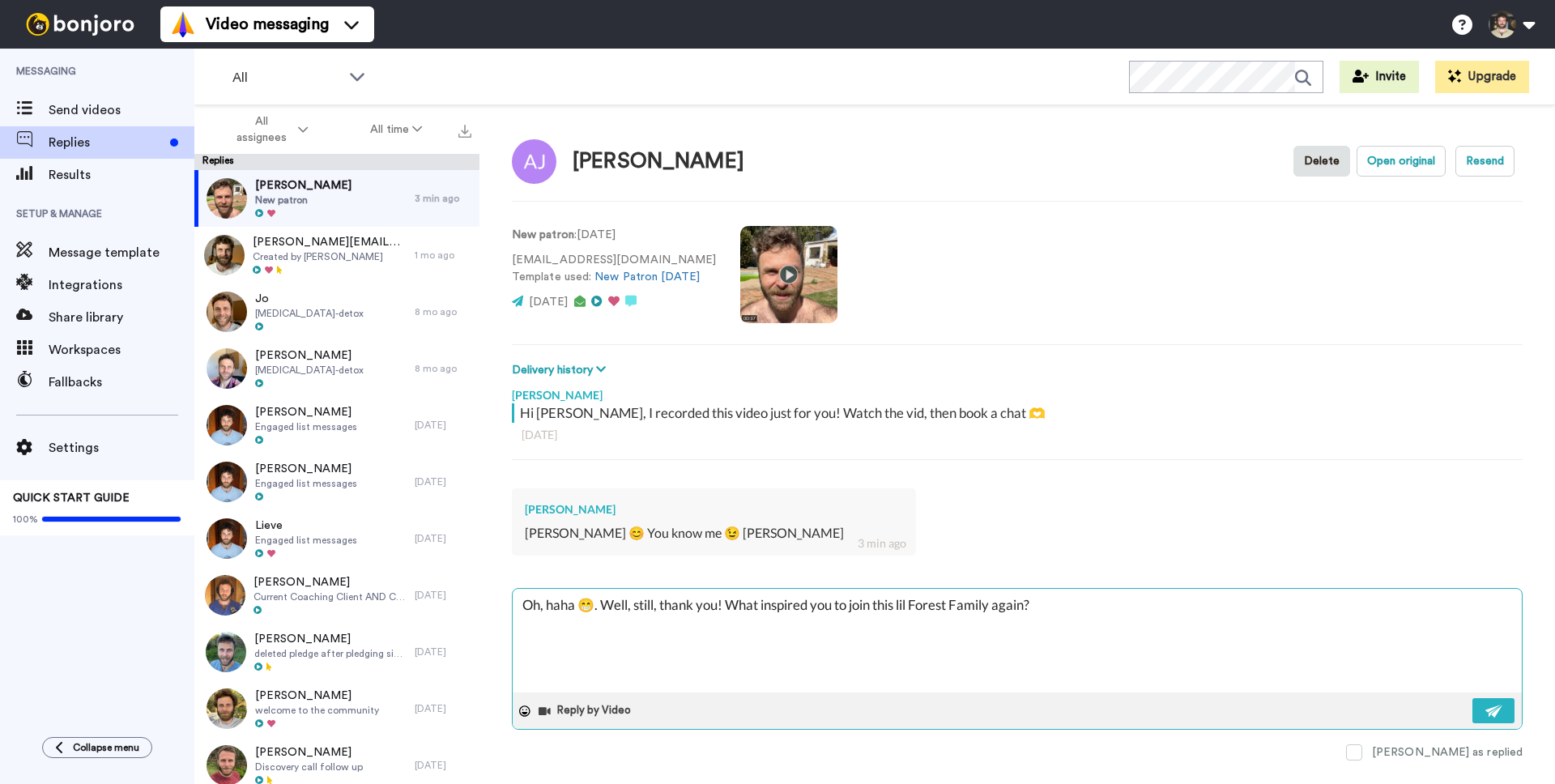
type textarea "Oh, haha 😁. Well, still, thank you! What inspired you to join this lil Forest F…"
paste textarea "🫶"
type textarea "x"
paste textarea "😇"
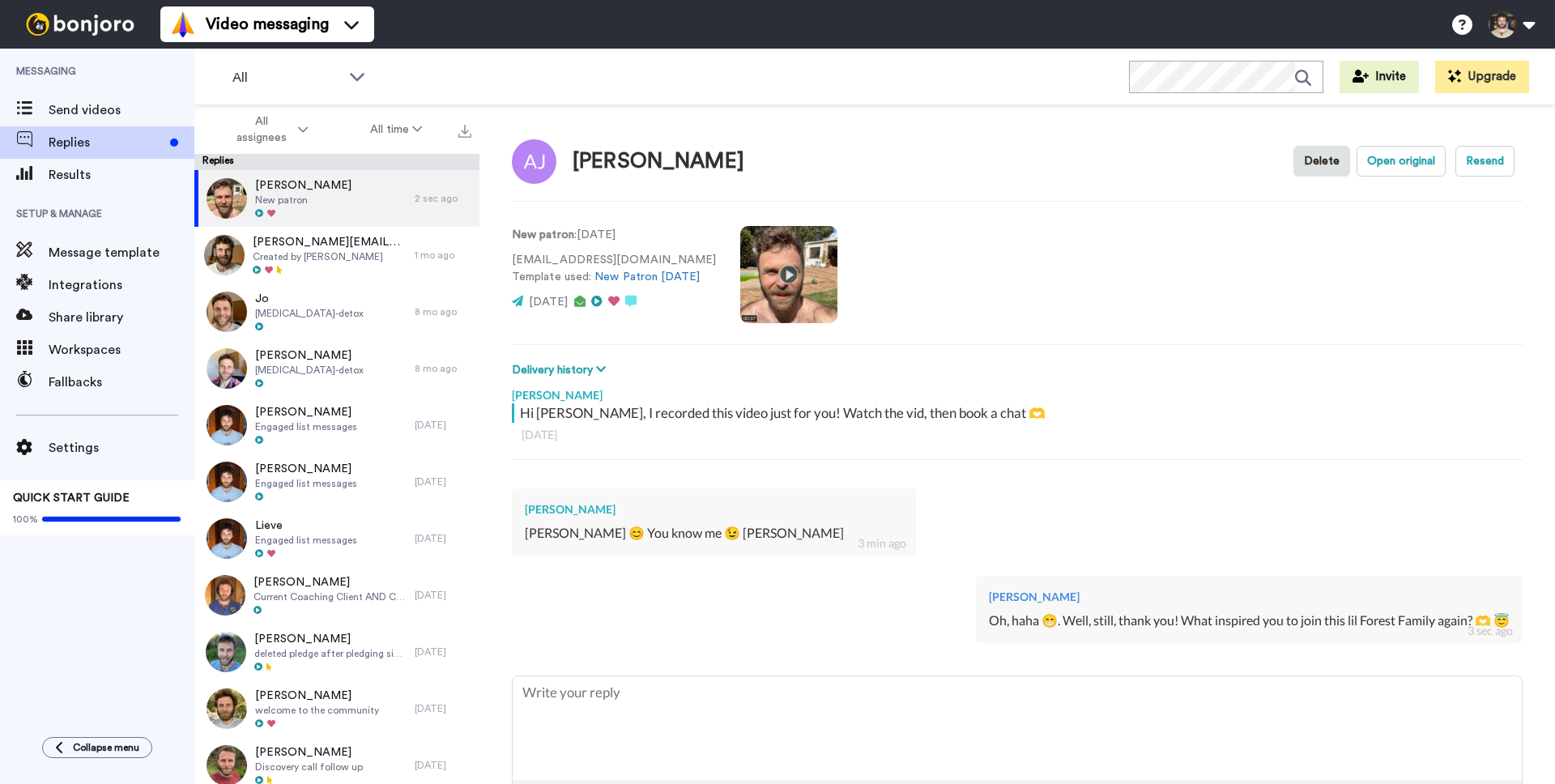
scroll to position [63, 0]
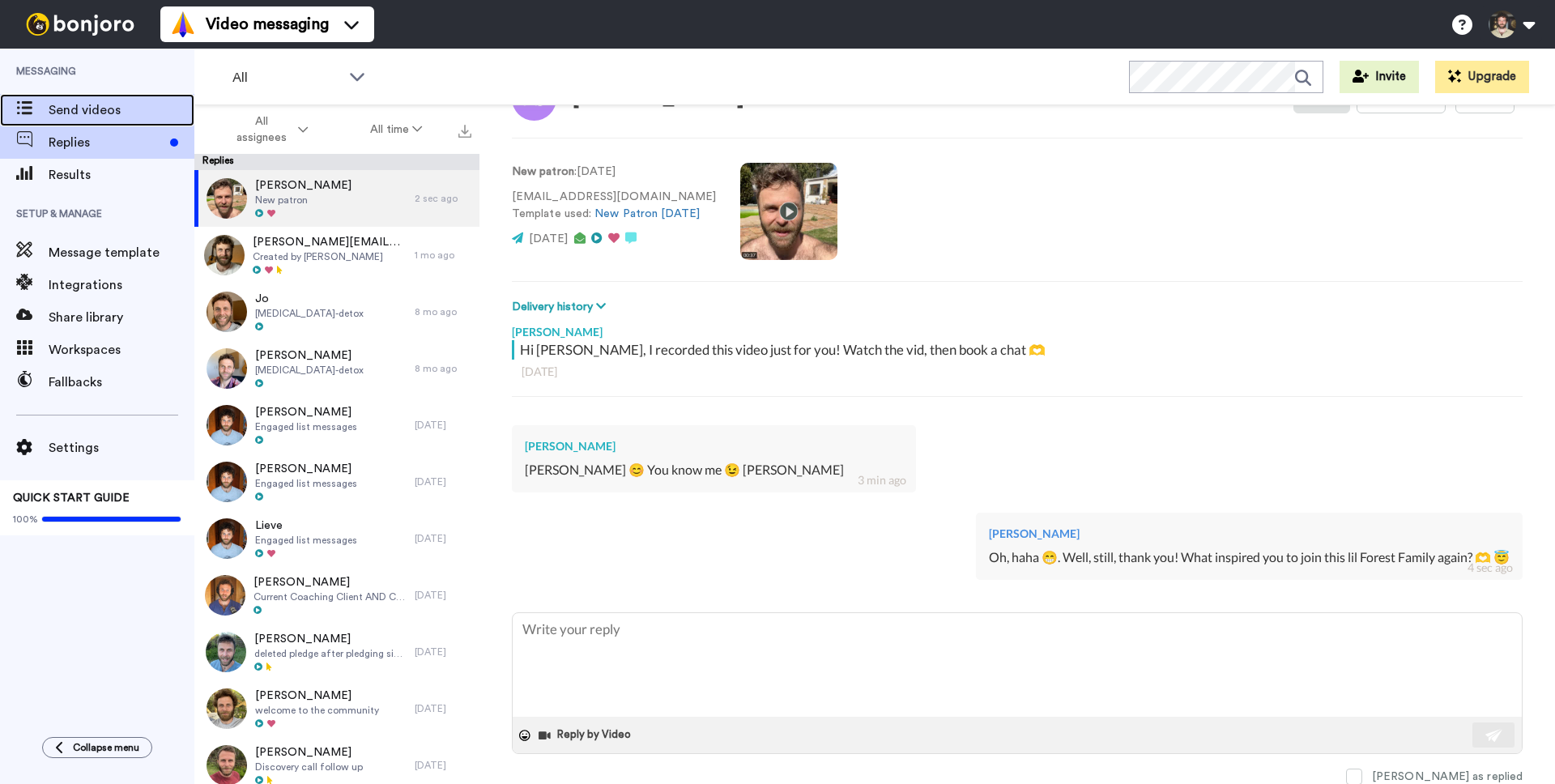
click at [118, 116] on span "Send videos" at bounding box center [122, 110] width 146 height 20
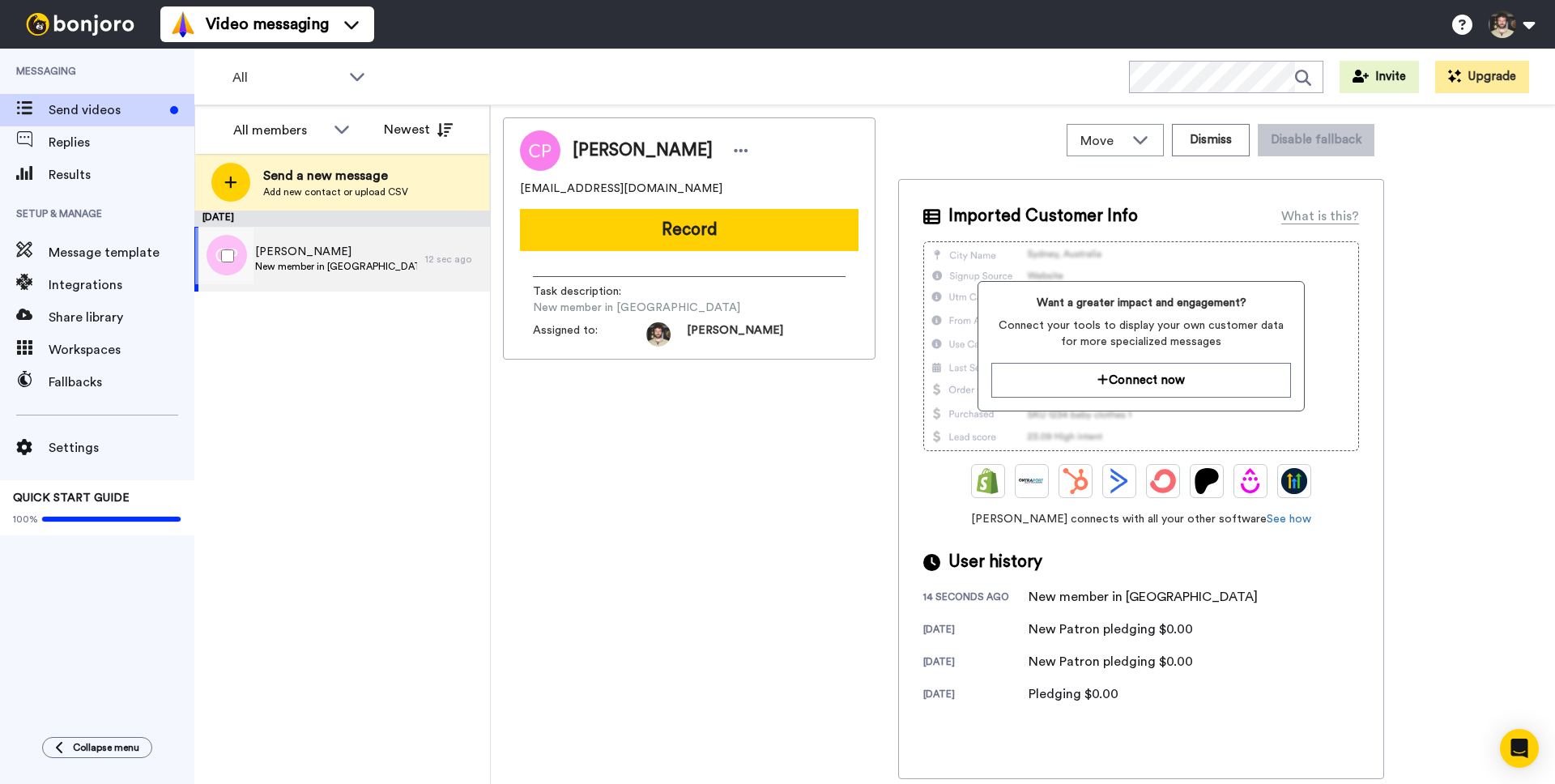
click at [352, 291] on div "Calliope Pettis New member in Patreon" at bounding box center [309, 259] width 231 height 65
click at [212, 255] on div at bounding box center [224, 256] width 59 height 57
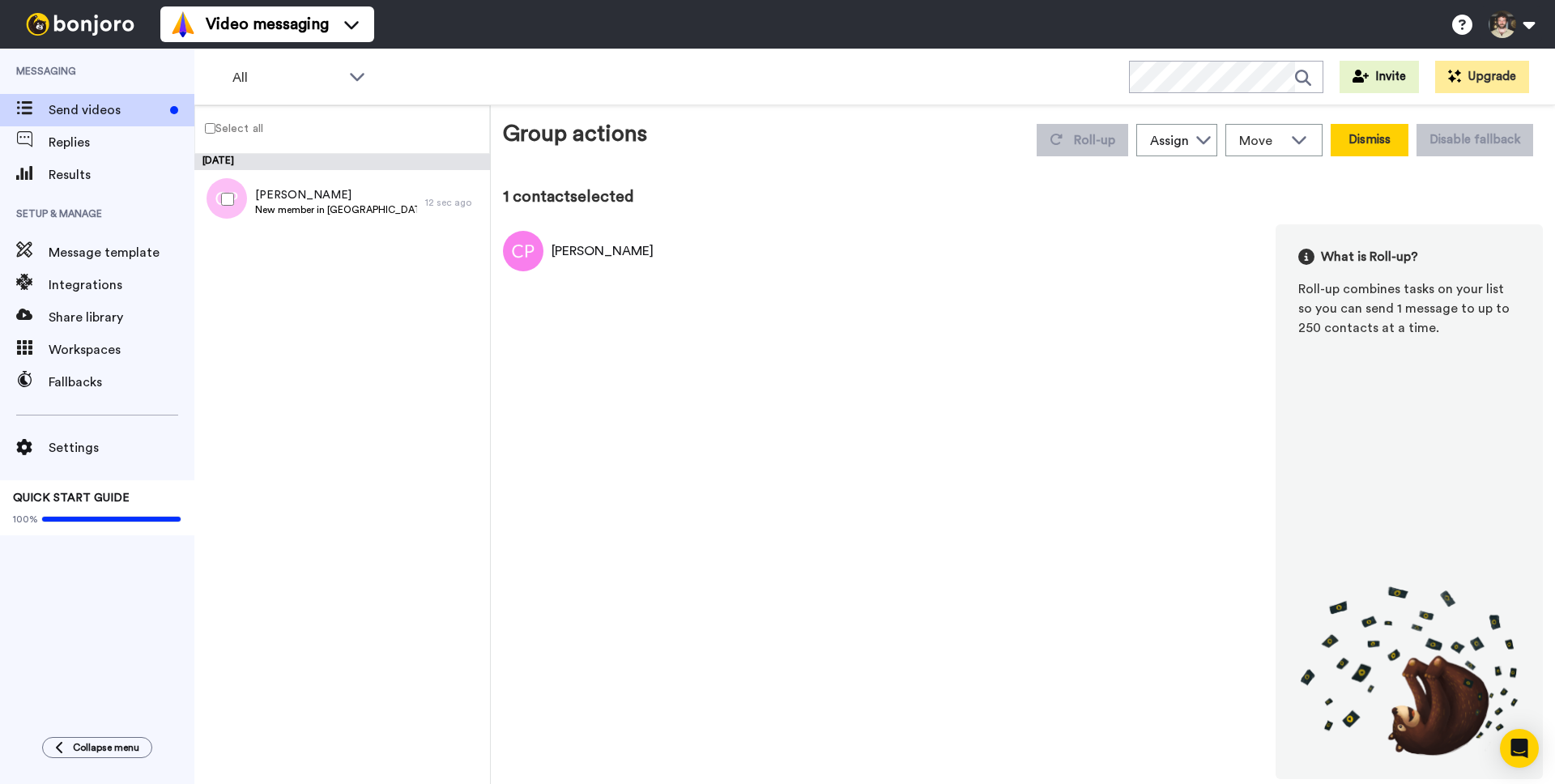
click at [1361, 141] on button "Dismiss" at bounding box center [1370, 140] width 78 height 32
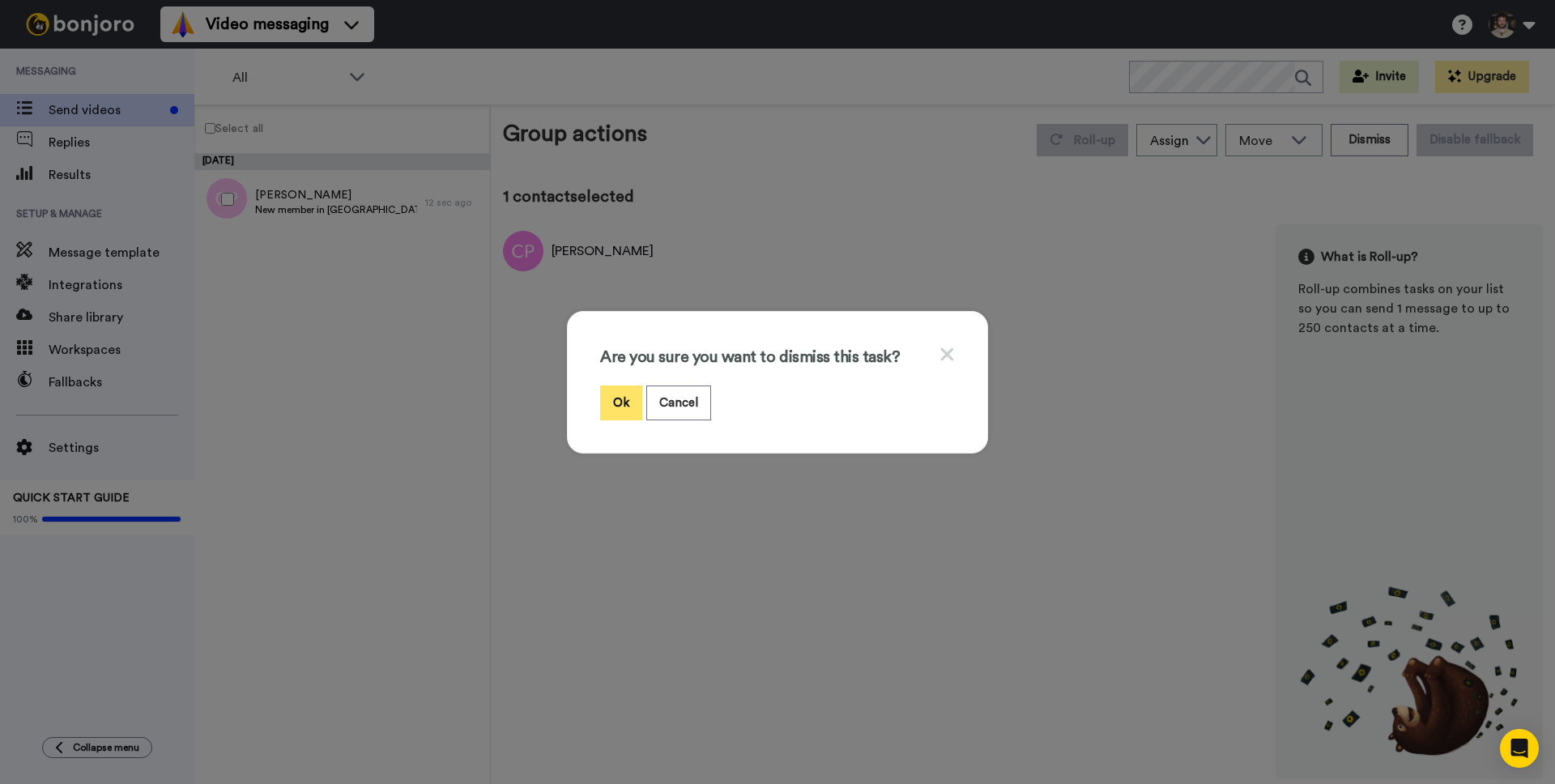
click at [612, 392] on button "Ok" at bounding box center [621, 403] width 42 height 35
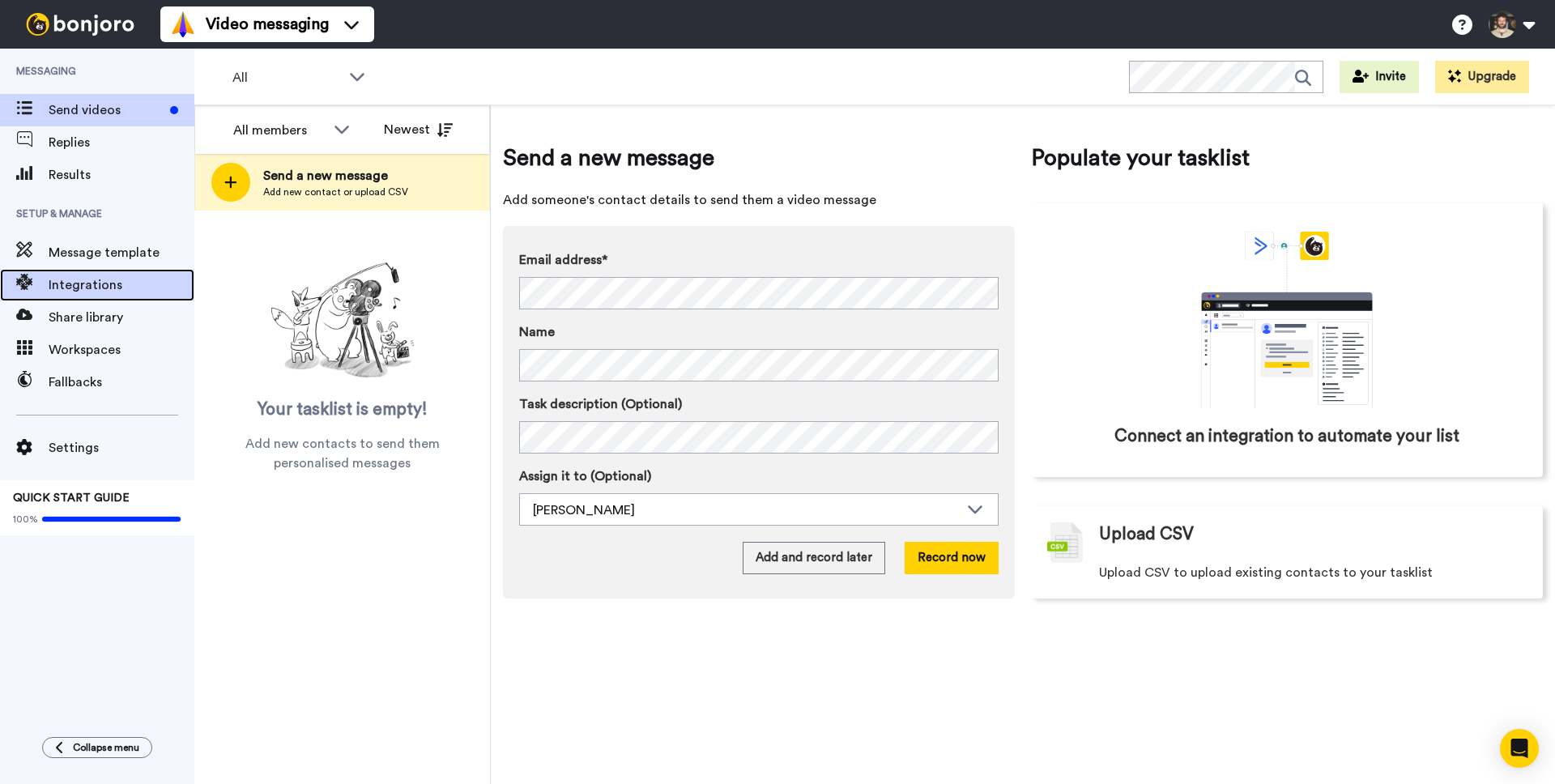
click at [88, 289] on span "Integrations" at bounding box center [122, 285] width 146 height 20
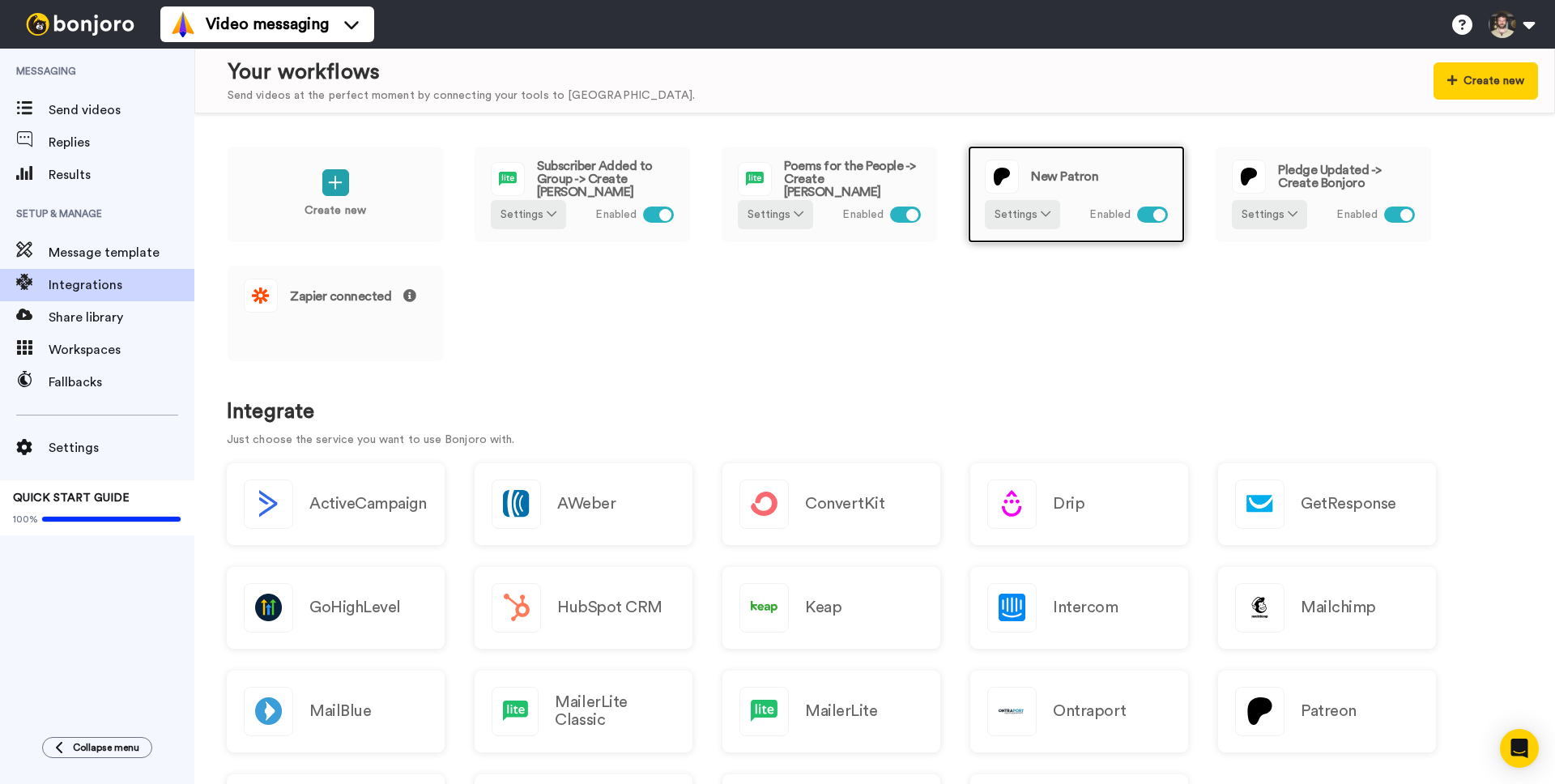
click at [1143, 218] on div at bounding box center [1152, 215] width 31 height 17
